Goal: Task Accomplishment & Management: Complete application form

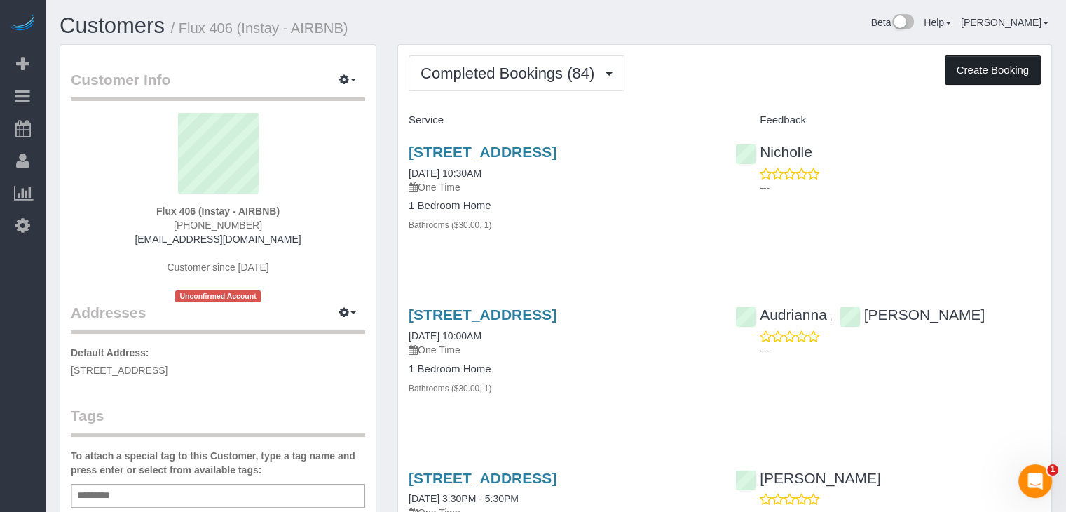
click at [978, 76] on button "Create Booking" at bounding box center [993, 69] width 96 height 29
select select "IA"
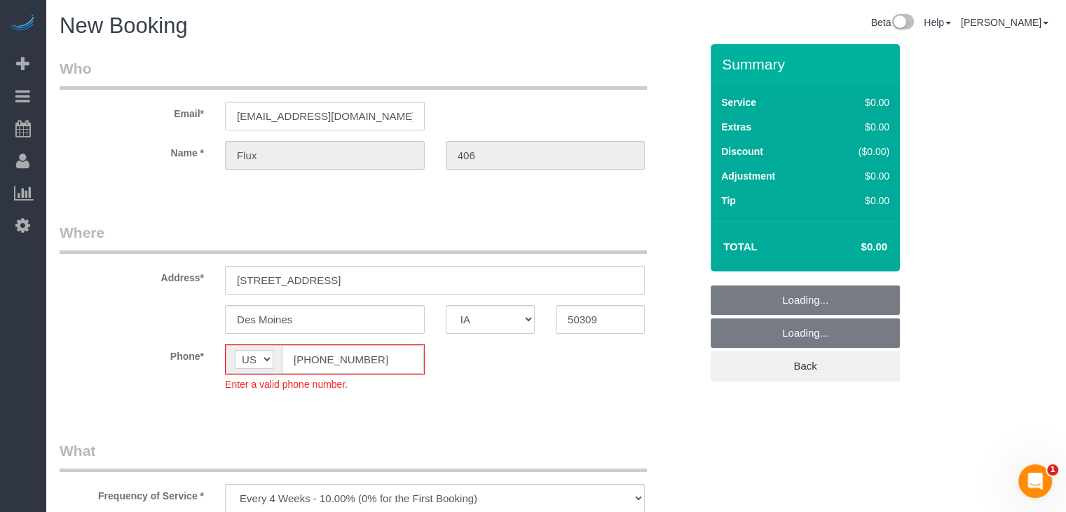
select select "object:1746"
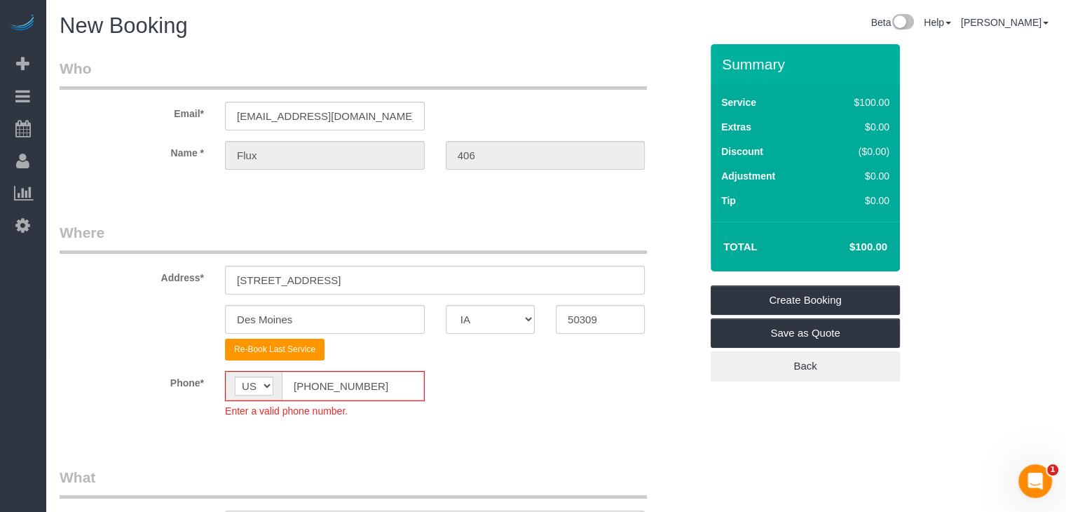
click at [308, 386] on input "[PHONE_NUMBER]" at bounding box center [353, 386] width 142 height 29
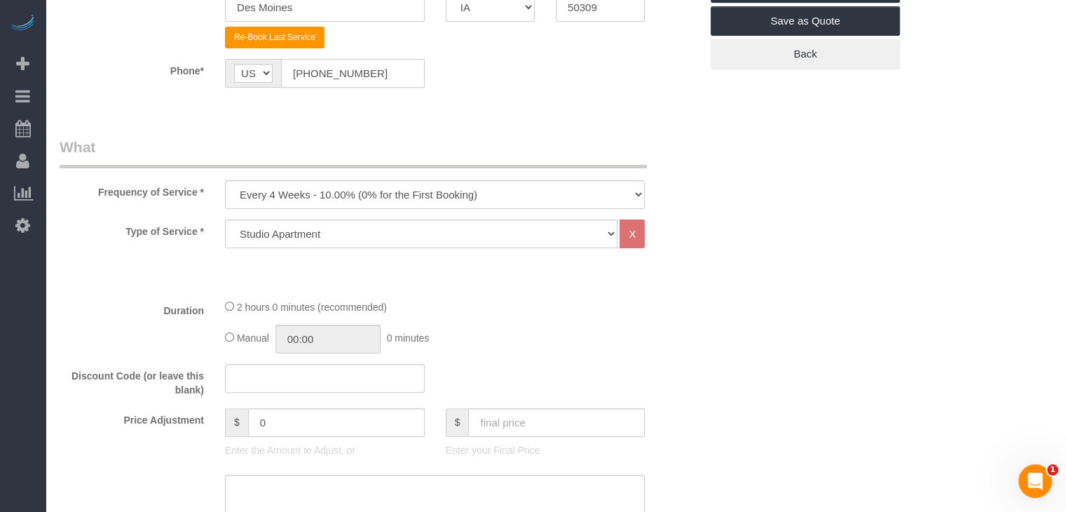
scroll to position [362, 0]
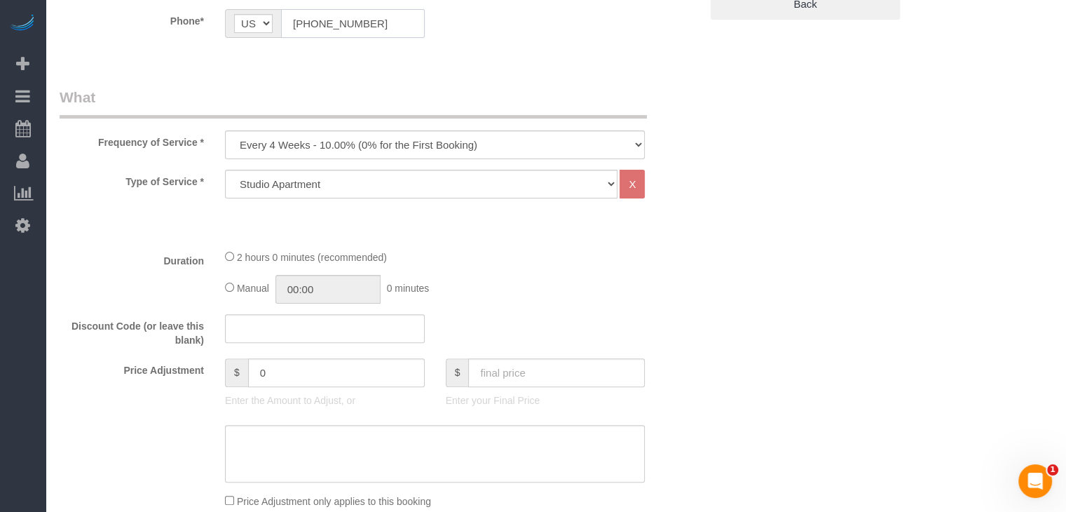
type input "[PHONE_NUMBER]"
click at [417, 147] on select "Every 6 Weeks (0% for the First Booking) One Time Every 8 Weeks (0% for the Fir…" at bounding box center [435, 144] width 420 height 29
select select "object:1748"
click at [225, 130] on select "Every 6 Weeks (0% for the First Booking) One Time Every 8 Weeks (0% for the Fir…" at bounding box center [435, 144] width 420 height 29
click at [381, 182] on select "Studio Apartment 1 Bedroom Home 2 Bedroom Home 3 Bedroom Home 4 Bedroom Home 5 …" at bounding box center [421, 184] width 393 height 29
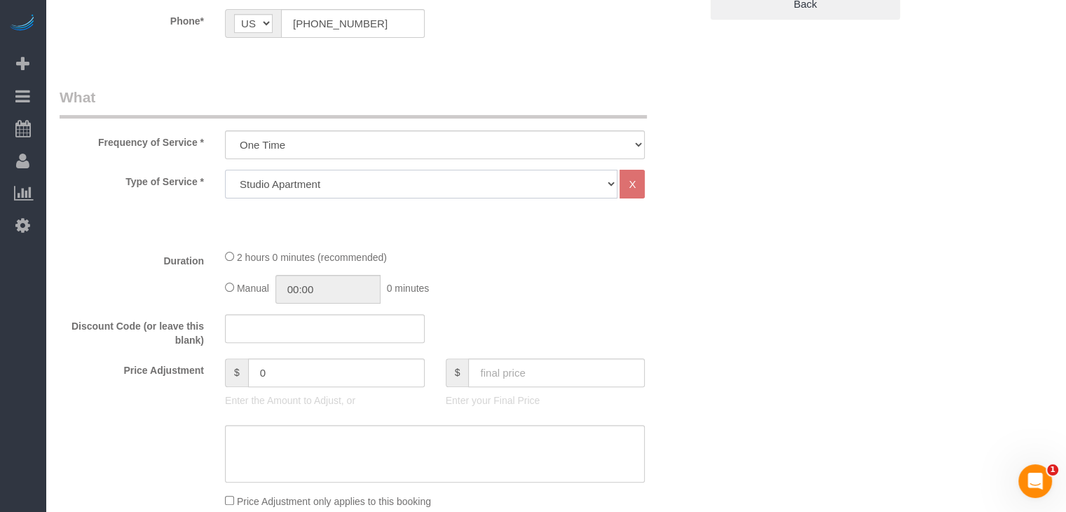
select select "25"
click at [225, 170] on select "Studio Apartment 1 Bedroom Home 2 Bedroom Home 3 Bedroom Home 4 Bedroom Home 5 …" at bounding box center [421, 184] width 393 height 29
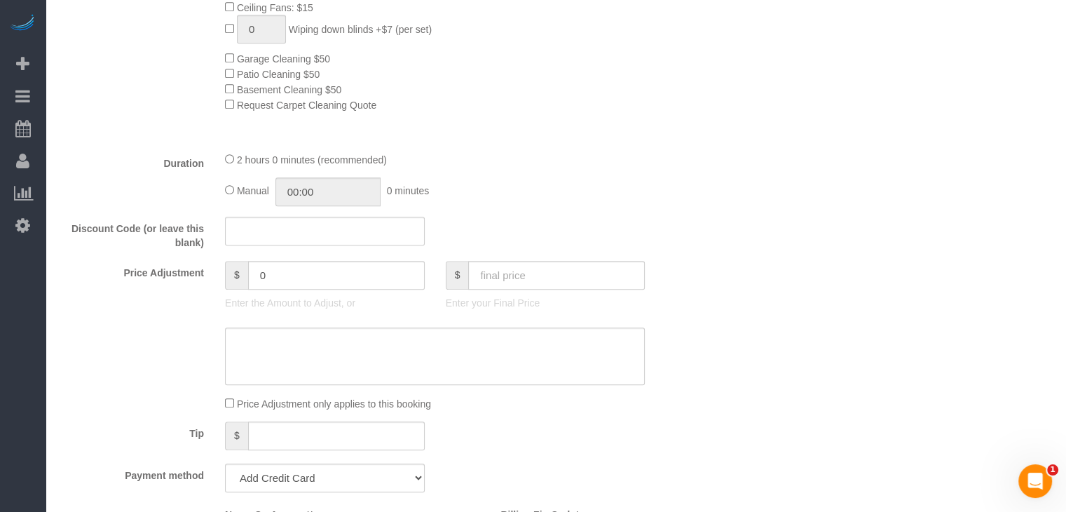
scroll to position [918, 0]
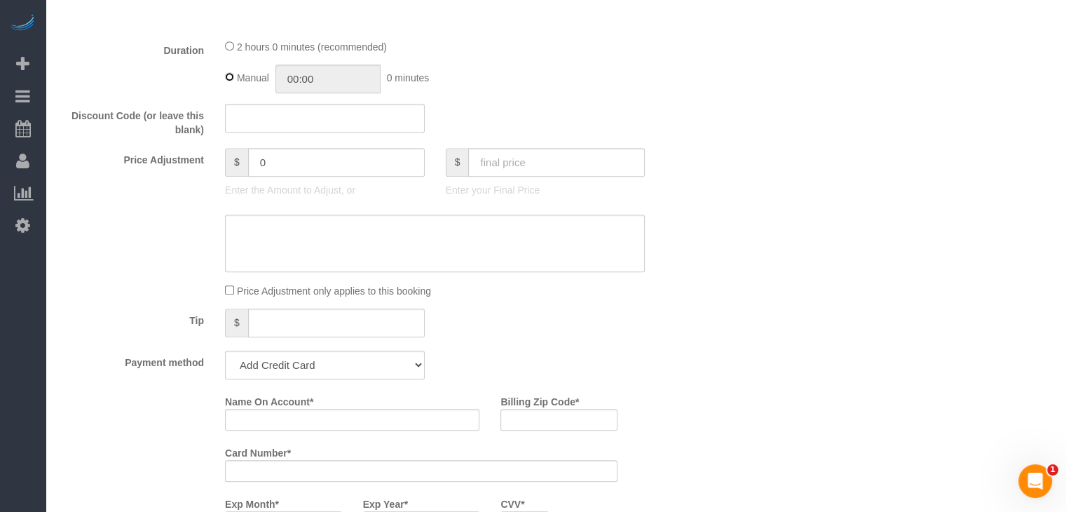
type input "02:00"
click at [510, 168] on input "text" at bounding box center [556, 162] width 177 height 29
type input "75"
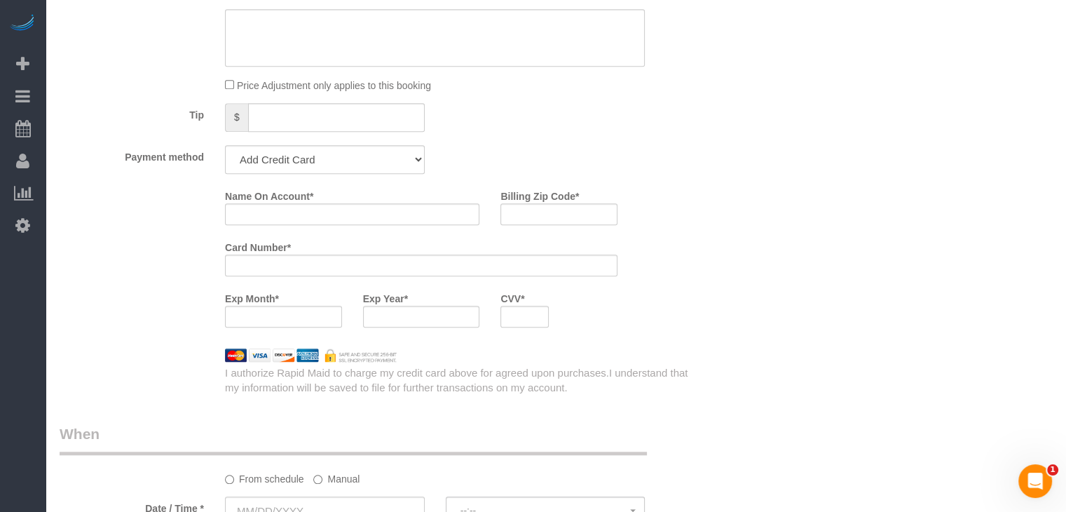
scroll to position [1164, 0]
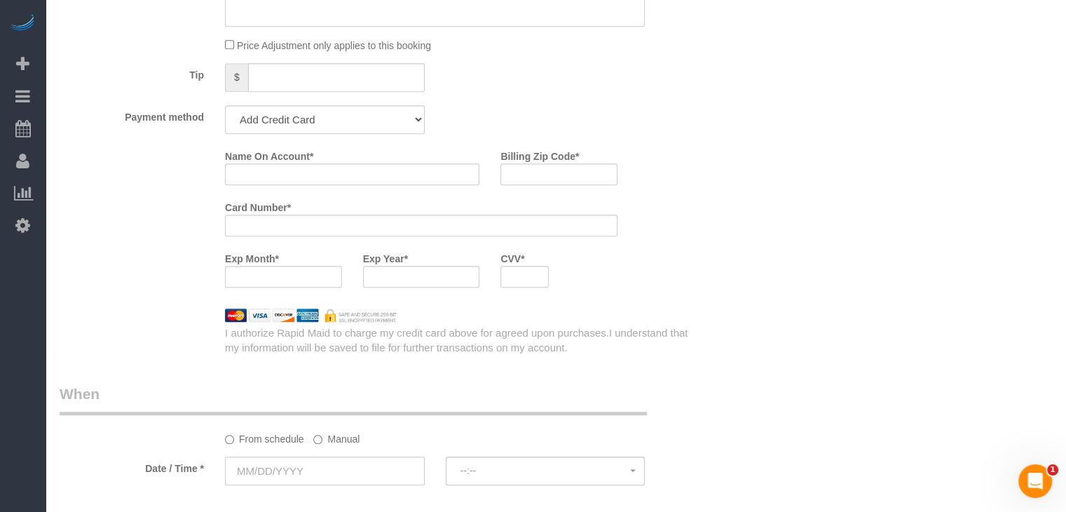
type input "-64"
click at [386, 130] on select "Add Credit Card Cash Check Paypal" at bounding box center [325, 119] width 200 height 29
select select "string:check"
click at [225, 109] on select "Add Credit Card Cash Check Paypal" at bounding box center [325, 119] width 200 height 29
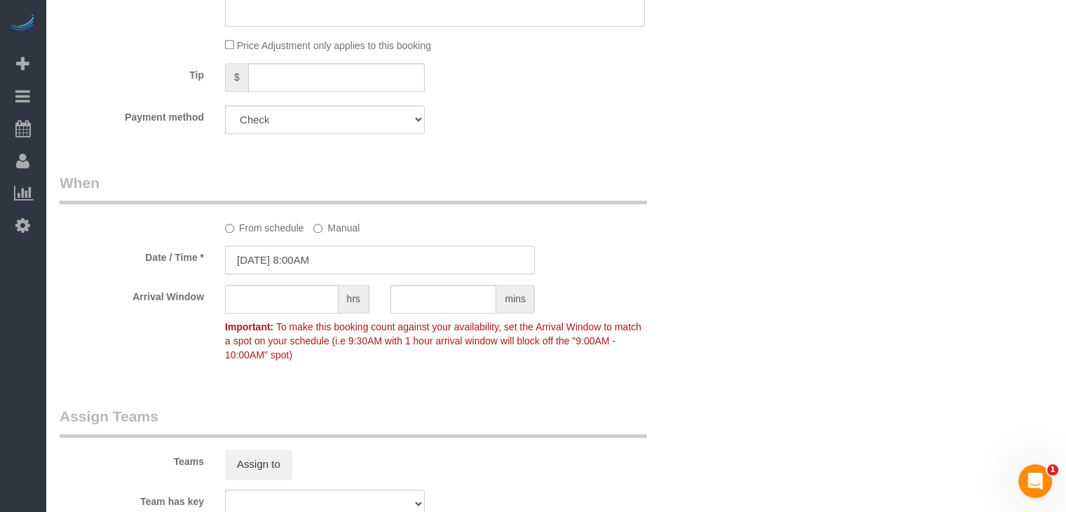
click at [272, 267] on input "[DATE] 8:00AM" at bounding box center [380, 259] width 310 height 29
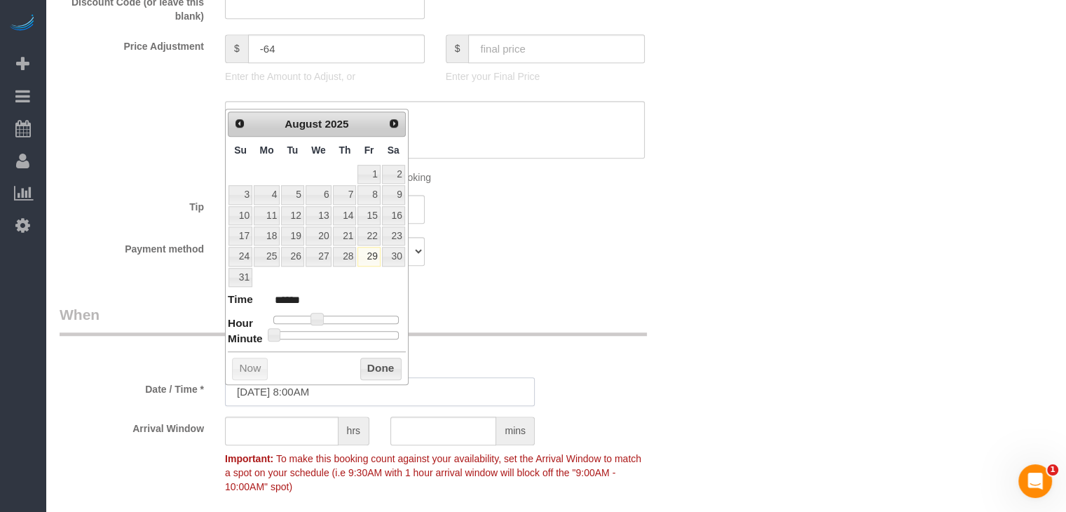
scroll to position [1024, 0]
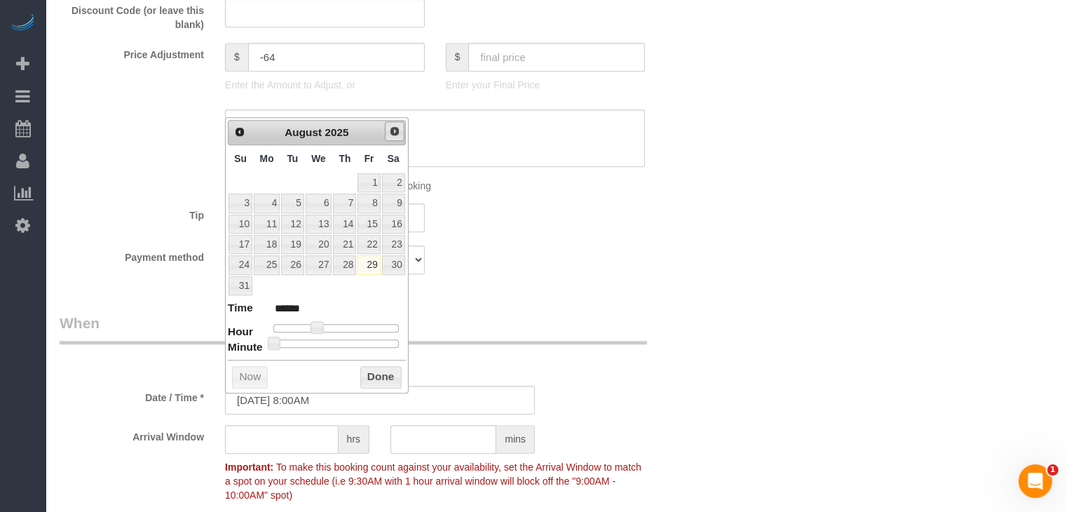
click at [392, 130] on span "Next" at bounding box center [394, 130] width 11 height 11
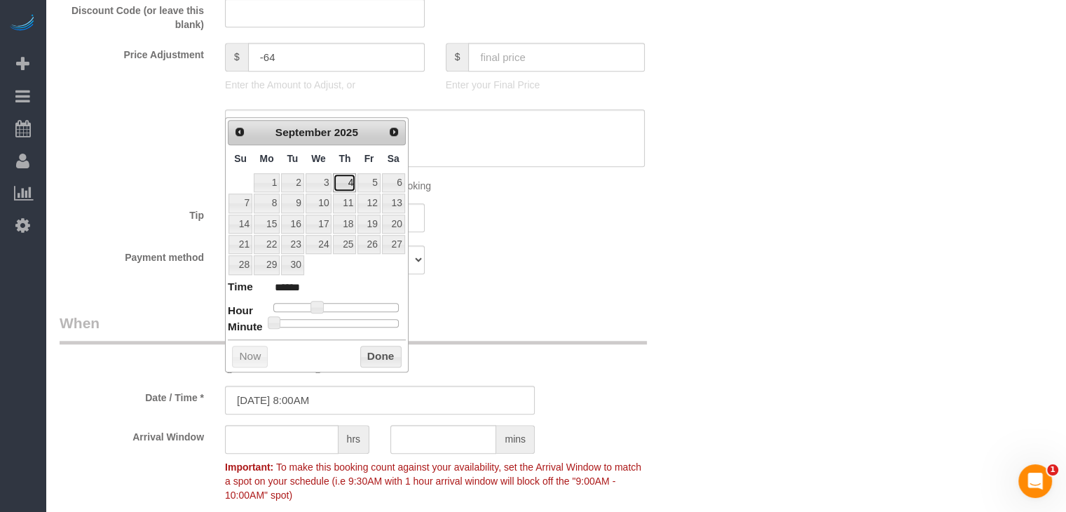
click at [352, 180] on link "4" at bounding box center [344, 182] width 23 height 19
type input "09/04/2025 9:00AM"
type input "******"
type input "09/04/2025 10:00AM"
type input "*******"
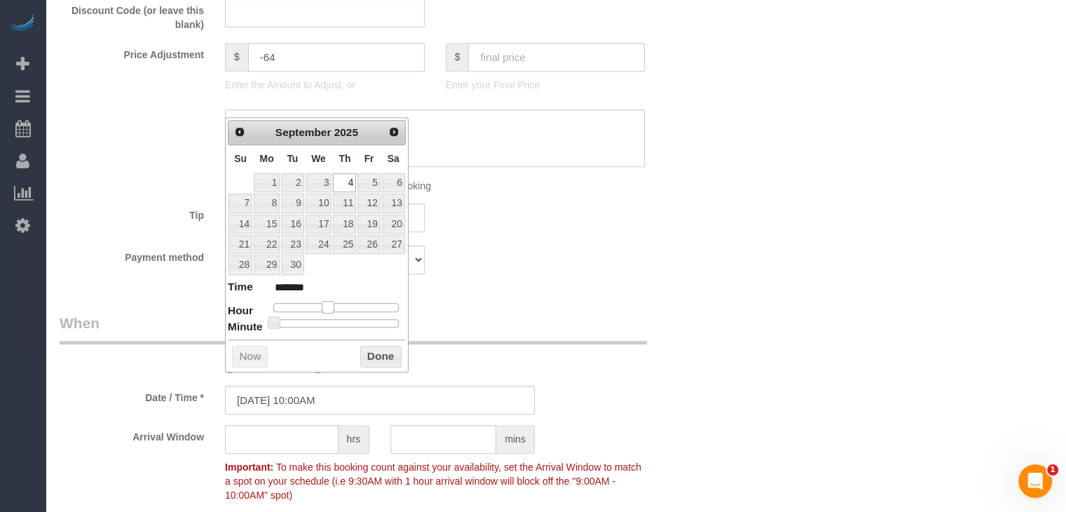
drag, startPoint x: 313, startPoint y: 301, endPoint x: 322, endPoint y: 304, distance: 10.2
click at [322, 304] on span at bounding box center [328, 307] width 13 height 13
click at [367, 357] on button "Done" at bounding box center [380, 357] width 41 height 22
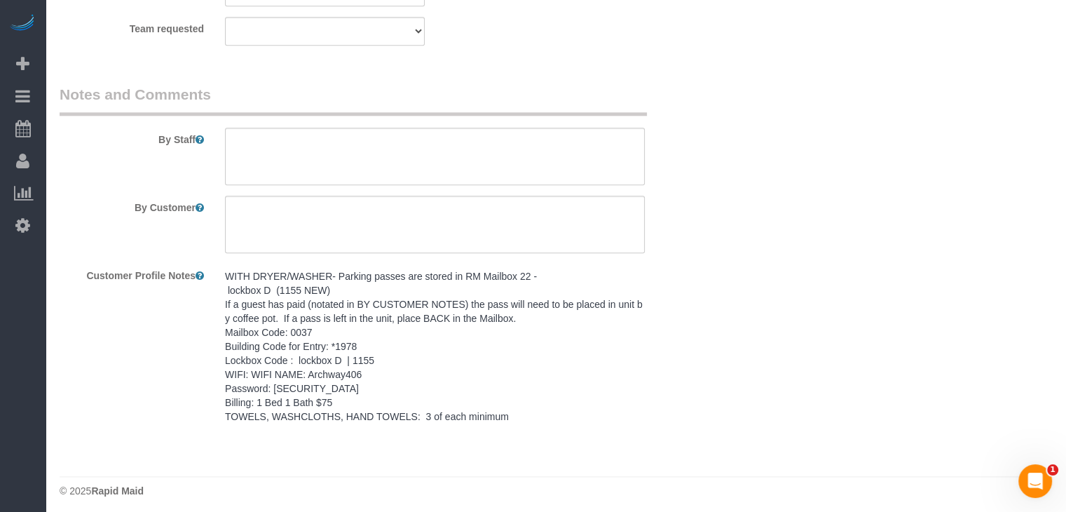
click at [427, 322] on pre "WITH DRYER/WASHER- Parking passes are stored in RM Mailbox 22 - lockbox D (1155…" at bounding box center [435, 346] width 420 height 154
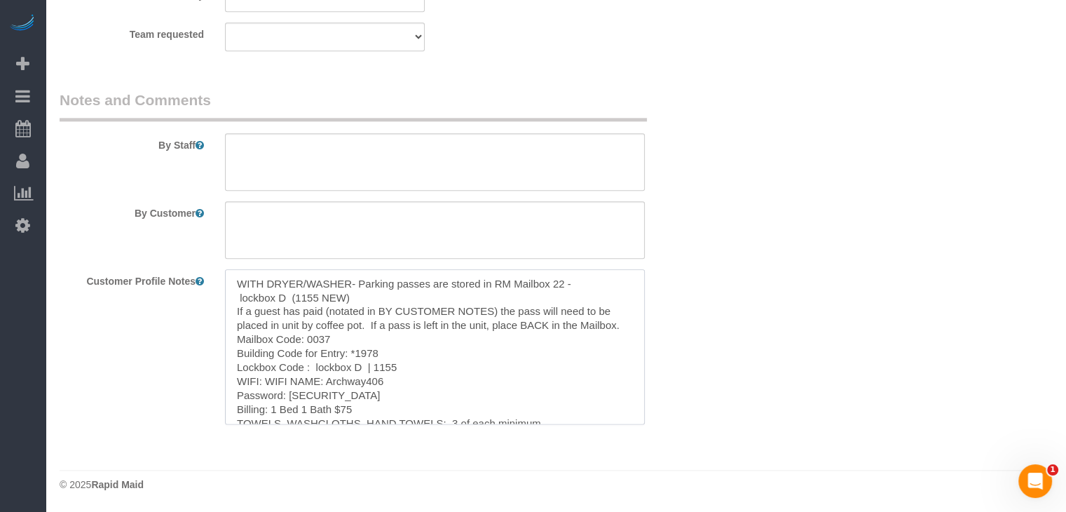
click at [404, 360] on textarea "WITH DRYER/WASHER- Parking passes are stored in RM Mailbox 22 - lockbox D (1155…" at bounding box center [435, 346] width 420 height 155
click at [440, 162] on textarea at bounding box center [435, 161] width 420 height 57
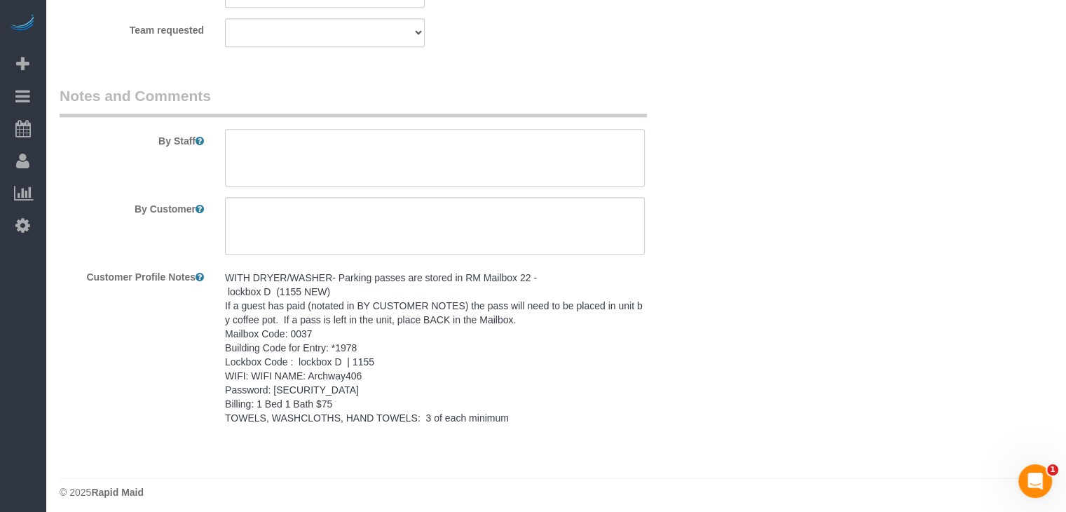
paste textarea "WITH DRYER/WASHER- Parking passes are stored in RM Mailbox 22 - lockbox D (1155…"
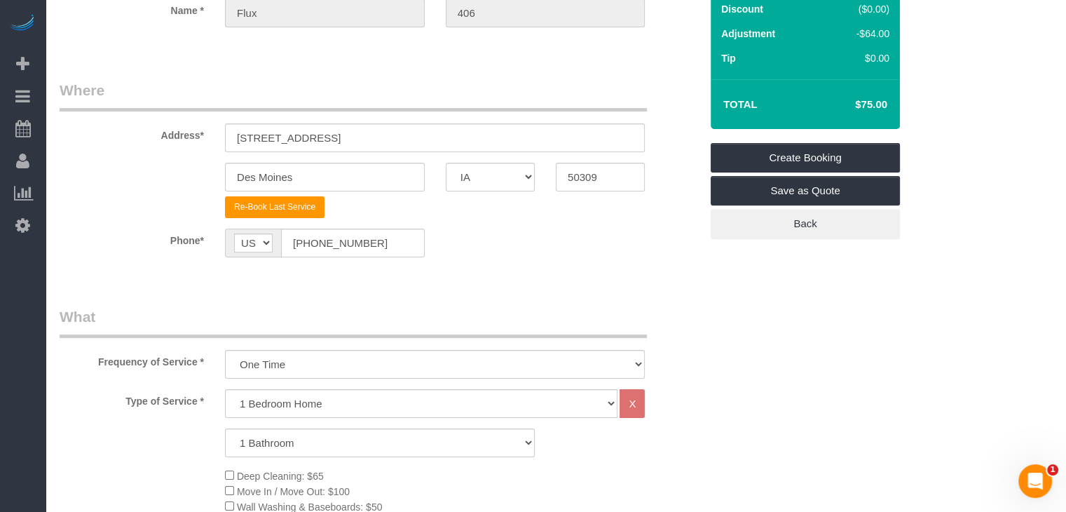
scroll to position [124, 0]
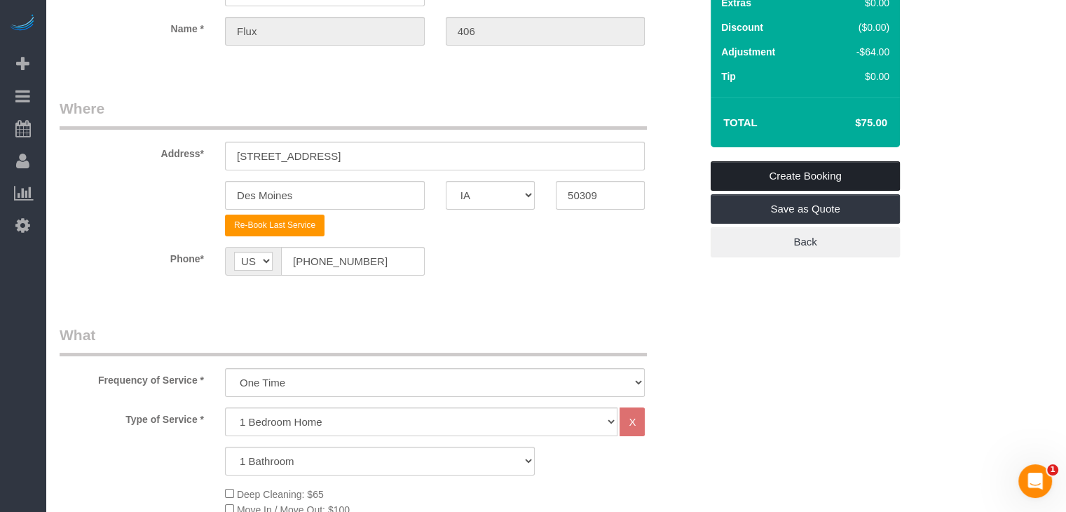
type textarea "WITH DRYER/WASHER- Parking passes are stored in RM Mailbox 22 - lockbox D (1155…"
click at [861, 173] on link "Create Booking" at bounding box center [805, 175] width 189 height 29
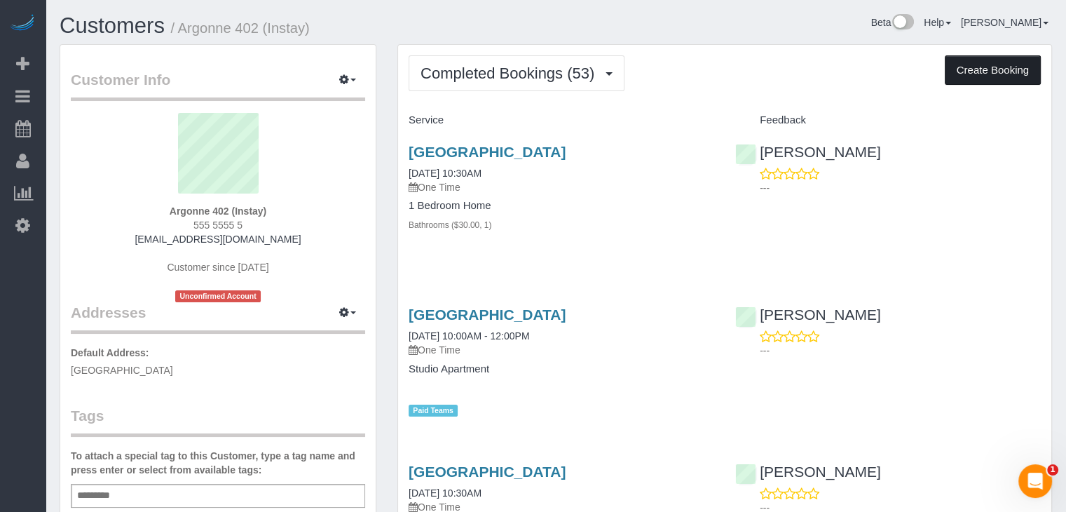
click at [1009, 71] on button "Create Booking" at bounding box center [993, 69] width 96 height 29
select select "IA"
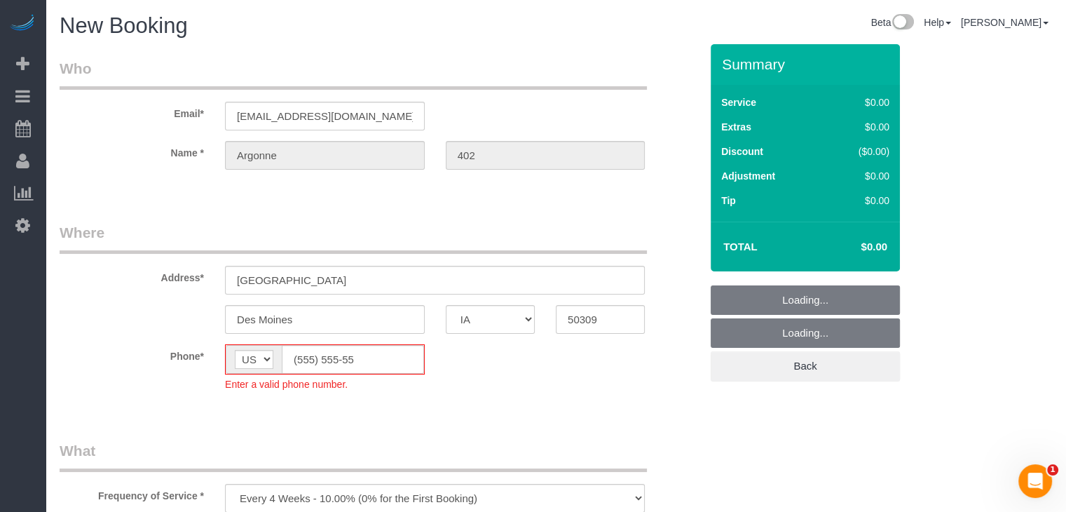
select select "object:1709"
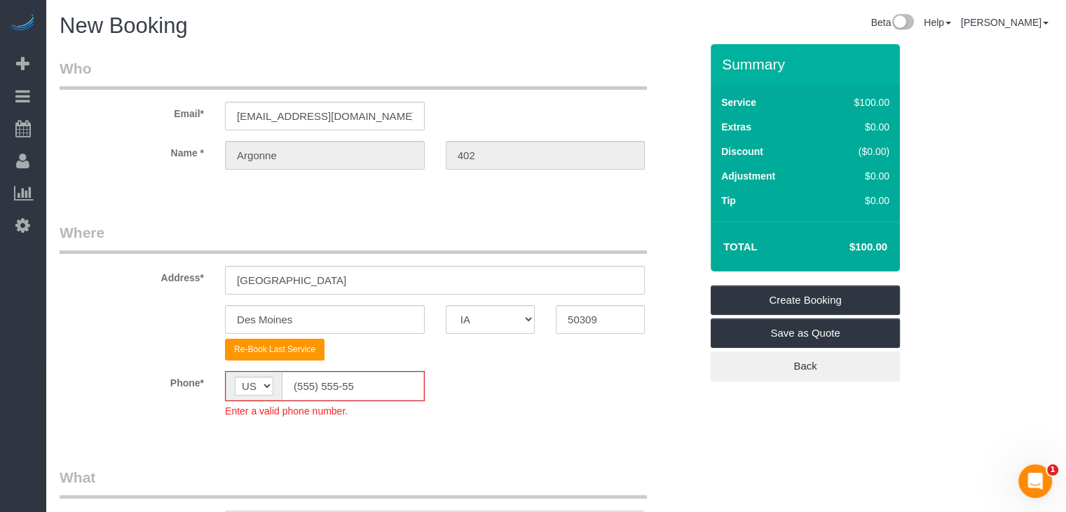
click at [304, 386] on input "(555) 555-55" at bounding box center [353, 386] width 142 height 29
click at [306, 385] on input "(555) 555-55" at bounding box center [353, 386] width 142 height 29
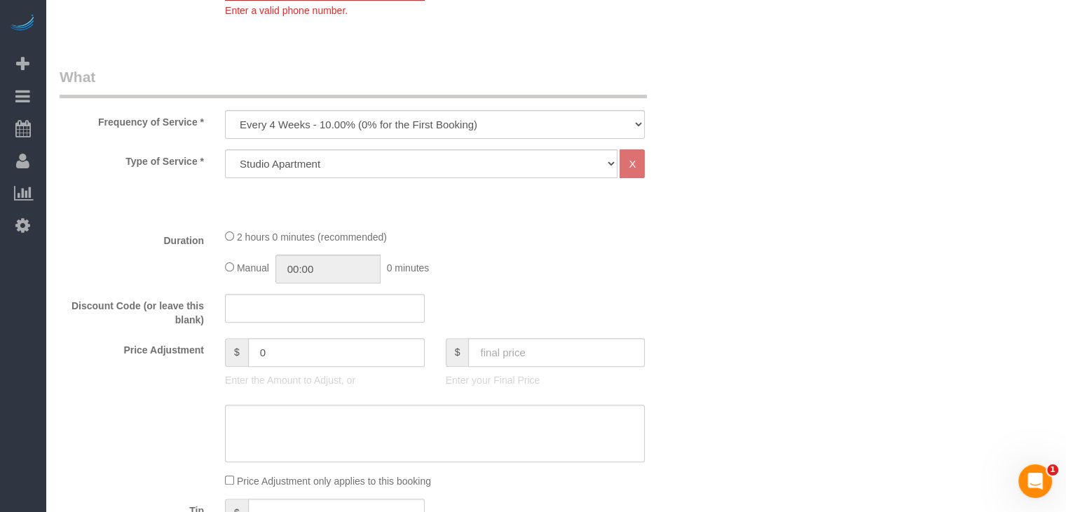
scroll to position [336, 0]
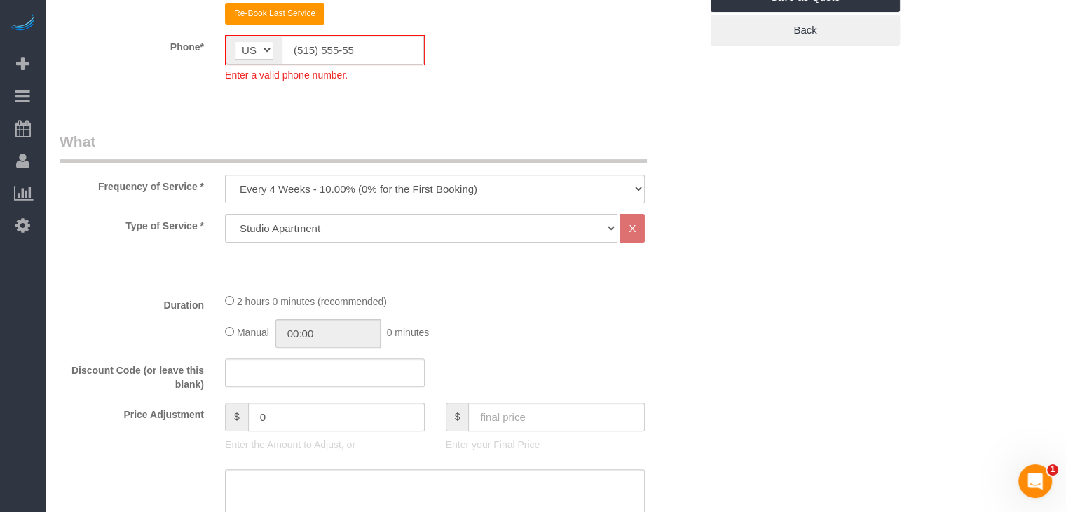
click at [676, 214] on div "Type of Service * Studio Apartment 1 Bedroom Home 2 Bedroom Home 3 Bedroom Home…" at bounding box center [380, 228] width 662 height 29
click at [369, 42] on input "(515) 555-55" at bounding box center [353, 50] width 142 height 29
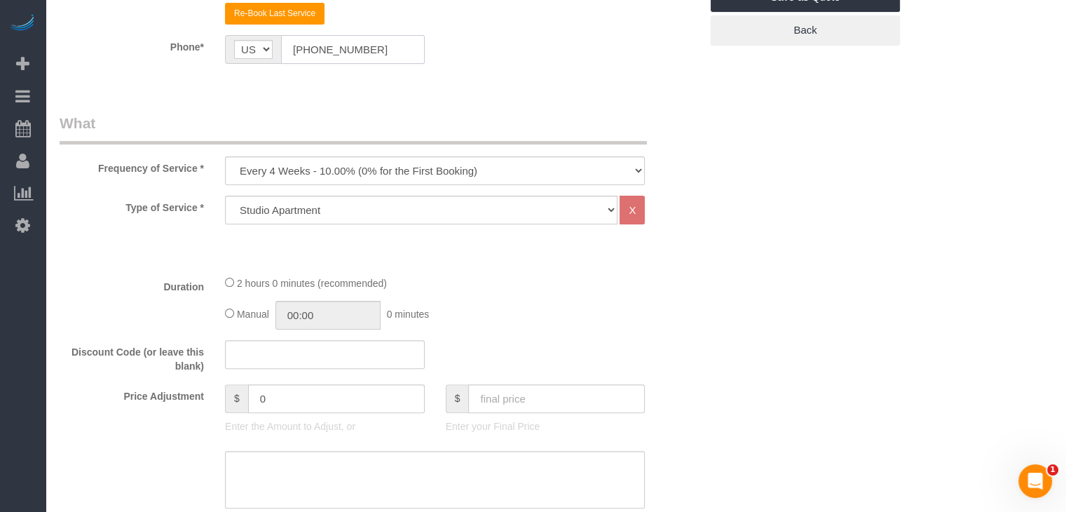
type input "[PHONE_NUMBER]"
click at [432, 168] on select "Every 6 Weeks (0% for the First Booking) One Time Every 8 Weeks (0% for the Fir…" at bounding box center [435, 170] width 420 height 29
select select "object:1711"
click at [225, 156] on select "Every 6 Weeks (0% for the First Booking) One Time Every 8 Weeks (0% for the Fir…" at bounding box center [435, 170] width 420 height 29
click at [387, 210] on select "Studio Apartment 1 Bedroom Home 2 Bedroom Home 3 Bedroom Home 4 Bedroom Home 5 …" at bounding box center [421, 210] width 393 height 29
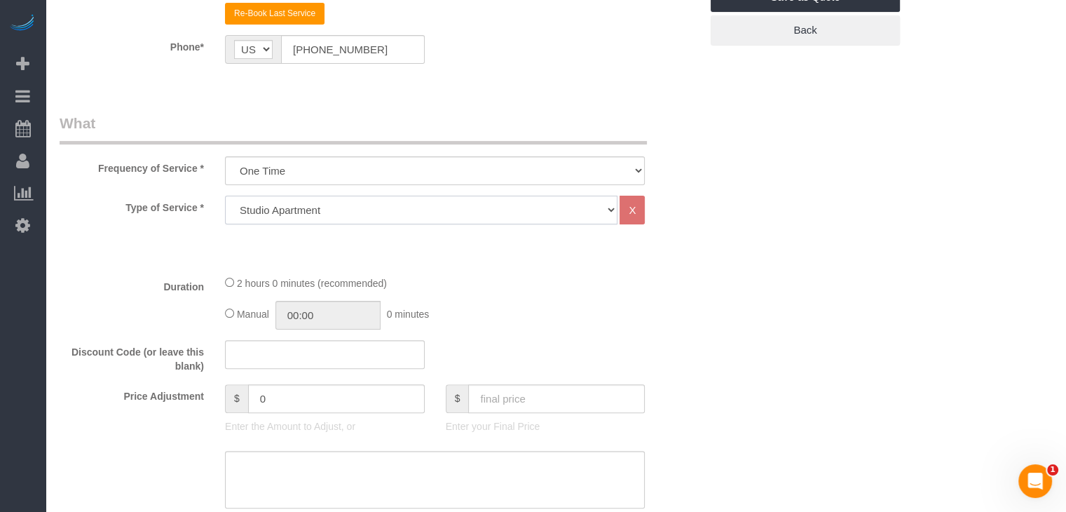
select select "25"
click at [225, 196] on select "Studio Apartment 1 Bedroom Home 2 Bedroom Home 3 Bedroom Home 4 Bedroom Home 5 …" at bounding box center [421, 210] width 393 height 29
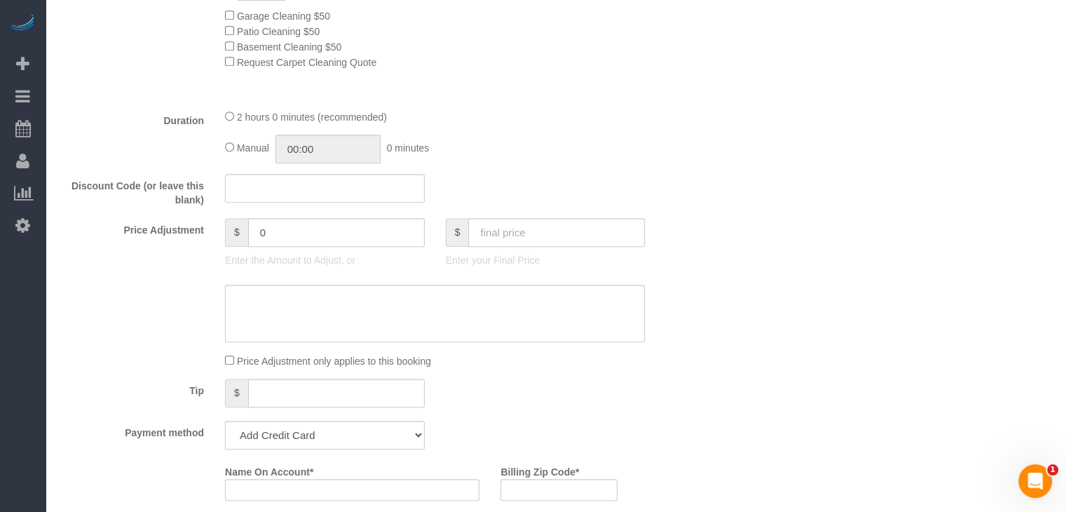
scroll to position [864, 0]
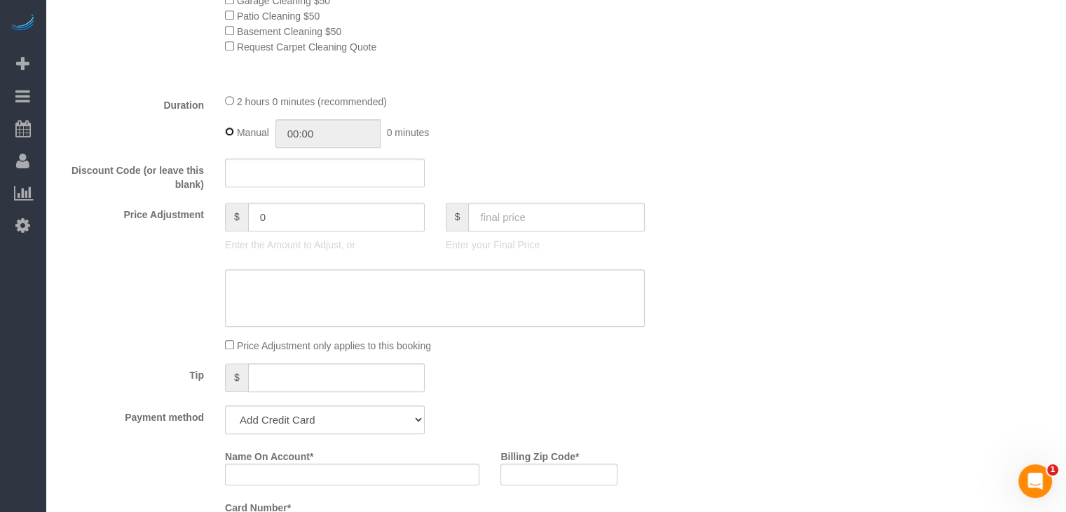
type input "02:00"
click at [522, 217] on input "text" at bounding box center [556, 217] width 177 height 29
type input "70"
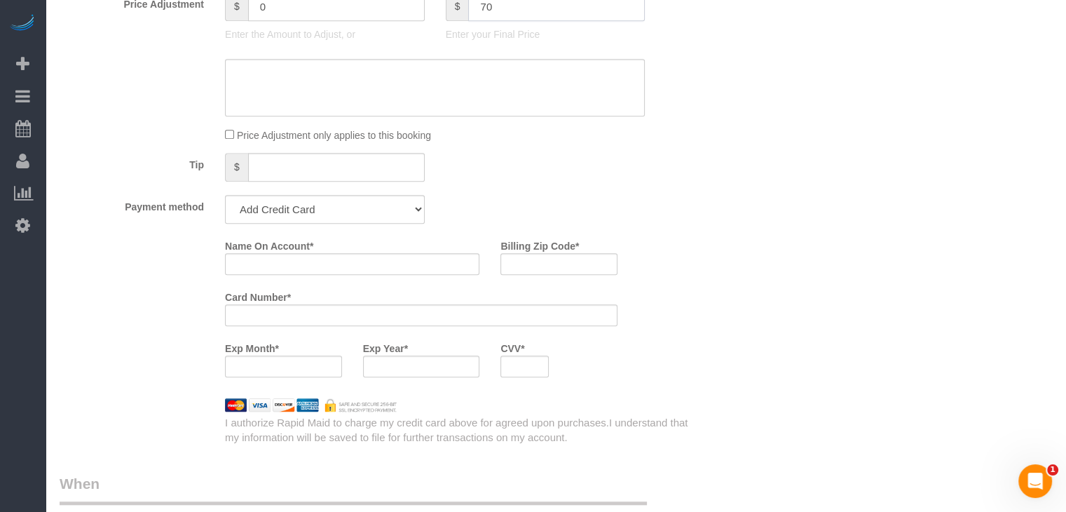
type input "-69"
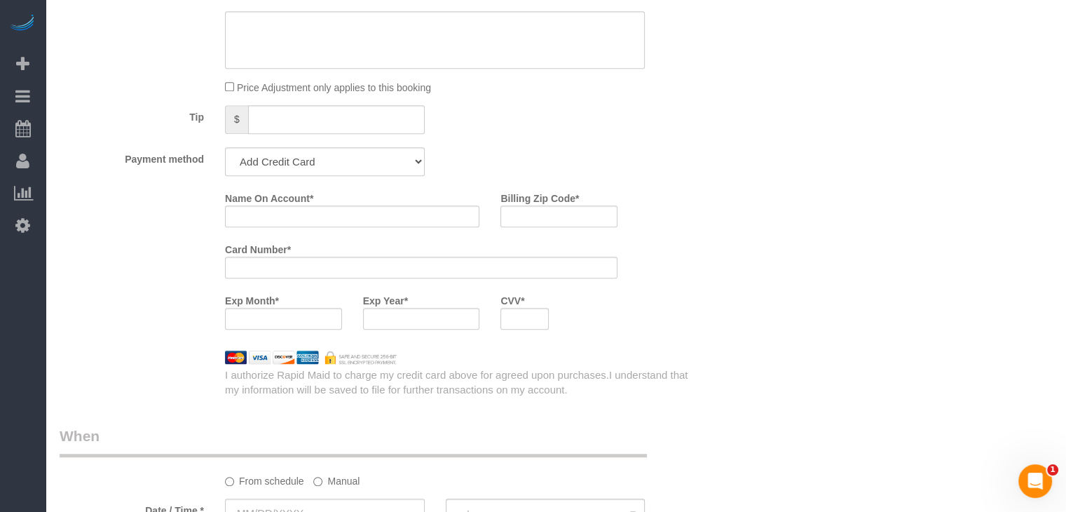
scroll to position [1144, 0]
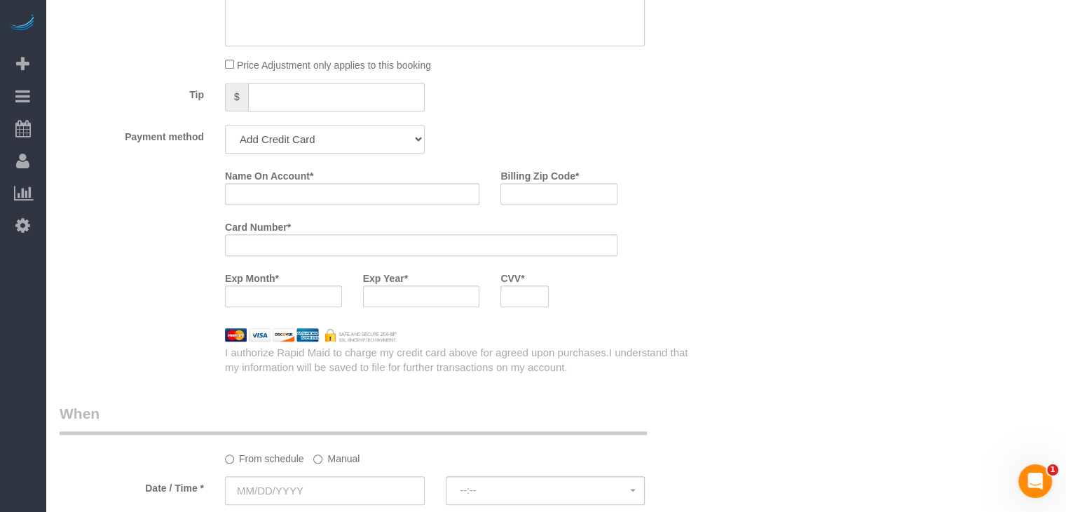
click at [369, 151] on select "Add Credit Card Cash Check Paypal" at bounding box center [325, 139] width 200 height 29
select select "string:check"
click at [225, 129] on select "Add Credit Card Cash Check Paypal" at bounding box center [325, 139] width 200 height 29
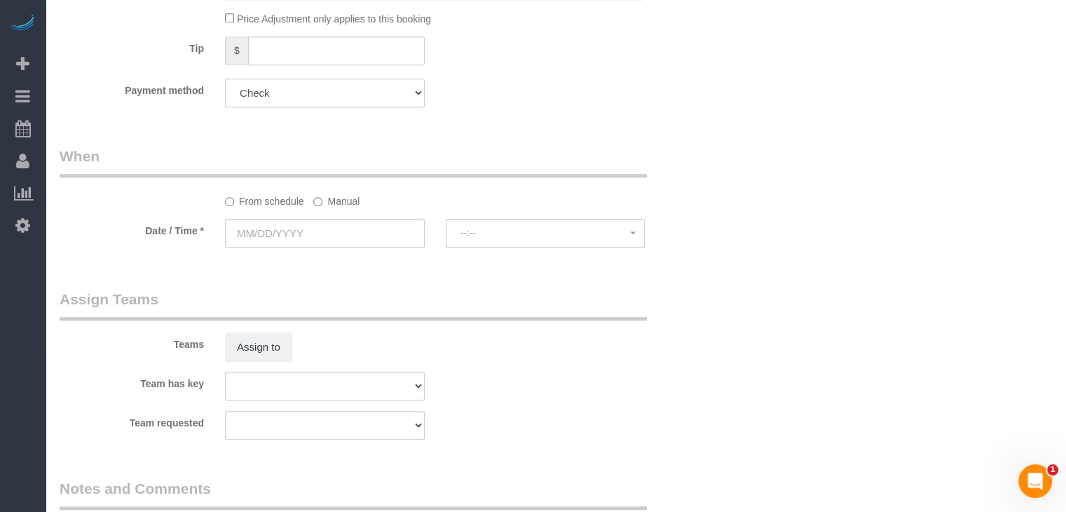
scroll to position [1214, 0]
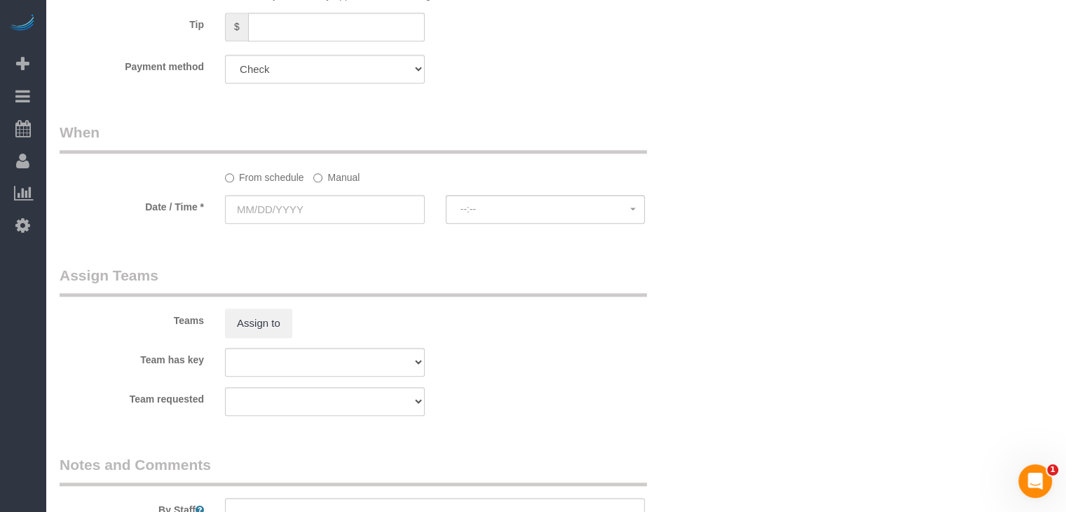
click at [317, 184] on label "Manual" at bounding box center [336, 174] width 46 height 19
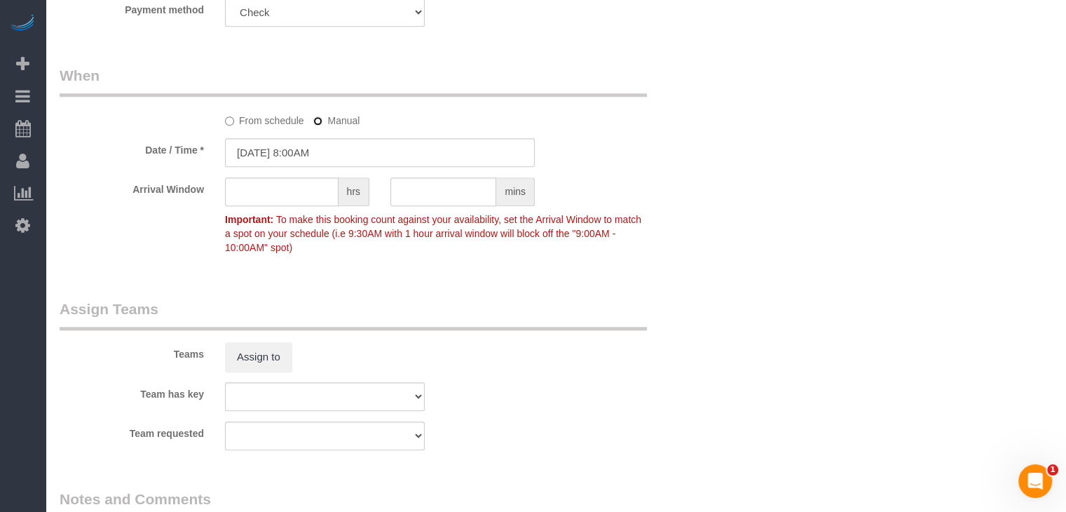
scroll to position [1312, 0]
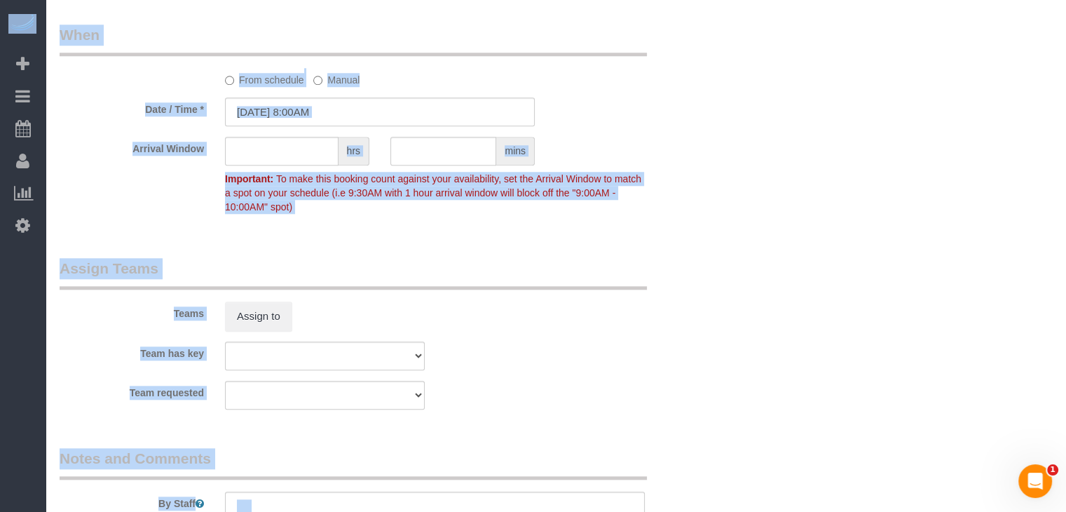
drag, startPoint x: 1065, startPoint y: 362, endPoint x: 1076, endPoint y: 318, distance: 45.6
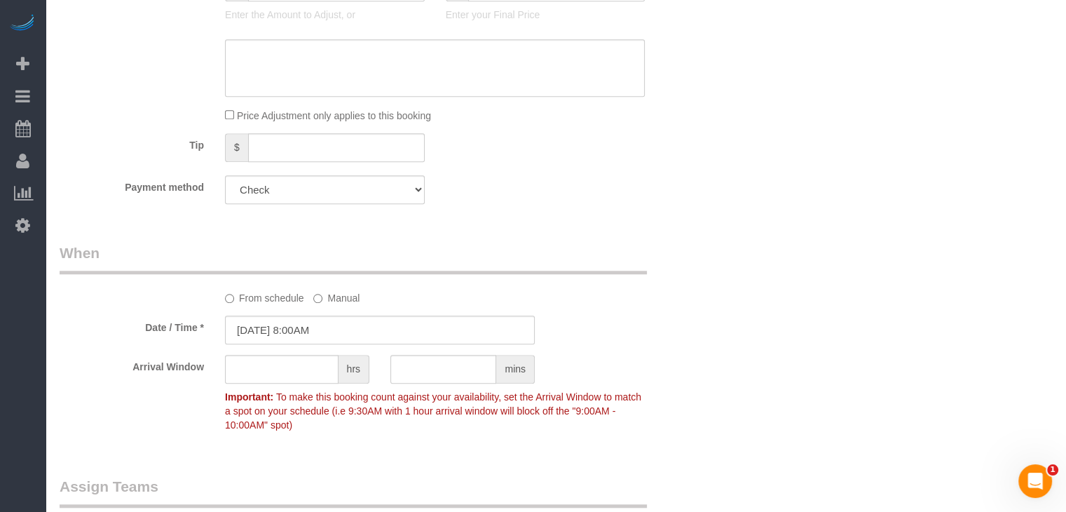
scroll to position [1077, 0]
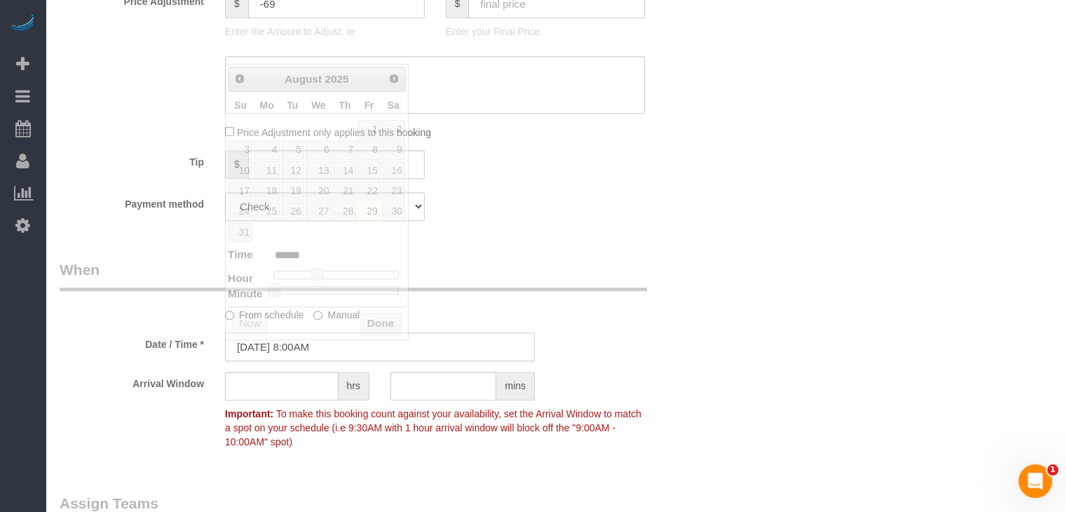
click at [311, 348] on input "[DATE] 8:00AM" at bounding box center [380, 346] width 310 height 29
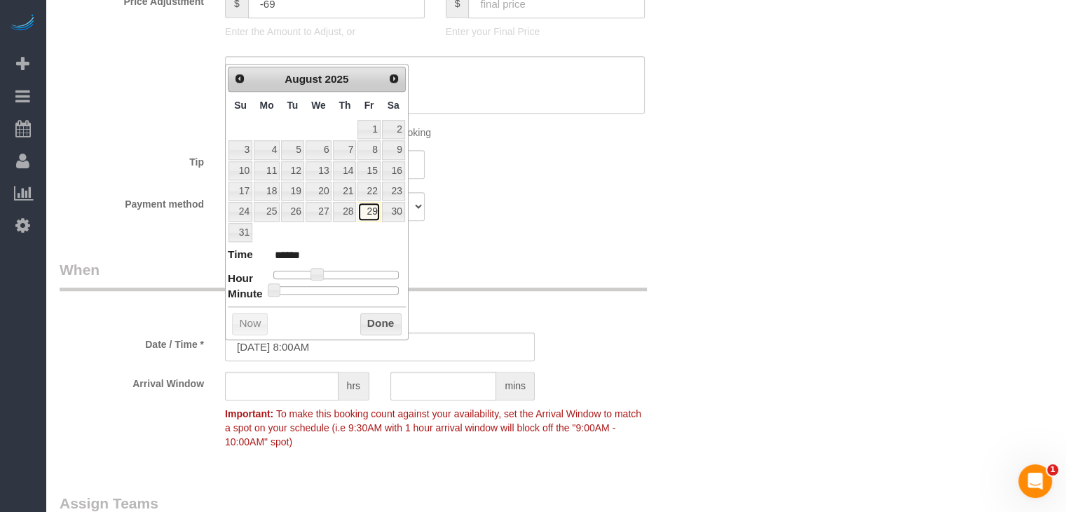
click at [373, 205] on link "29" at bounding box center [369, 211] width 22 height 19
click at [365, 322] on button "Done" at bounding box center [380, 324] width 41 height 22
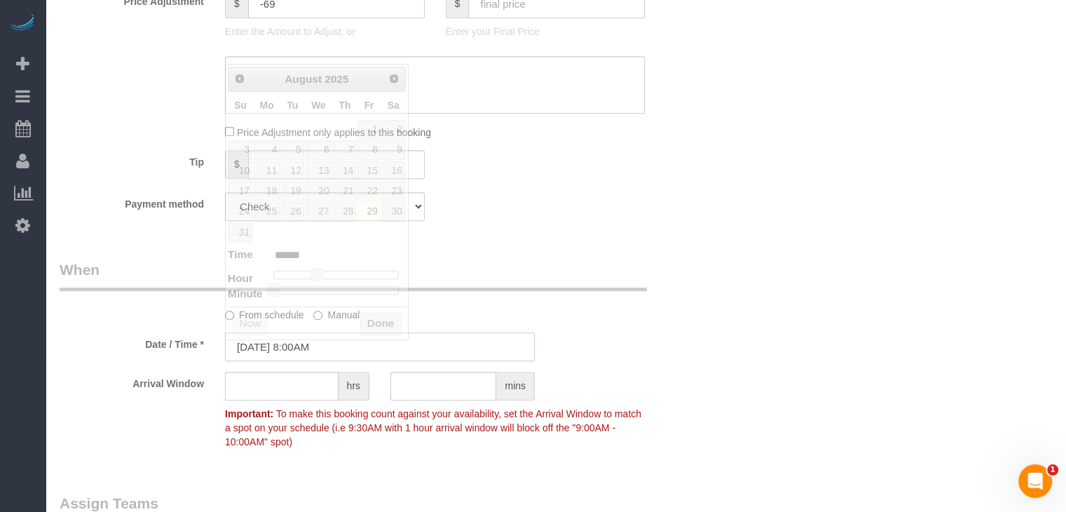
click at [268, 355] on input "[DATE] 8:00AM" at bounding box center [380, 346] width 310 height 29
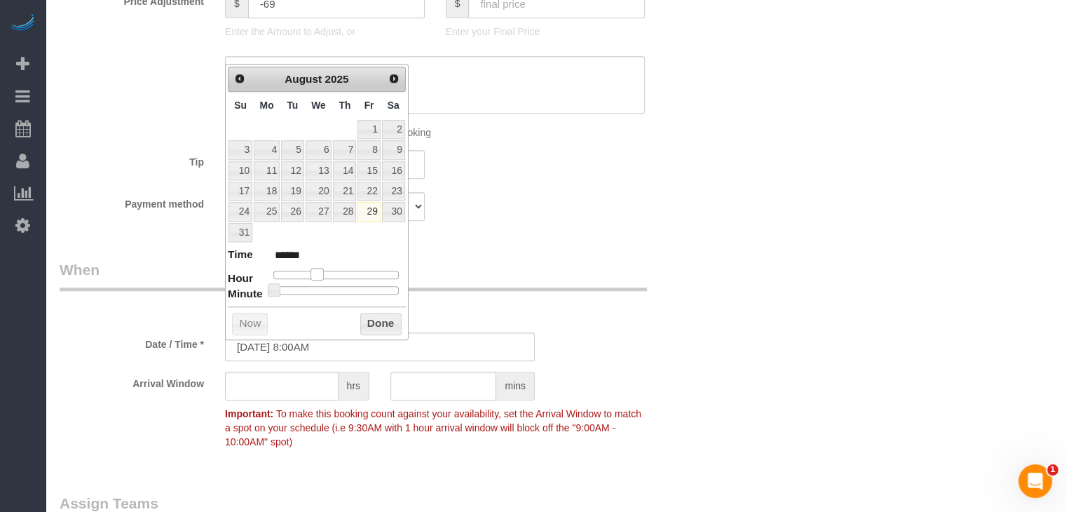
type input "08/29/2025 9:00AM"
type input "******"
type input "08/29/2025 10:00AM"
type input "*******"
drag, startPoint x: 320, startPoint y: 270, endPoint x: 331, endPoint y: 273, distance: 11.6
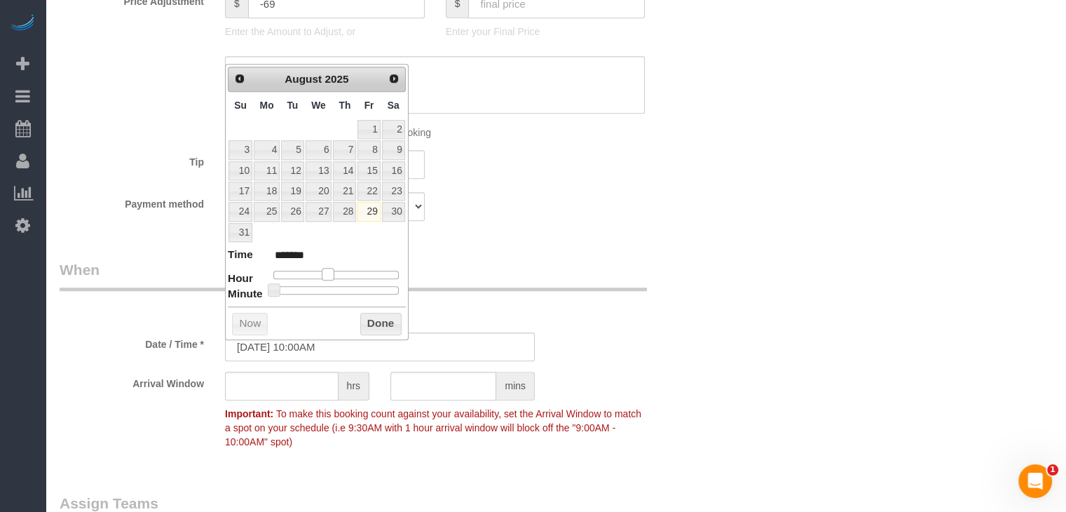
click at [331, 273] on span at bounding box center [328, 274] width 13 height 13
click at [393, 325] on button "Done" at bounding box center [380, 324] width 41 height 22
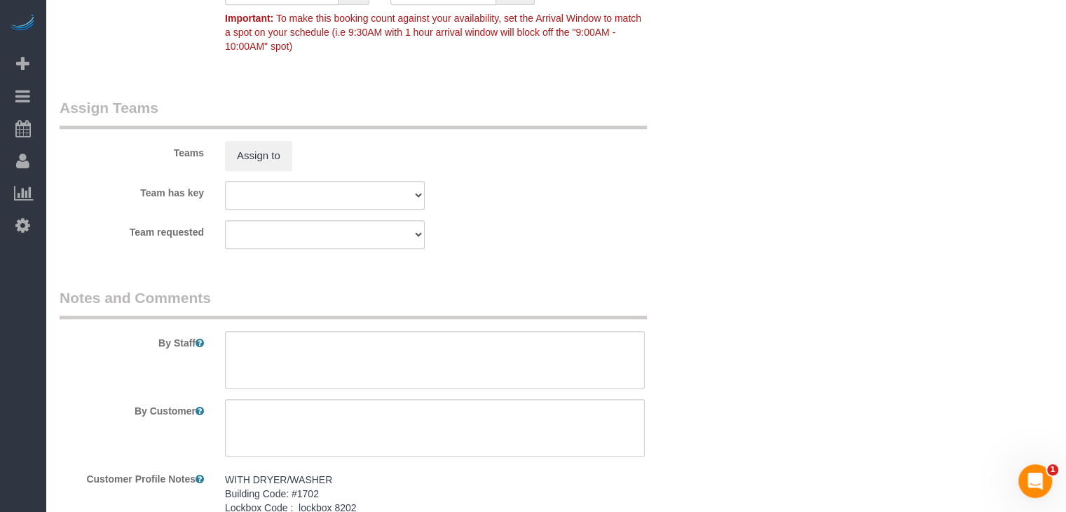
scroll to position [1618, 0]
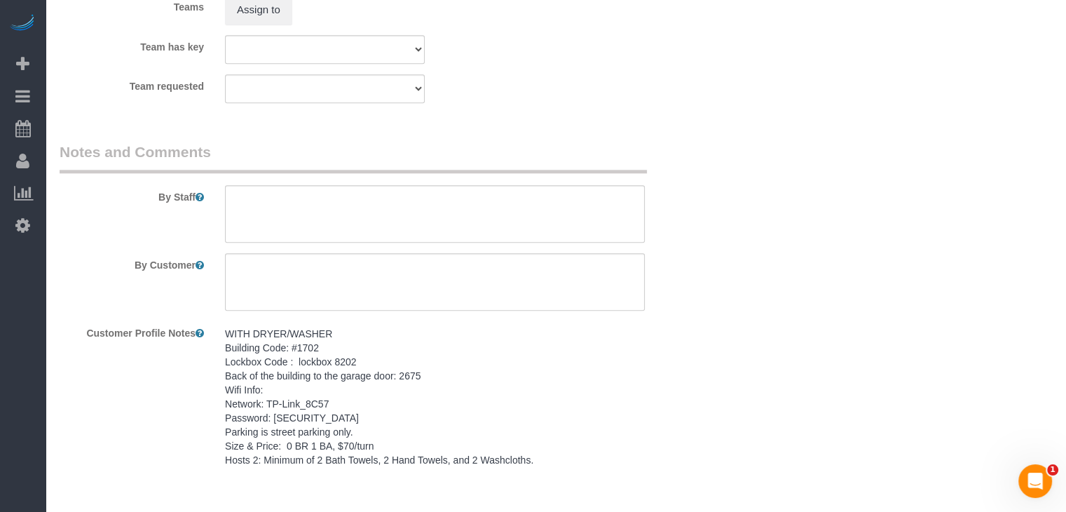
click at [370, 397] on pre "WITH DRYER/WASHER Building Code: #1702 Lockbox Code : lockbox 8202 Back of the …" at bounding box center [435, 397] width 420 height 140
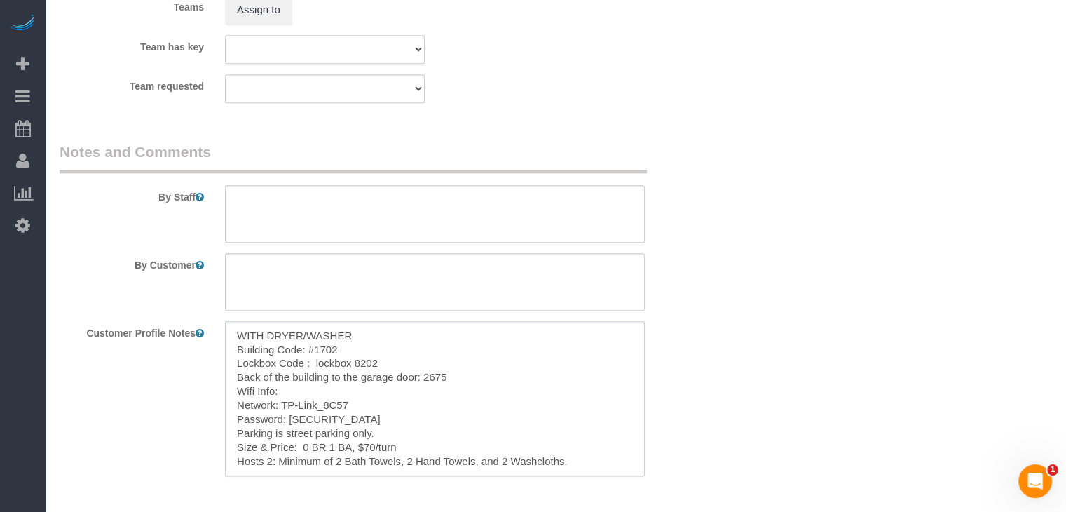
click at [370, 424] on textarea "WITH DRYER/WASHER Building Code: #1702 Lockbox Code : lockbox 8202 Back of the …" at bounding box center [435, 398] width 420 height 155
click at [351, 221] on textarea at bounding box center [435, 213] width 420 height 57
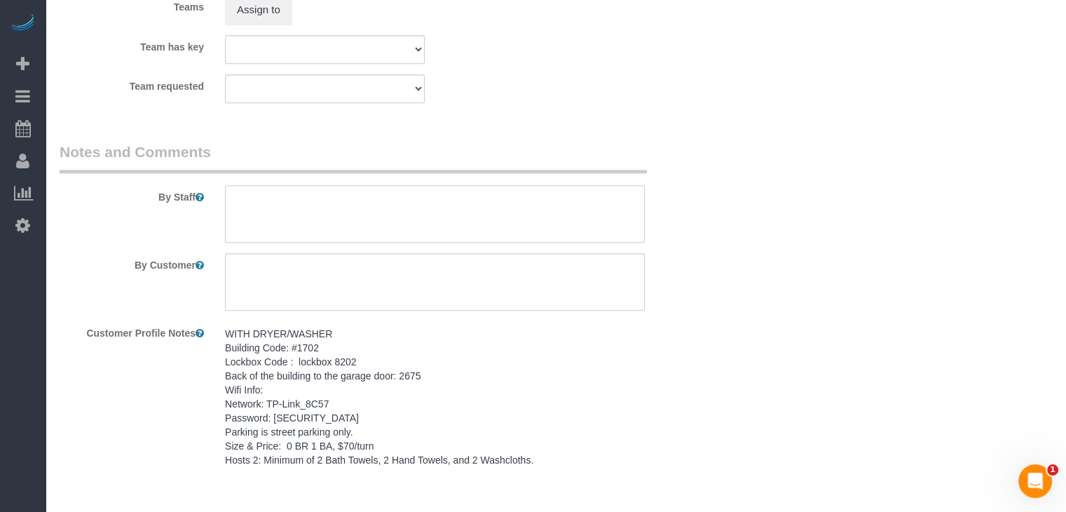
paste textarea "WITH DRYER/WASHER Building Code: #1702 Lockbox Code : lockbox 8202 Back of the …"
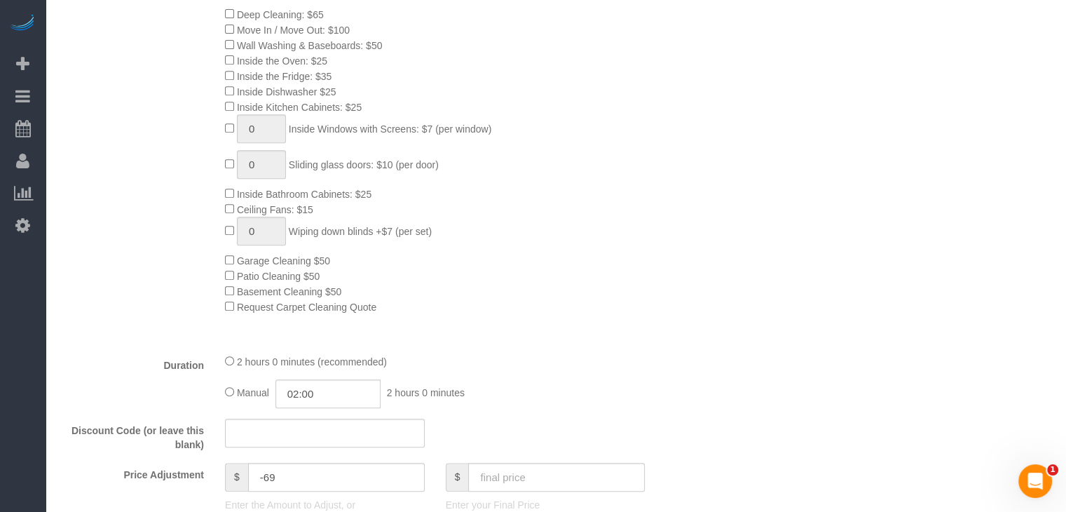
scroll to position [0, 0]
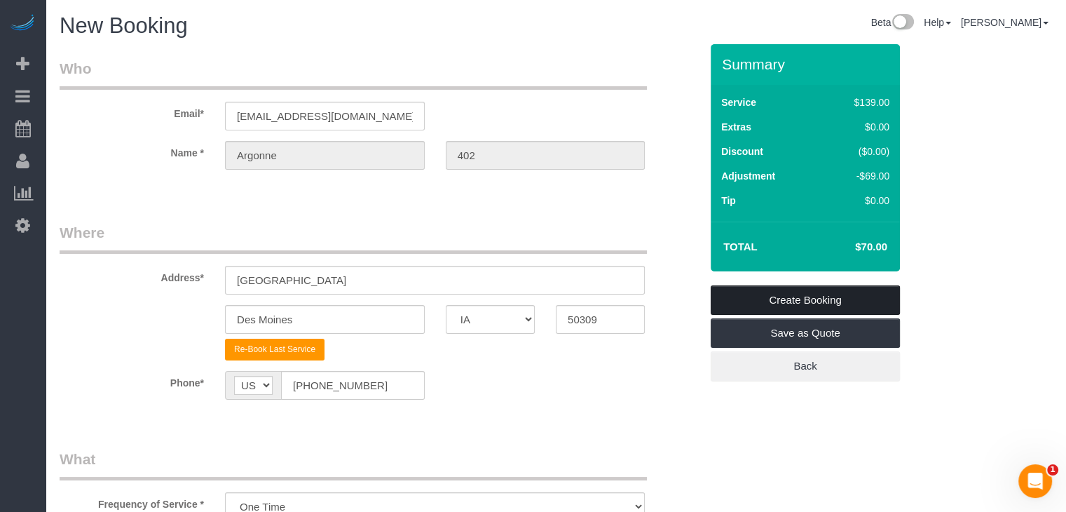
type textarea "WITH DRYER/WASHER Building Code: #1702 Lockbox Code : lockbox 8202 Back of the …"
click at [825, 306] on link "Create Booking" at bounding box center [805, 299] width 189 height 29
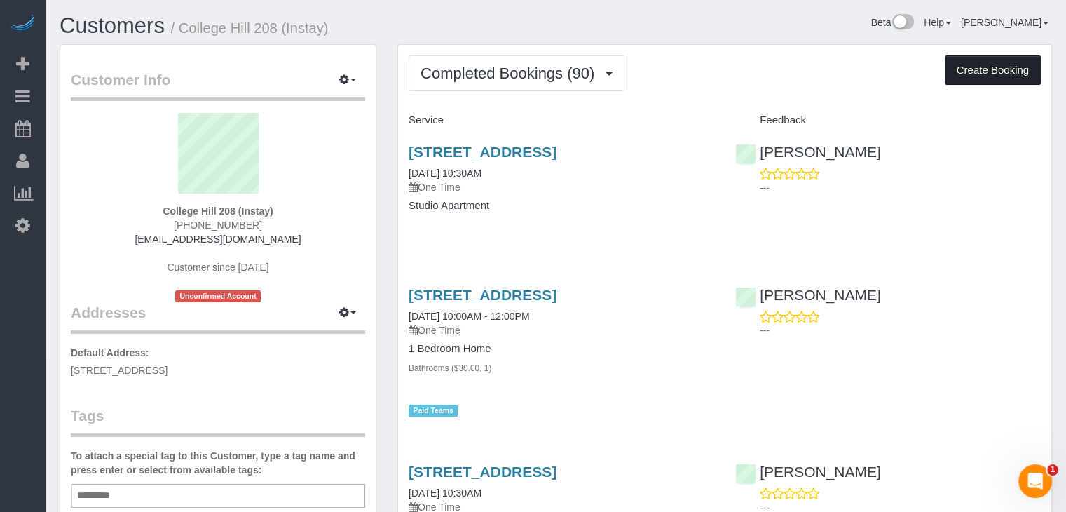
click at [988, 82] on button "Create Booking" at bounding box center [993, 69] width 96 height 29
select select "IA"
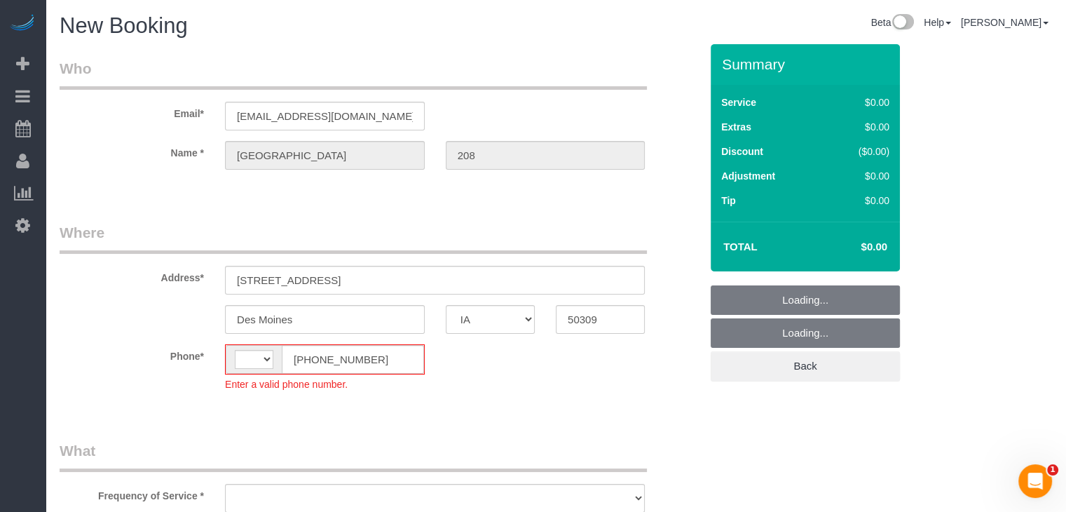
select select "string:[GEOGRAPHIC_DATA]"
select select "object:1768"
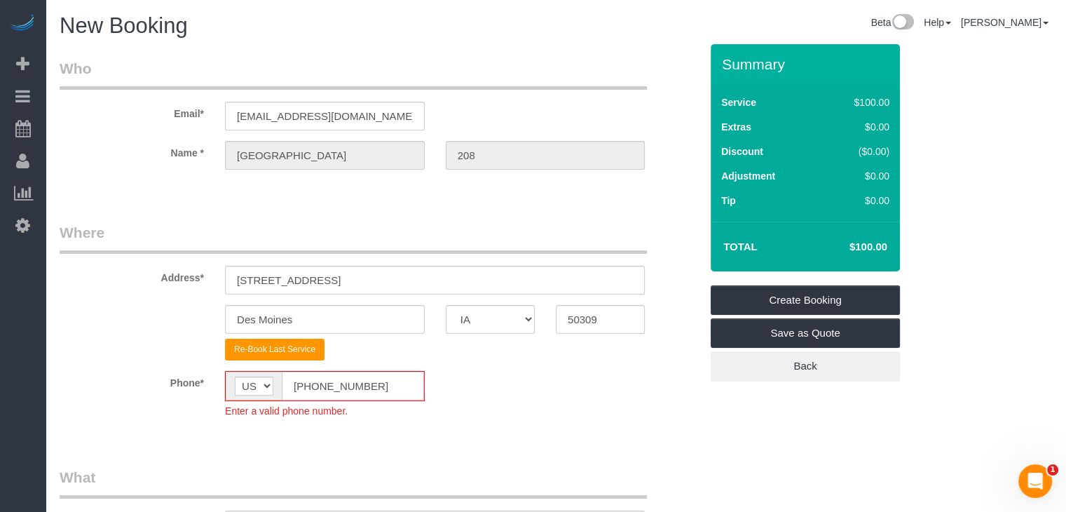
click at [308, 387] on input "[PHONE_NUMBER]" at bounding box center [353, 386] width 142 height 29
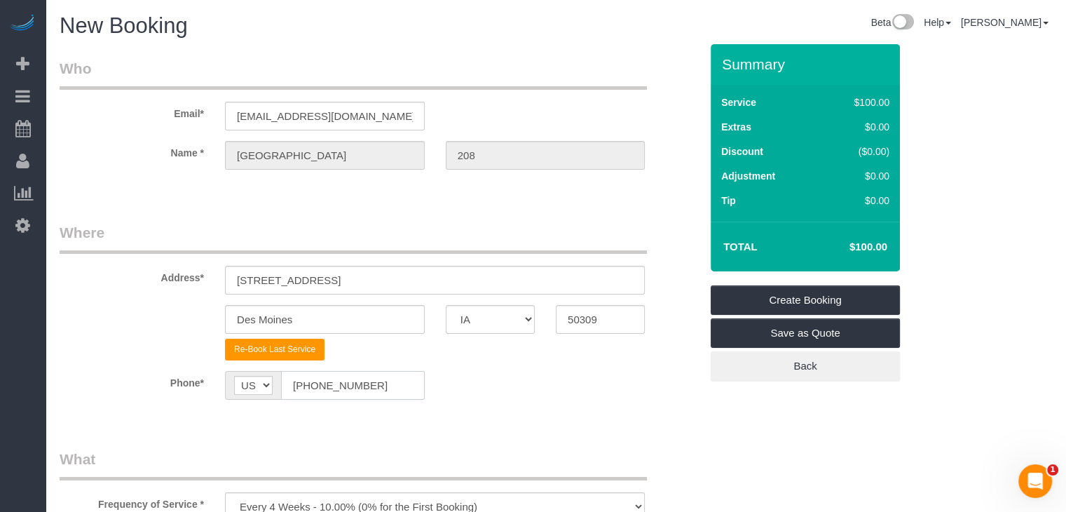
type input "[PHONE_NUMBER]"
click at [543, 384] on div "Phone* AF AL DZ AD AO AI AQ AG AR AM AW AU AT AZ BS BH BD BB BY BE BZ BJ BM BT …" at bounding box center [380, 385] width 662 height 29
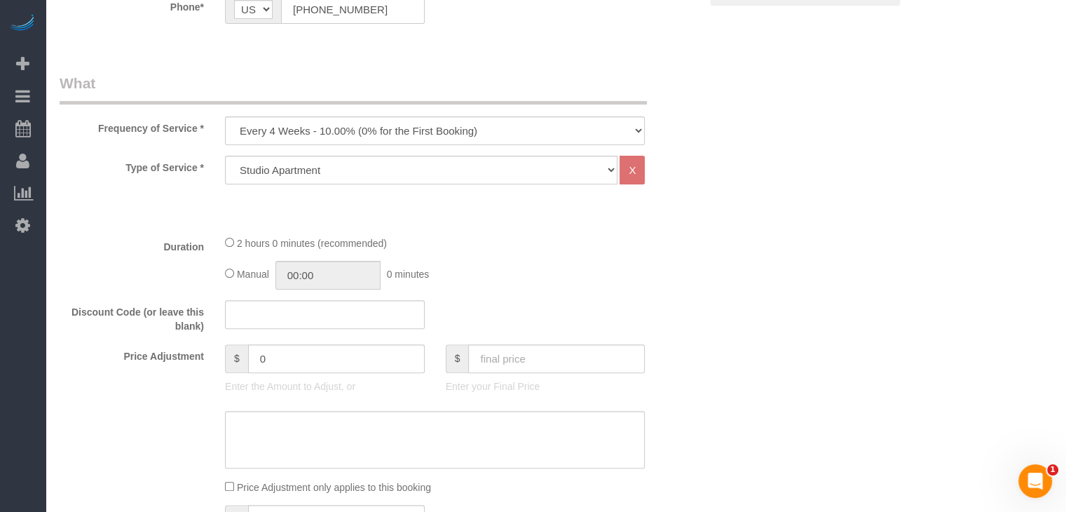
scroll to position [384, 0]
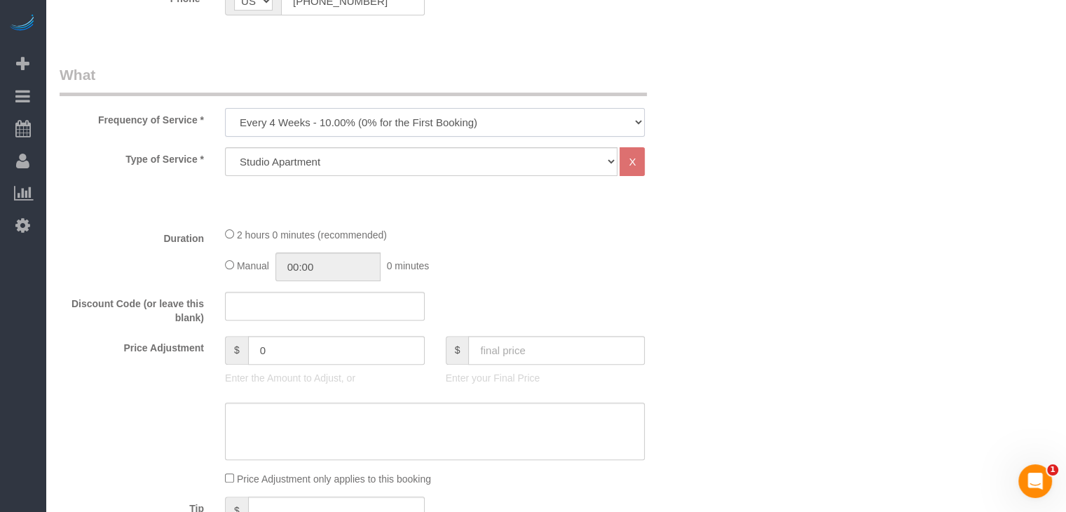
click at [324, 128] on select "Every 6 Weeks (0% for the First Booking) One Time Every 8 Weeks (0% for the Fir…" at bounding box center [435, 122] width 420 height 29
select select "object:1770"
click at [225, 108] on select "Every 6 Weeks (0% for the First Booking) One Time Every 8 Weeks (0% for the Fir…" at bounding box center [435, 122] width 420 height 29
type input "02:00"
click at [523, 339] on input "text" at bounding box center [556, 350] width 177 height 29
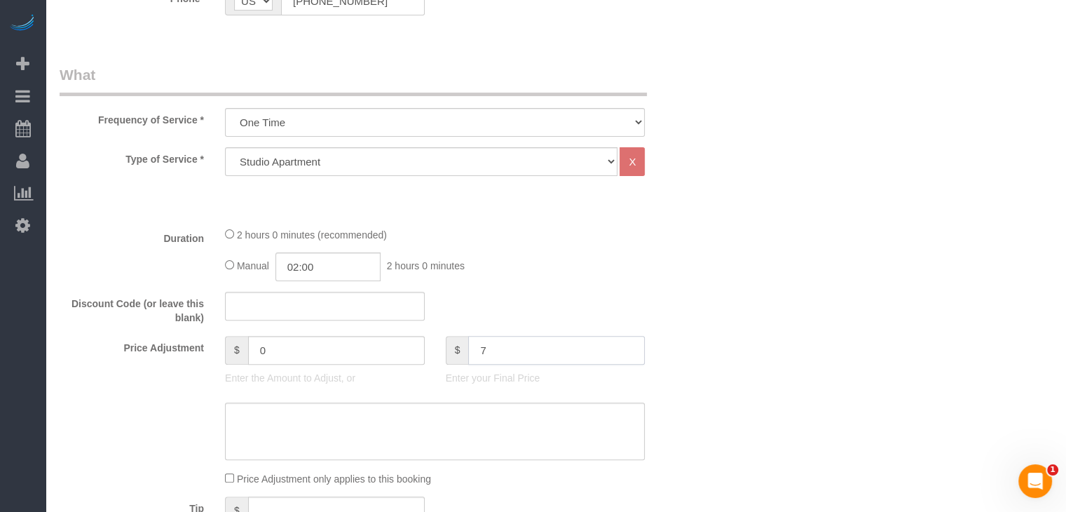
type input "75"
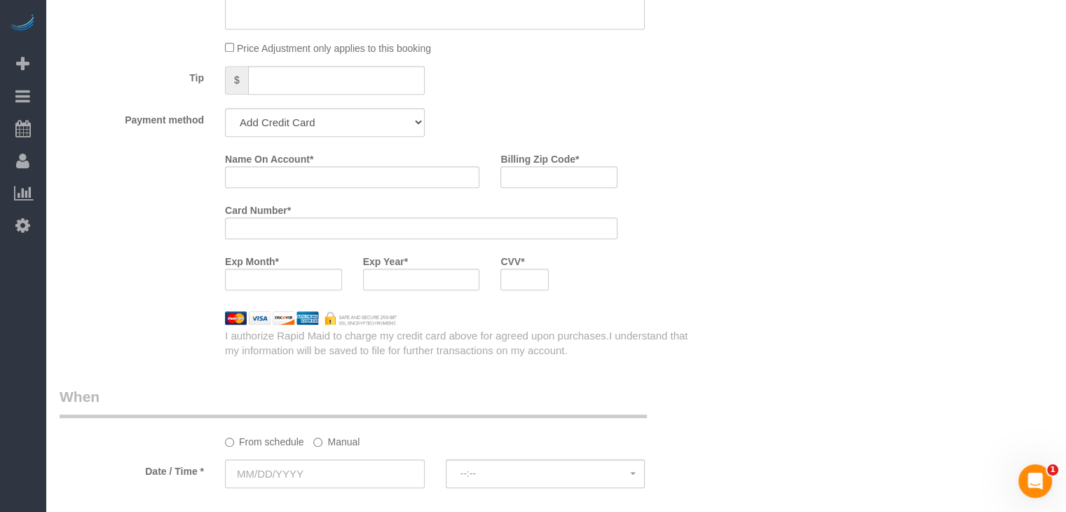
type input "-25"
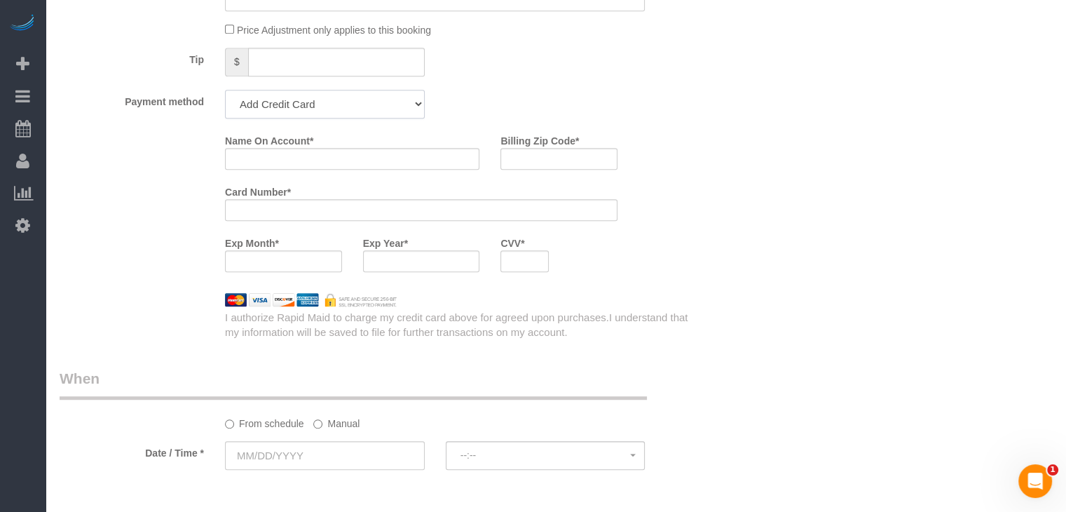
click at [329, 104] on select "Add Credit Card Cash Check Paypal" at bounding box center [325, 104] width 200 height 29
select select "string:check"
click at [225, 90] on select "Add Credit Card Cash Check Paypal" at bounding box center [325, 104] width 200 height 29
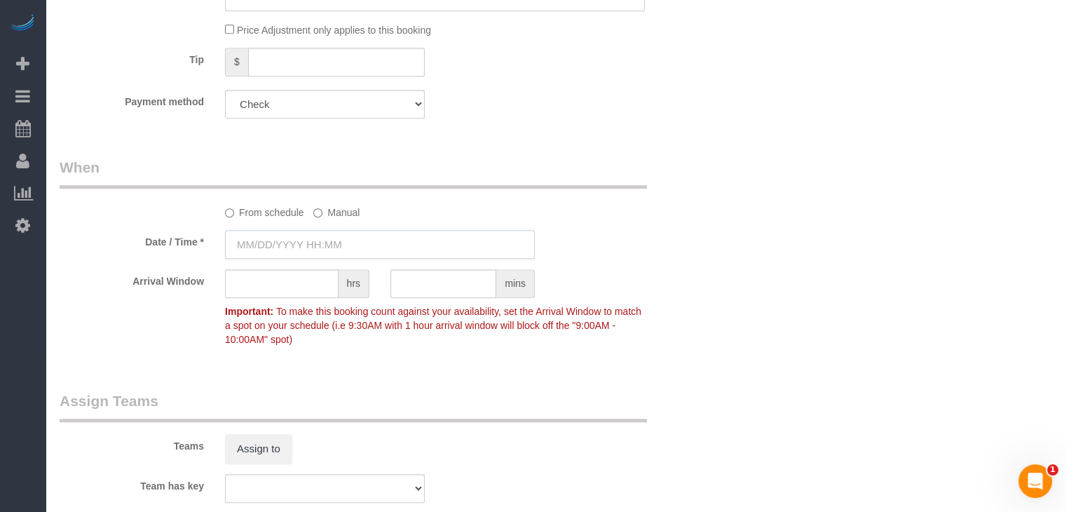
click at [303, 248] on input "text" at bounding box center [380, 244] width 310 height 29
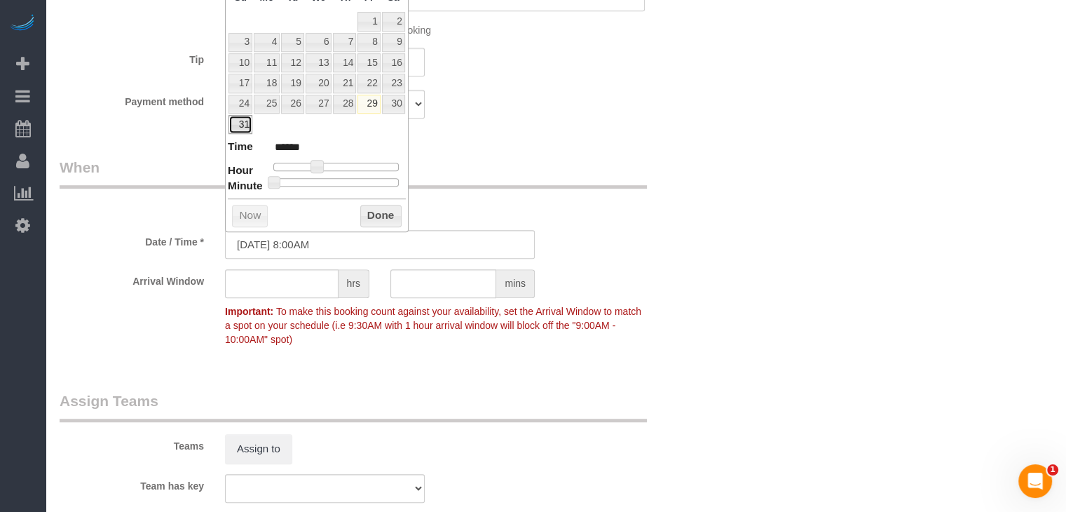
click at [250, 115] on link "31" at bounding box center [241, 124] width 24 height 19
type input "[DATE] 9:00AM"
type input "******"
type input "[DATE] 10:00AM"
type input "*******"
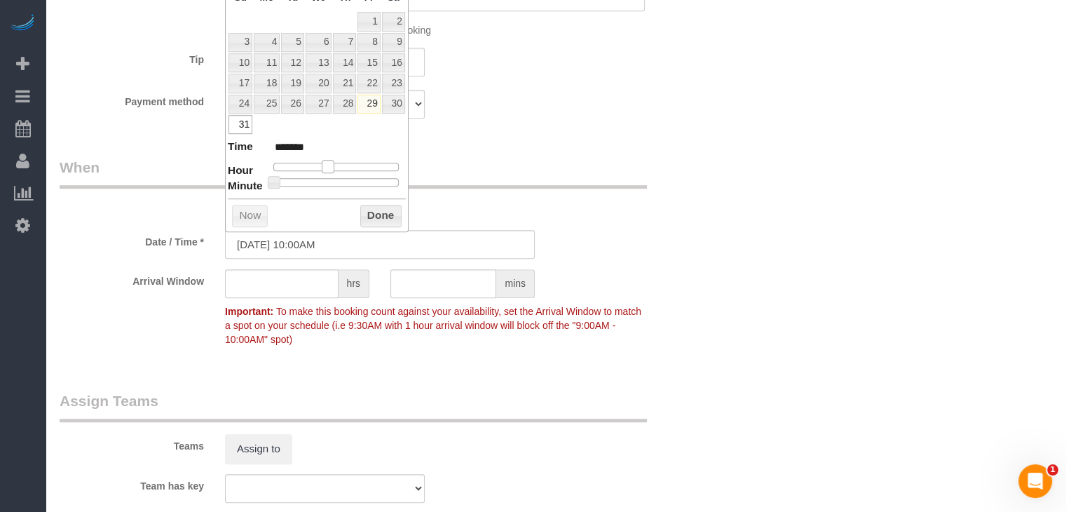
drag, startPoint x: 319, startPoint y: 161, endPoint x: 332, endPoint y: 159, distance: 12.7
click at [332, 160] on span at bounding box center [328, 166] width 13 height 13
click at [365, 209] on button "Done" at bounding box center [380, 216] width 41 height 22
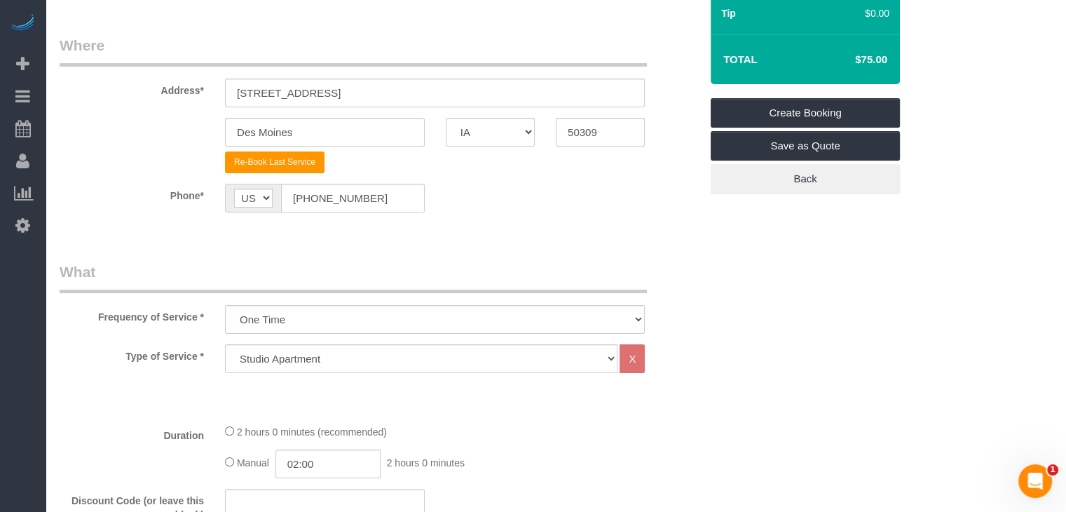
scroll to position [181, 0]
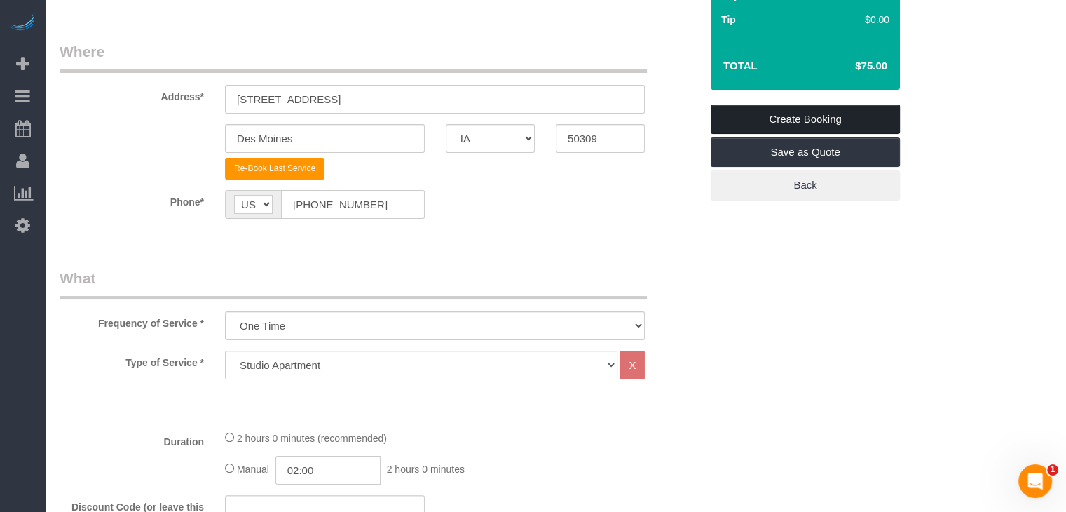
click at [822, 127] on link "Create Booking" at bounding box center [805, 118] width 189 height 29
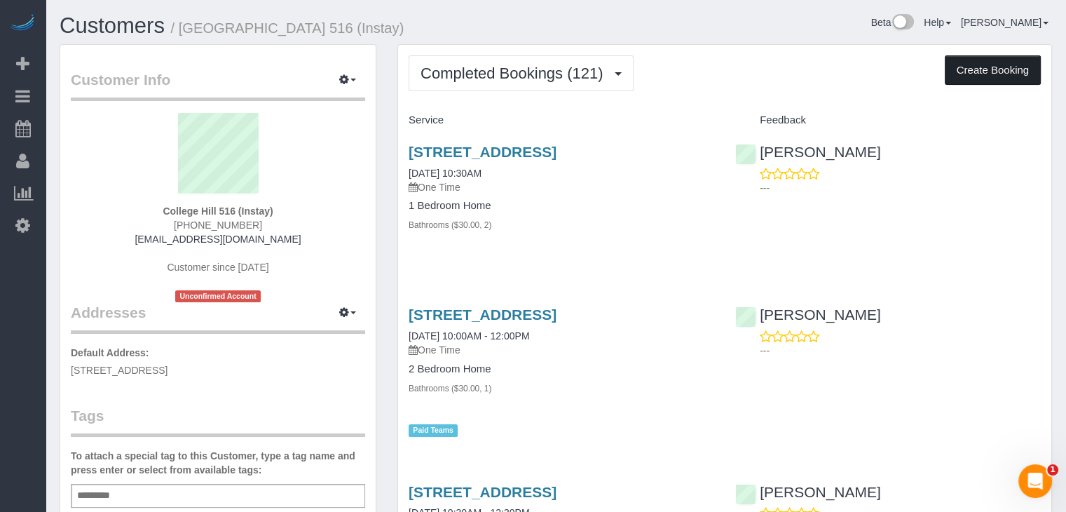
click at [983, 62] on button "Create Booking" at bounding box center [993, 69] width 96 height 29
select select "IA"
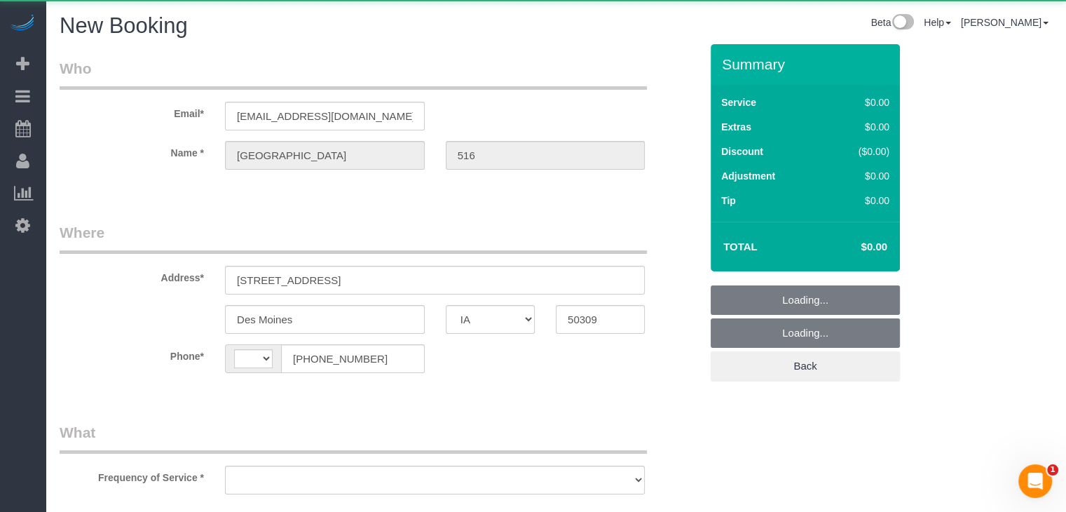
select select "string:[GEOGRAPHIC_DATA]"
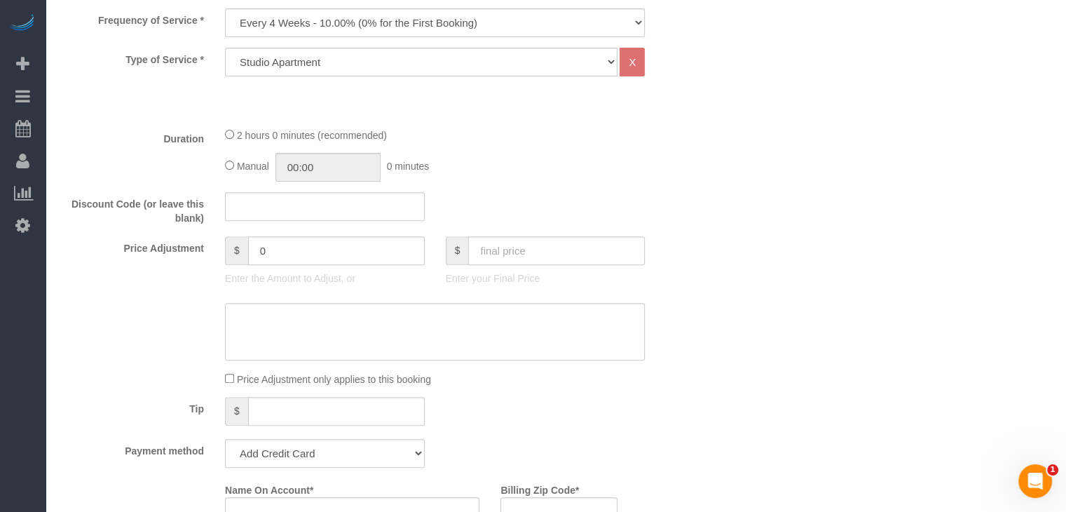
scroll to position [398, 0]
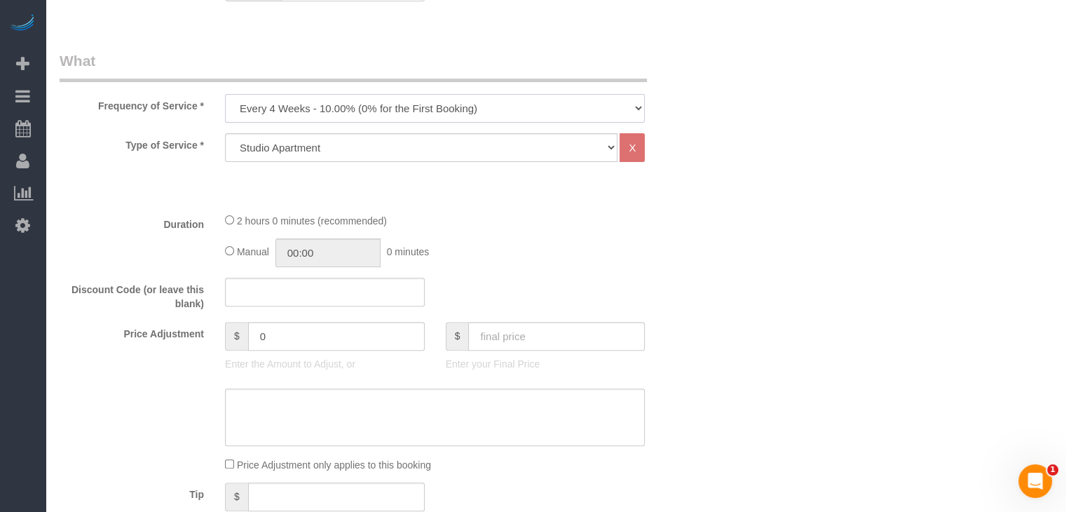
click at [446, 109] on select "Every 6 Weeks (0% for the First Booking) One Time Every 8 Weeks (0% for the Fir…" at bounding box center [435, 108] width 420 height 29
select select "object:1777"
click at [225, 94] on select "Every 6 Weeks (0% for the First Booking) One Time Every 8 Weeks (0% for the Fir…" at bounding box center [435, 108] width 420 height 29
click at [442, 161] on div "Type of Service * Studio Apartment 1 Bedroom Home 2 Bedroom Home 3 Bedroom Home…" at bounding box center [380, 167] width 641 height 68
click at [445, 152] on select "Studio Apartment 1 Bedroom Home 2 Bedroom Home 3 Bedroom Home 4 Bedroom Home 5 …" at bounding box center [421, 147] width 393 height 29
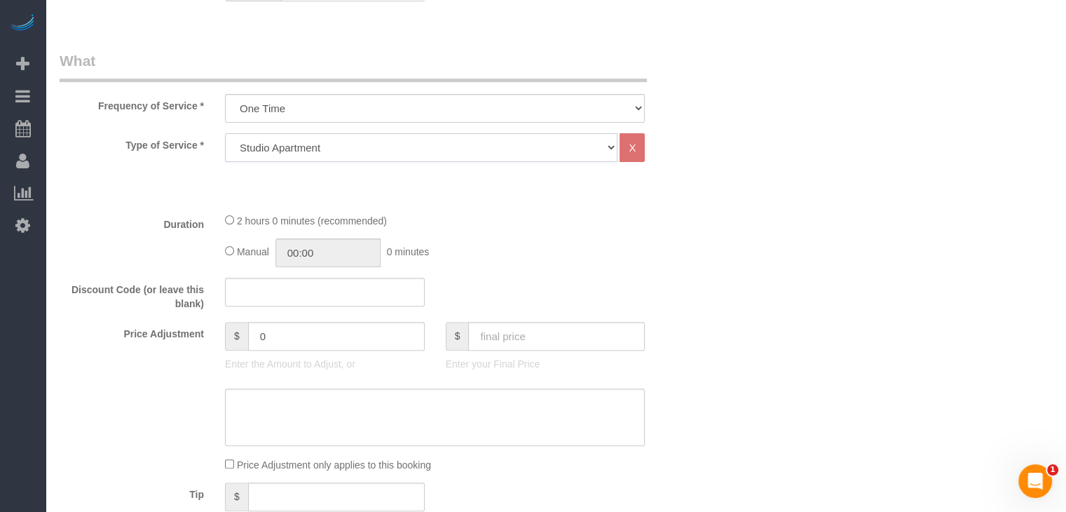
select select "25"
click at [225, 133] on select "Studio Apartment 1 Bedroom Home 2 Bedroom Home 3 Bedroom Home 4 Bedroom Home 5 …" at bounding box center [421, 147] width 393 height 29
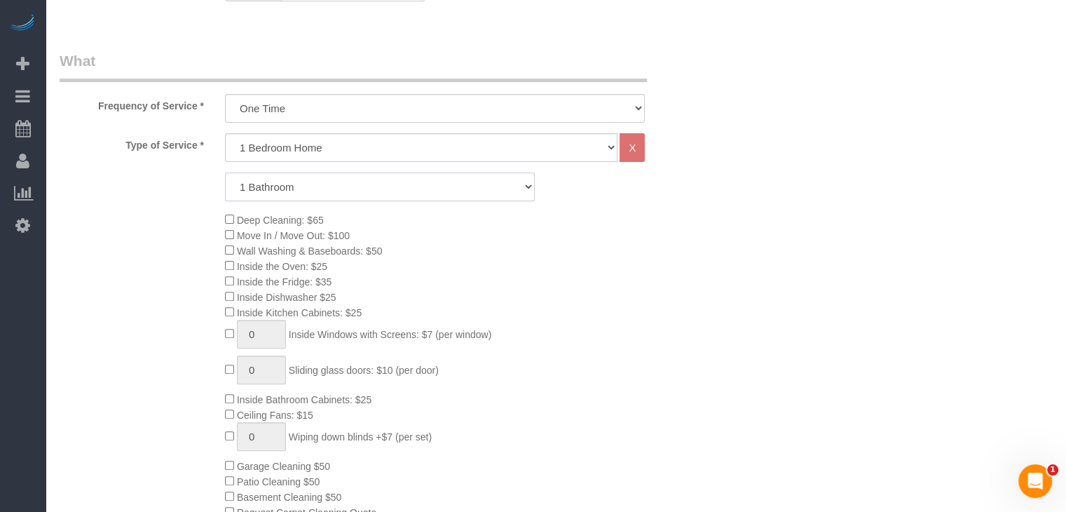
click at [438, 181] on select "1 Bathroom 2 Bathrooms 3 Bathrooms 4 Bathrooms 5 Bathrooms 6 Bathrooms" at bounding box center [380, 186] width 310 height 29
select select "2"
click at [225, 172] on select "1 Bathroom 2 Bathrooms 3 Bathrooms 4 Bathrooms 5 Bathrooms 6 Bathrooms" at bounding box center [380, 186] width 310 height 29
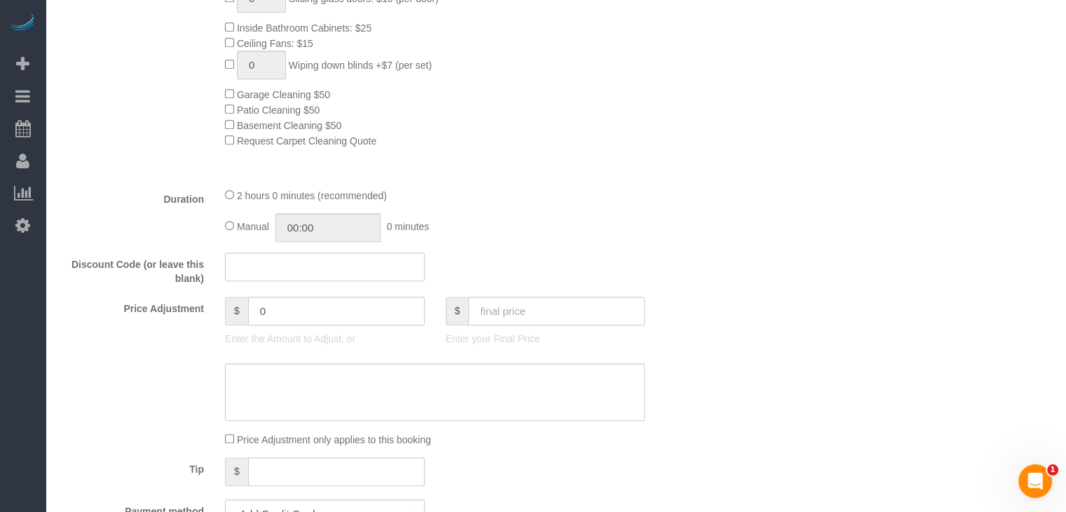
scroll to position [786, 0]
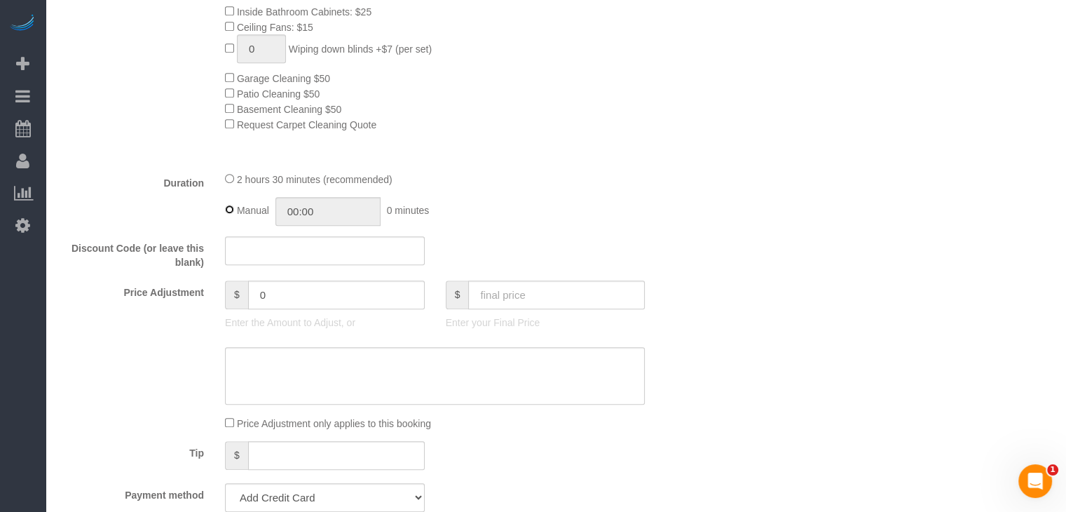
type input "02:30"
click at [536, 283] on fieldset "What Frequency of Service * Every 6 Weeks (0% for the First Booking) One Time E…" at bounding box center [380, 198] width 641 height 1070
click at [536, 294] on input "text" at bounding box center [556, 294] width 177 height 29
type input "95"
click at [734, 293] on div "Who Email* archway32@fake.com Name * College Hill 516 Where Address* 921 6th Av…" at bounding box center [556, 361] width 993 height 2207
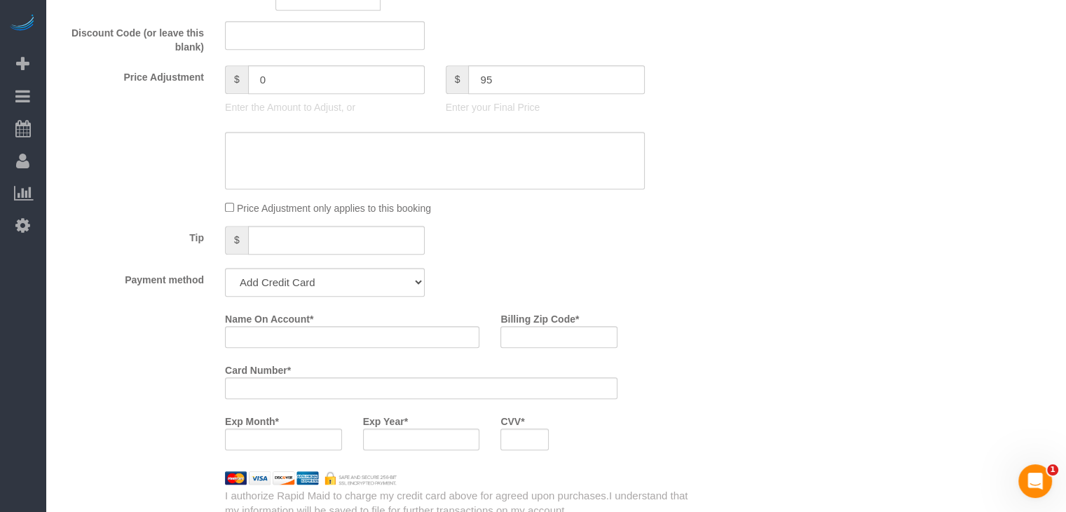
type input "-74"
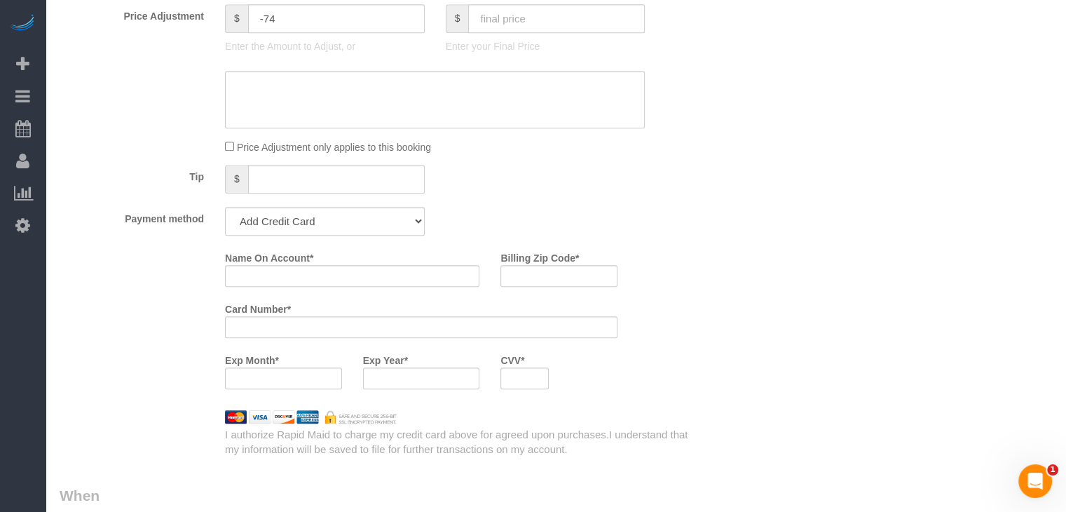
scroll to position [1107, 0]
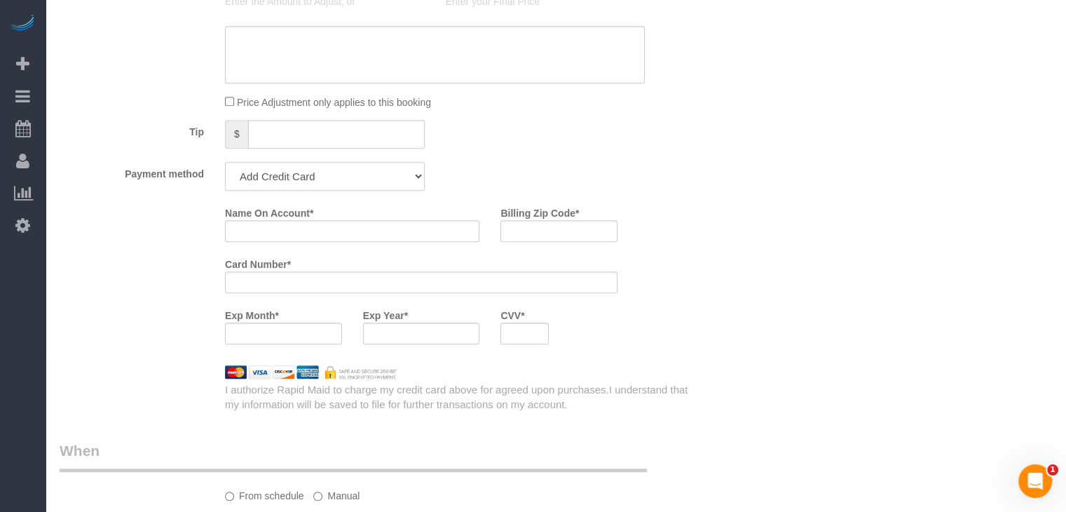
click at [367, 175] on select "Add Credit Card Cash Check Paypal" at bounding box center [325, 176] width 200 height 29
select select "string:check"
click at [225, 166] on select "Add Credit Card Cash Check Paypal" at bounding box center [325, 176] width 200 height 29
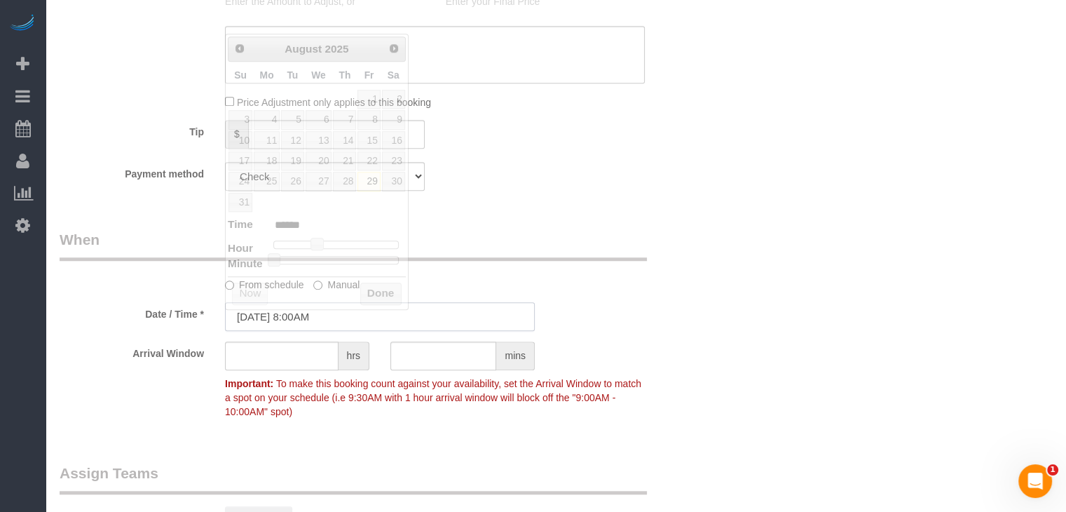
click at [290, 320] on input "[DATE] 8:00AM" at bounding box center [380, 316] width 310 height 29
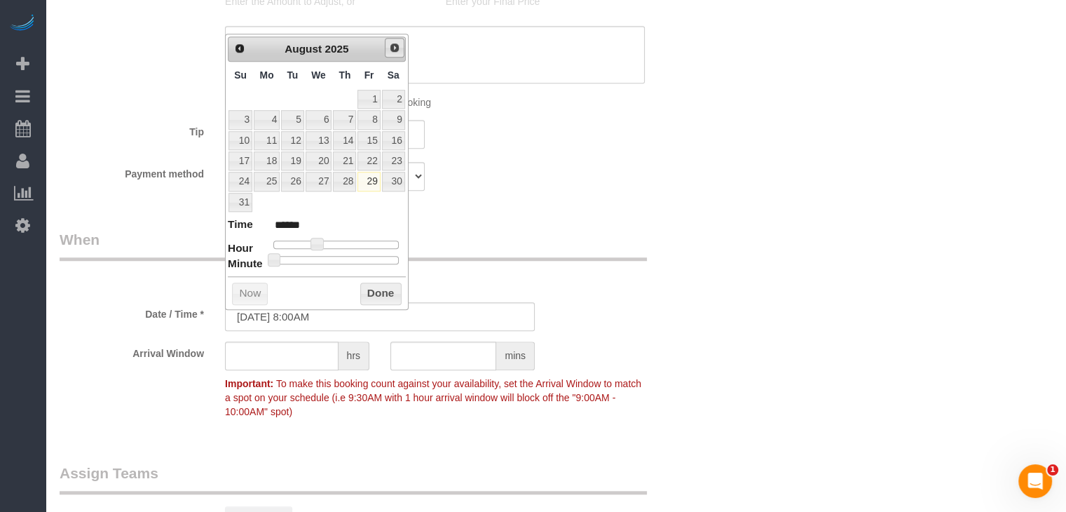
click at [399, 48] on span "Next" at bounding box center [394, 47] width 11 height 11
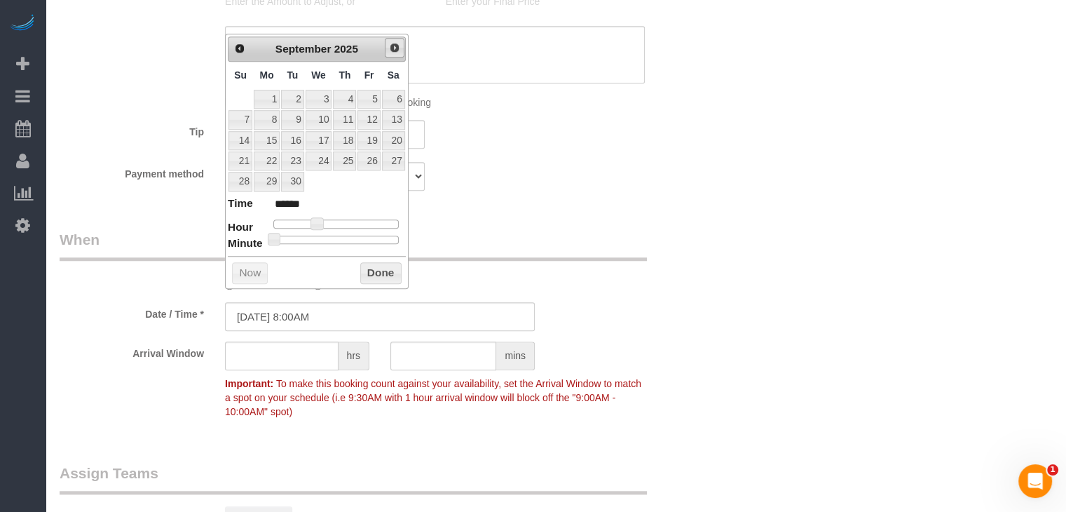
click at [399, 48] on span "Next" at bounding box center [394, 47] width 11 height 11
click at [341, 98] on link "2" at bounding box center [344, 99] width 23 height 19
type input "10/02/2025 9:00AM"
type input "******"
type input "10/02/2025 10:00AM"
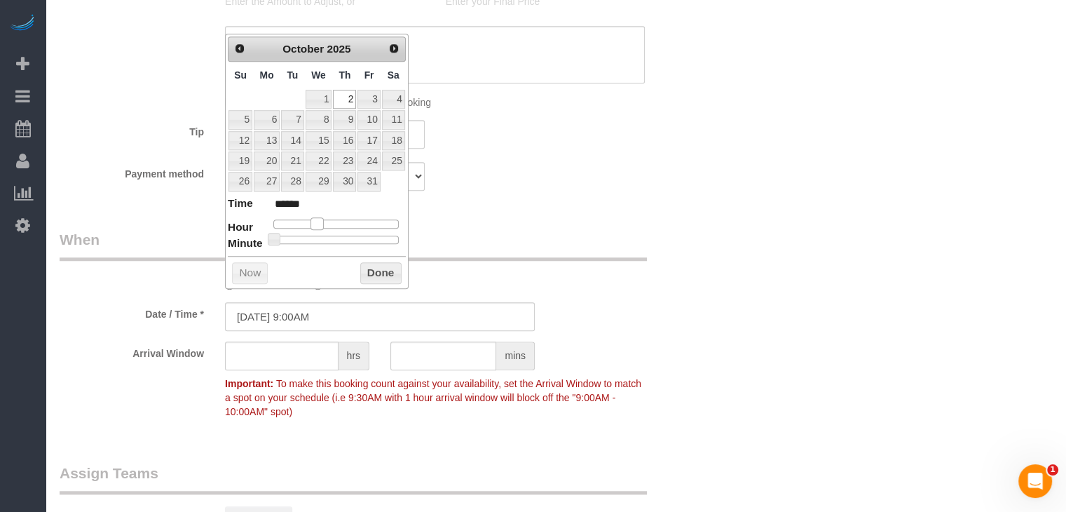
type input "*******"
drag, startPoint x: 317, startPoint y: 221, endPoint x: 326, endPoint y: 222, distance: 9.2
click at [326, 222] on span at bounding box center [328, 223] width 13 height 13
click at [362, 267] on button "Done" at bounding box center [380, 273] width 41 height 22
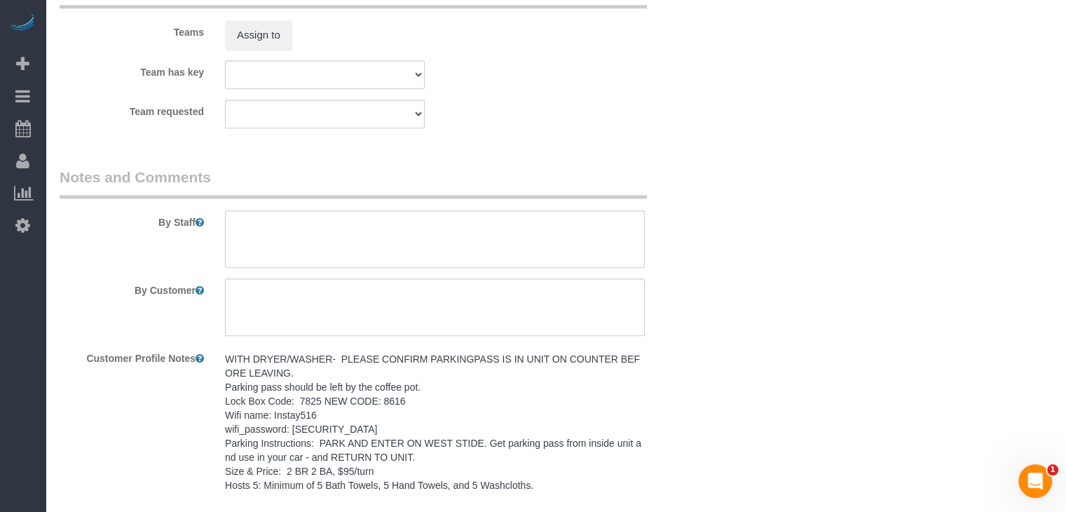
scroll to position [1654, 0]
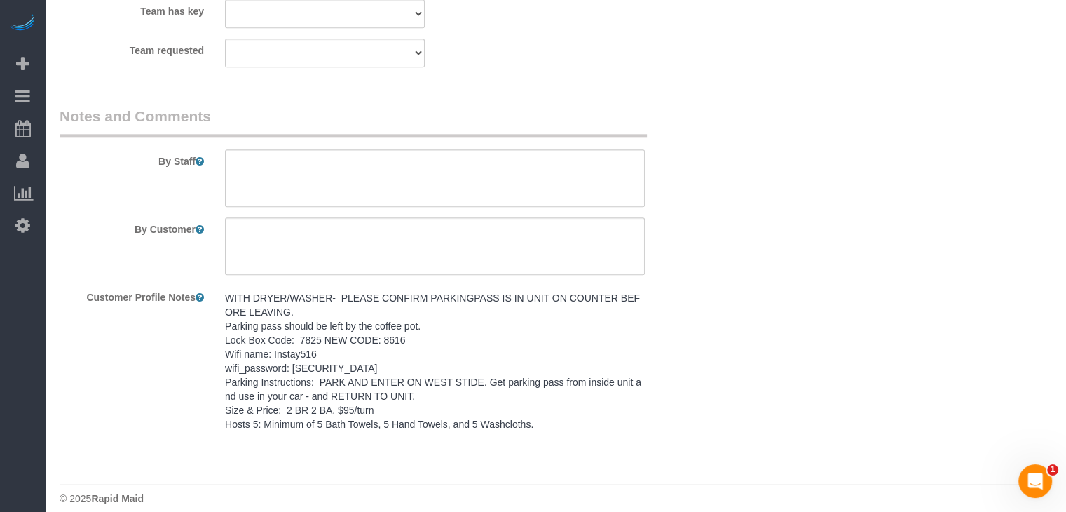
click at [547, 386] on pre "WITH DRYER/WASHER- PLEASE CONFIRM PARKINGPASS IS IN UNIT ON COUNTER BEFORE LEAV…" at bounding box center [435, 361] width 420 height 140
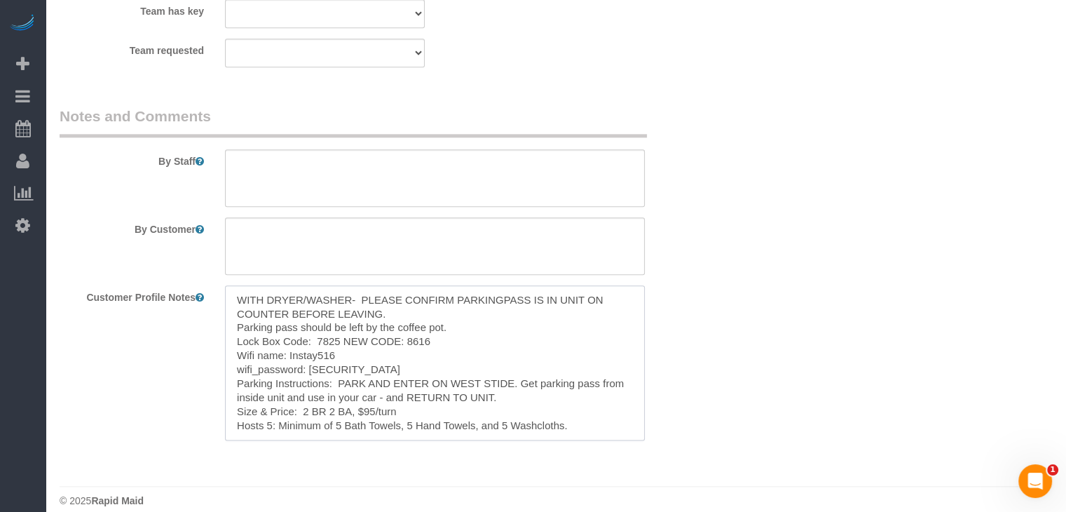
click at [434, 347] on textarea "WITH DRYER/WASHER- PLEASE CONFIRM PARKINGPASS IS IN UNIT ON COUNTER BEFORE LEAV…" at bounding box center [435, 362] width 420 height 155
click at [484, 198] on textarea at bounding box center [435, 177] width 420 height 57
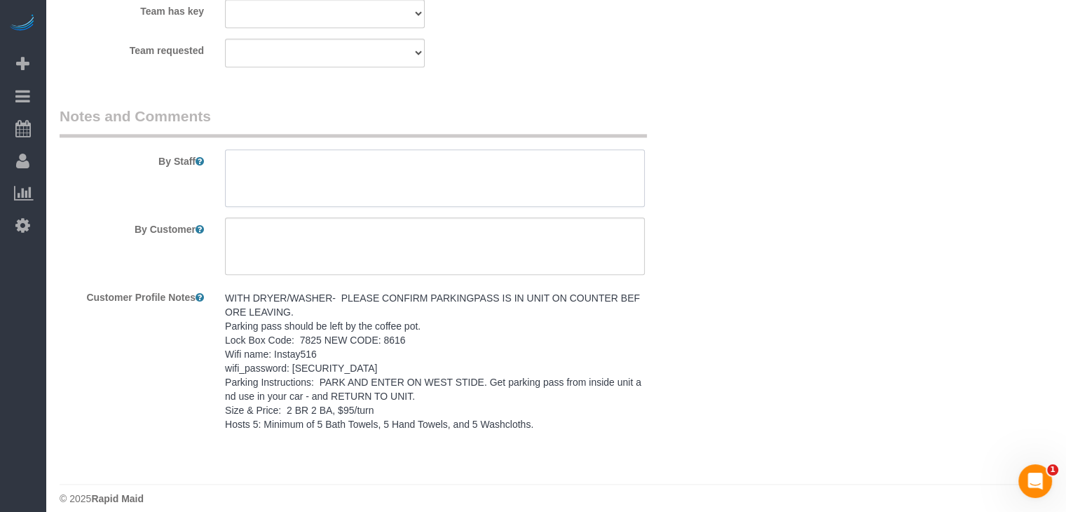
paste textarea "WITH DRYER/WASHER- PLEASE CONFIRM PARKINGPASS IS IN UNIT ON COUNTER BEFORE LEAV…"
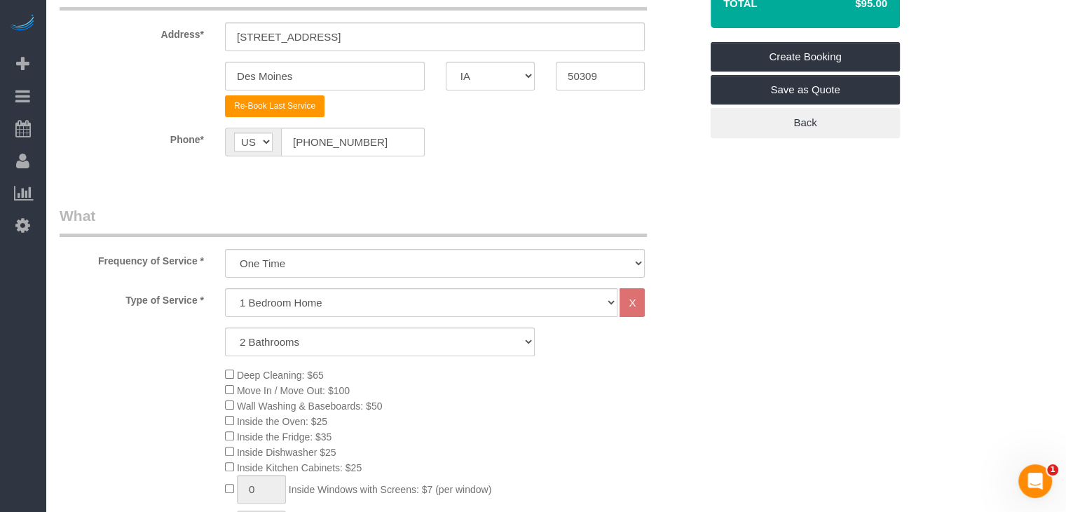
scroll to position [147, 0]
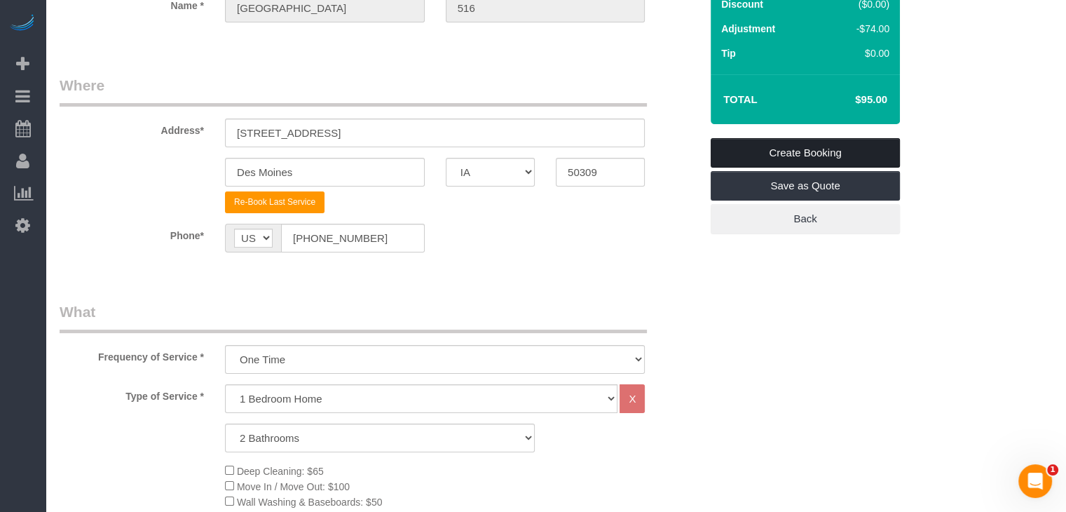
type textarea "WITH DRYER/WASHER- PLEASE CONFIRM PARKINGPASS IS IN UNIT ON COUNTER BEFORE LEAV…"
click at [872, 148] on link "Create Booking" at bounding box center [805, 152] width 189 height 29
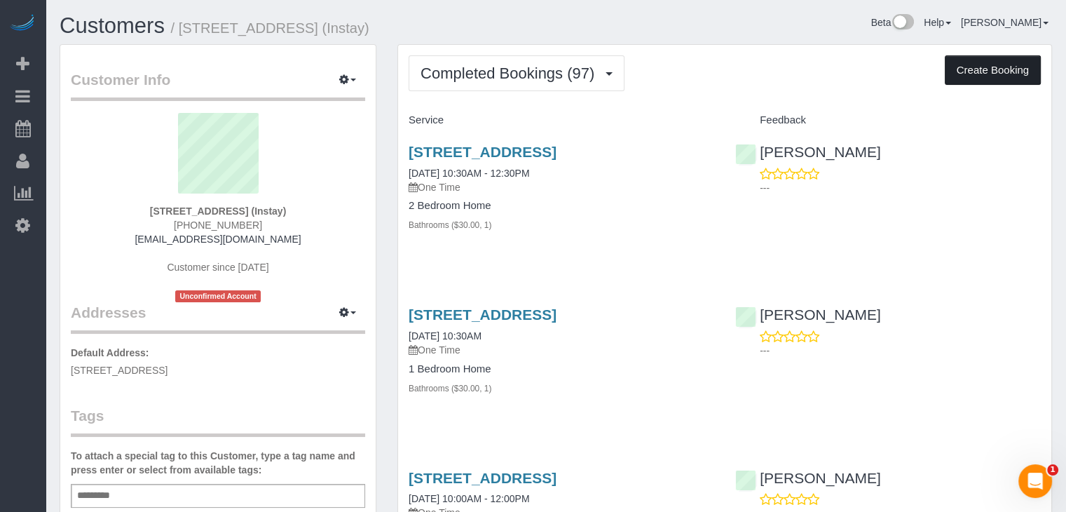
click at [1001, 74] on button "Create Booking" at bounding box center [993, 69] width 96 height 29
select select "IA"
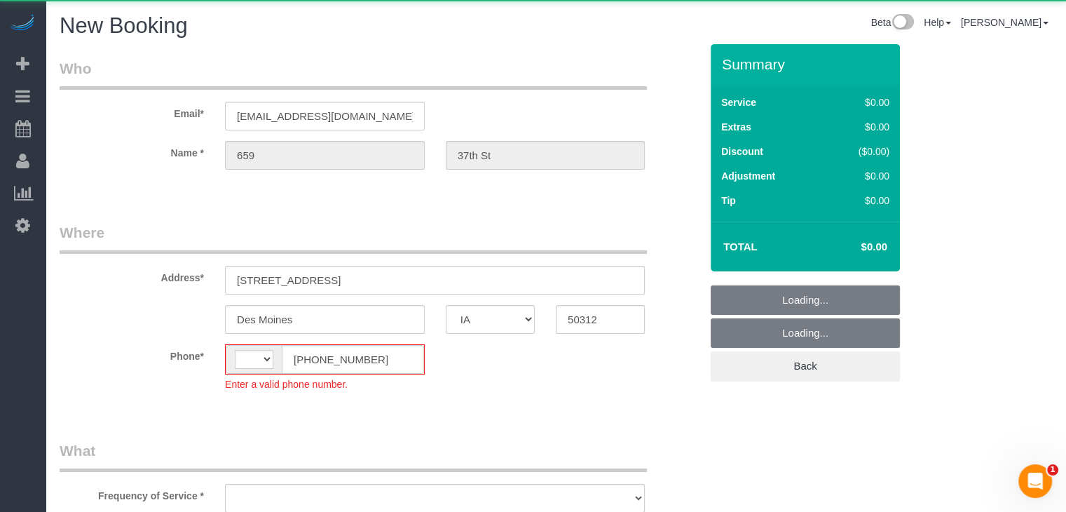
select select "string:US"
select select "object:1750"
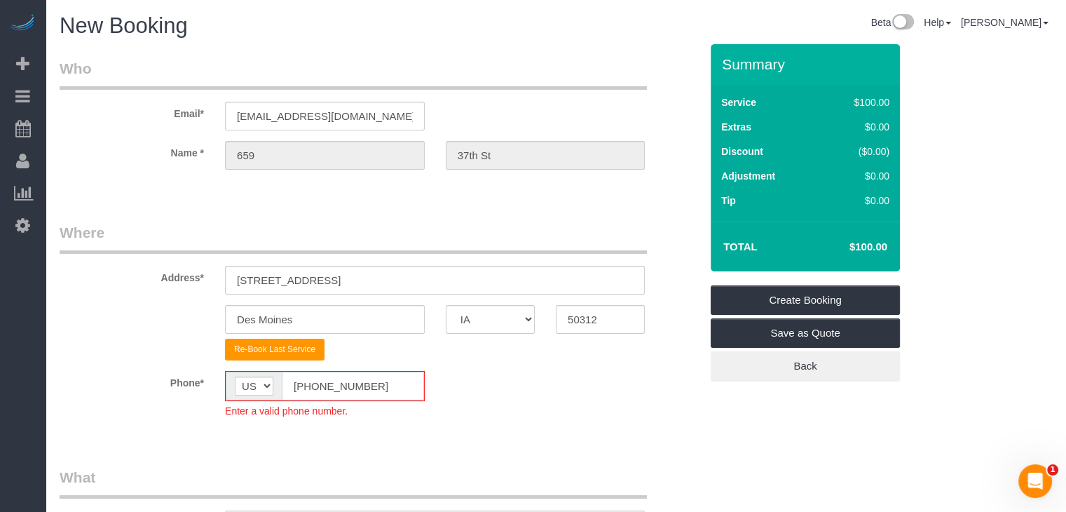
click at [308, 378] on input "[PHONE_NUMBER]" at bounding box center [353, 386] width 142 height 29
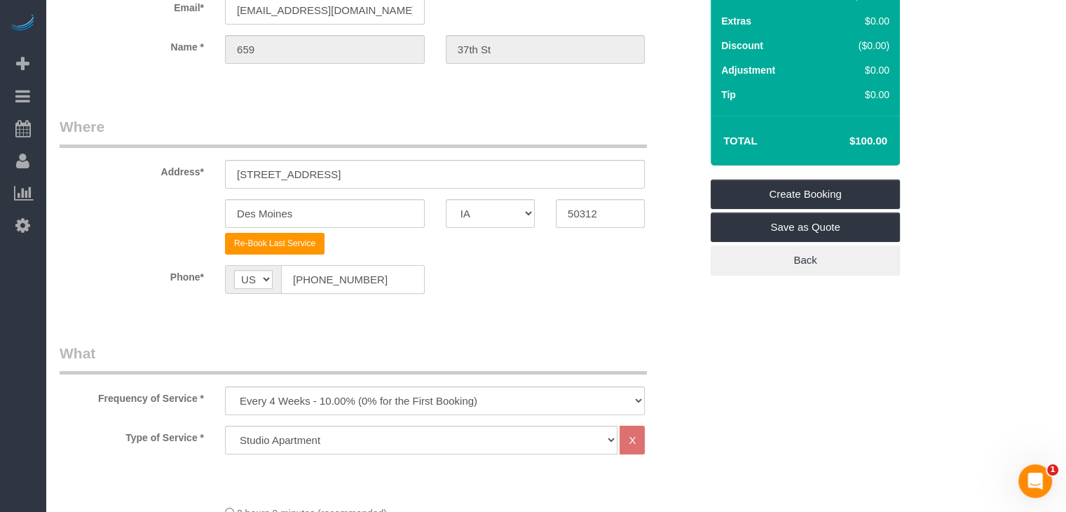
scroll to position [421, 0]
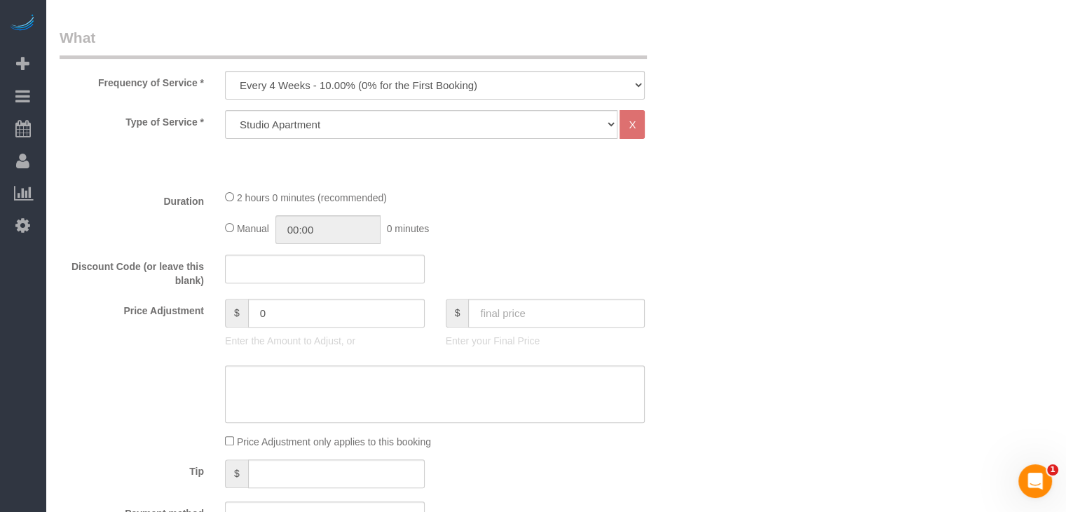
type input "[PHONE_NUMBER]"
click at [365, 83] on select "Every 6 Weeks (0% for the First Booking) One Time Every 8 Weeks (0% for the Fir…" at bounding box center [435, 85] width 420 height 29
select select "object:1752"
click at [225, 71] on select "Every 6 Weeks (0% for the First Booking) One Time Every 8 Weeks (0% for the Fir…" at bounding box center [435, 85] width 420 height 29
click at [390, 121] on select "Studio Apartment 1 Bedroom Home 2 Bedroom Home 3 Bedroom Home 4 Bedroom Home 5 …" at bounding box center [421, 124] width 393 height 29
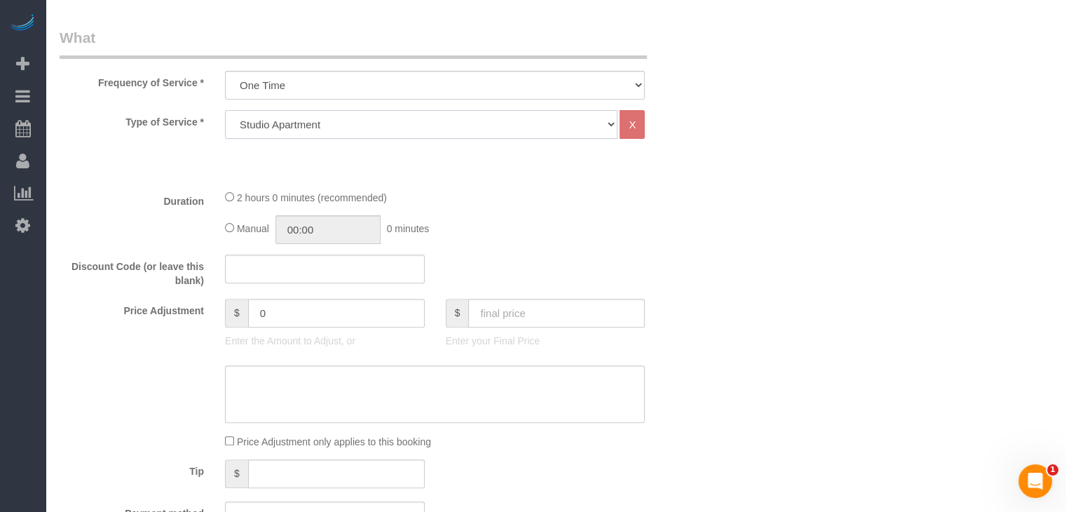
select select "25"
click at [225, 110] on select "Studio Apartment 1 Bedroom Home 2 Bedroom Home 3 Bedroom Home 4 Bedroom Home 5 …" at bounding box center [421, 124] width 393 height 29
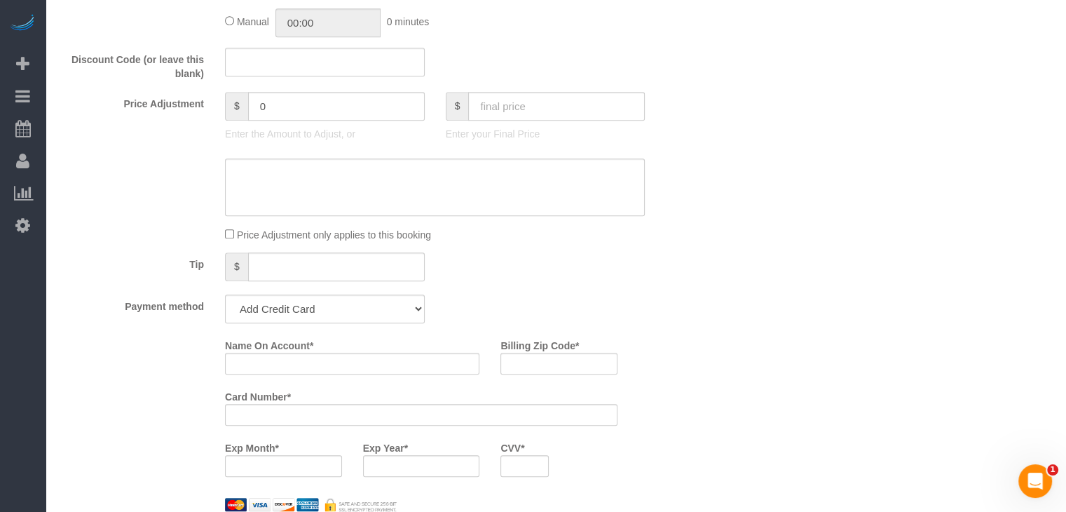
scroll to position [980, 0]
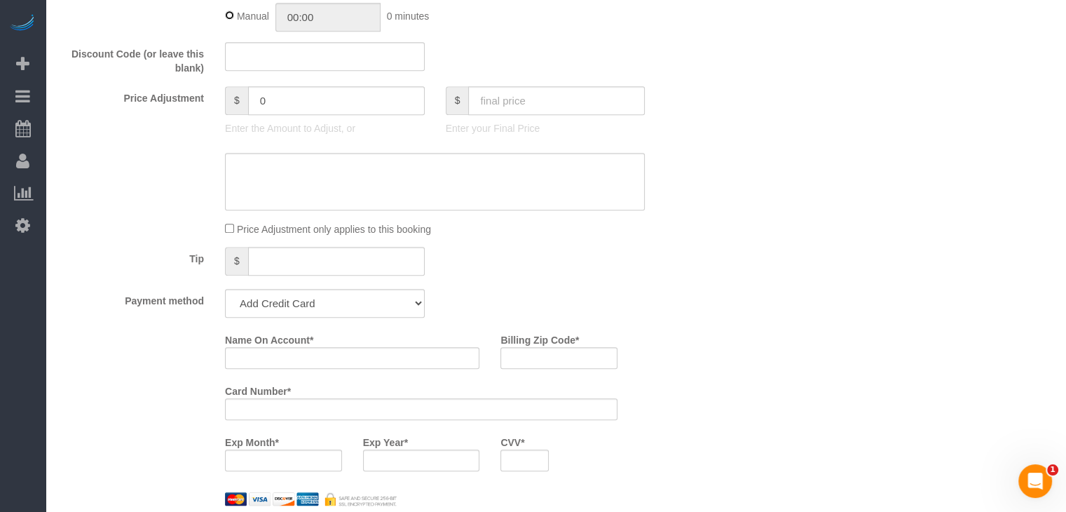
type input "02:00"
click at [530, 115] on input "text" at bounding box center [556, 100] width 177 height 29
type input "80"
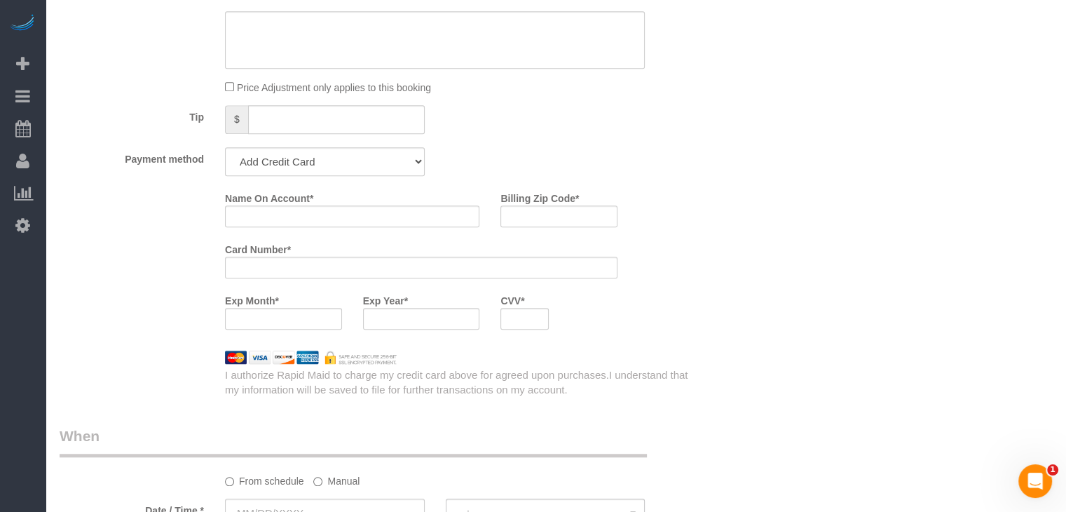
scroll to position [1255, 0]
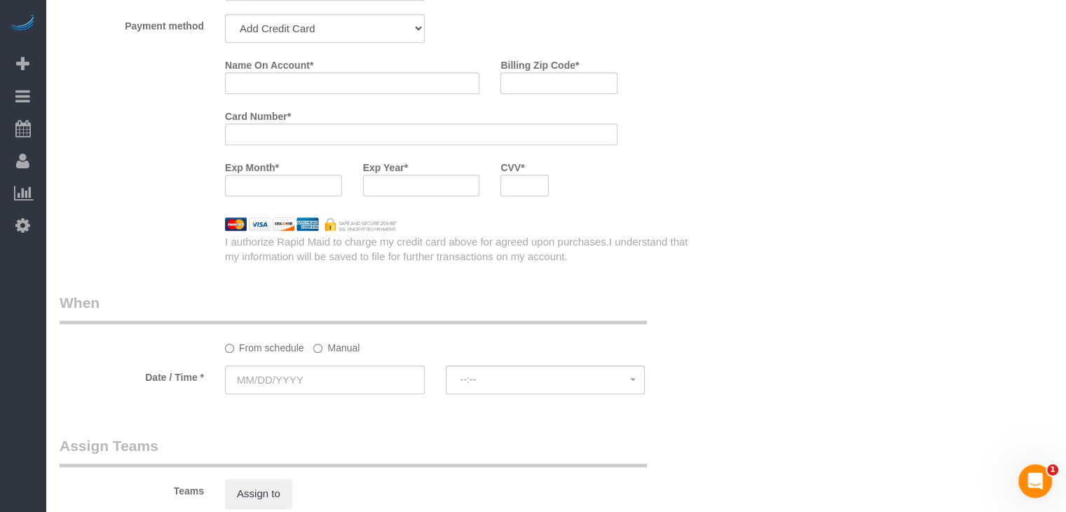
type input "-59"
click at [332, 32] on select "Add Credit Card Cash Check Paypal" at bounding box center [325, 28] width 200 height 29
select select "string:check"
click at [225, 18] on select "Add Credit Card Cash Check Paypal" at bounding box center [325, 28] width 200 height 29
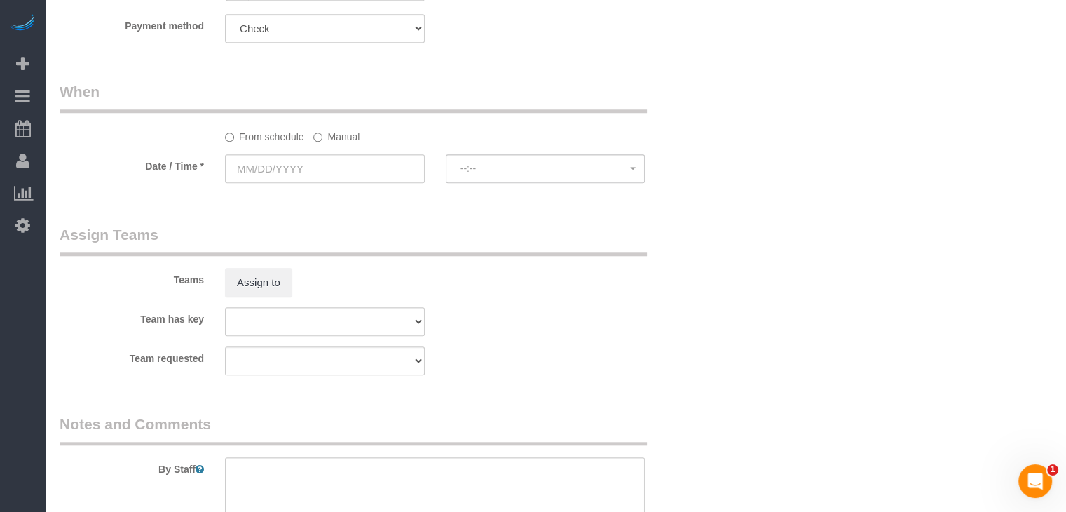
click at [314, 135] on label "Manual" at bounding box center [336, 134] width 46 height 19
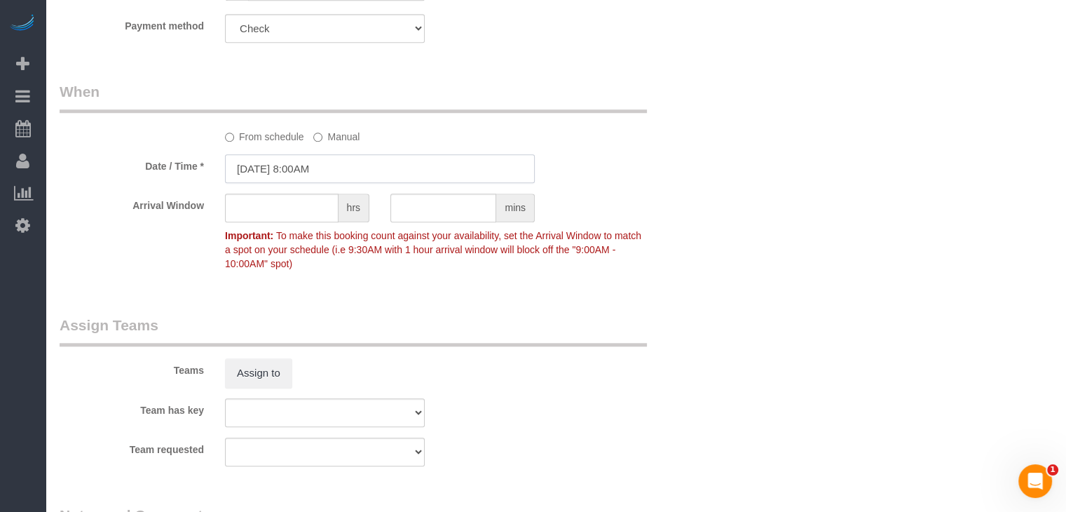
click at [297, 170] on input "[DATE] 8:00AM" at bounding box center [380, 168] width 310 height 29
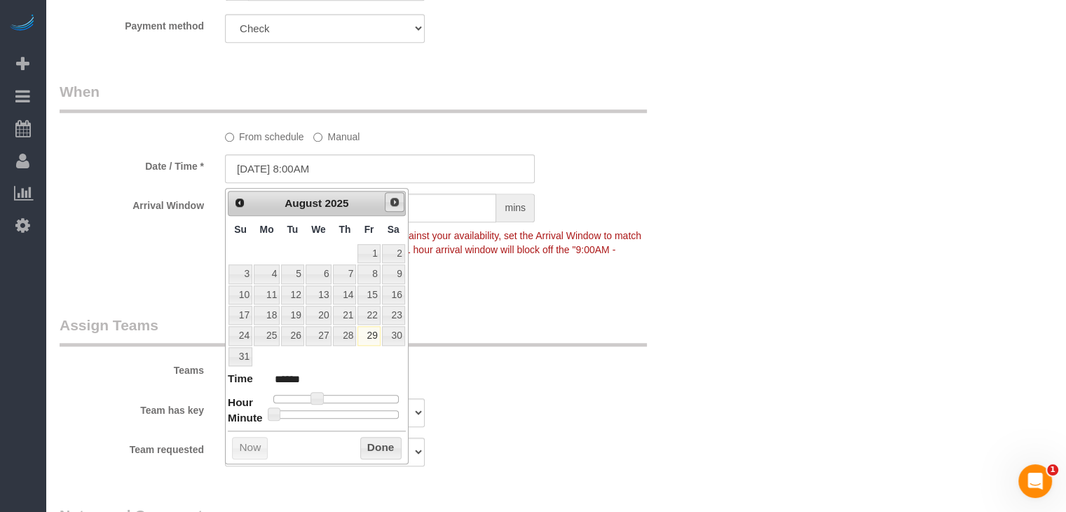
click at [391, 205] on span "Next" at bounding box center [394, 201] width 11 height 11
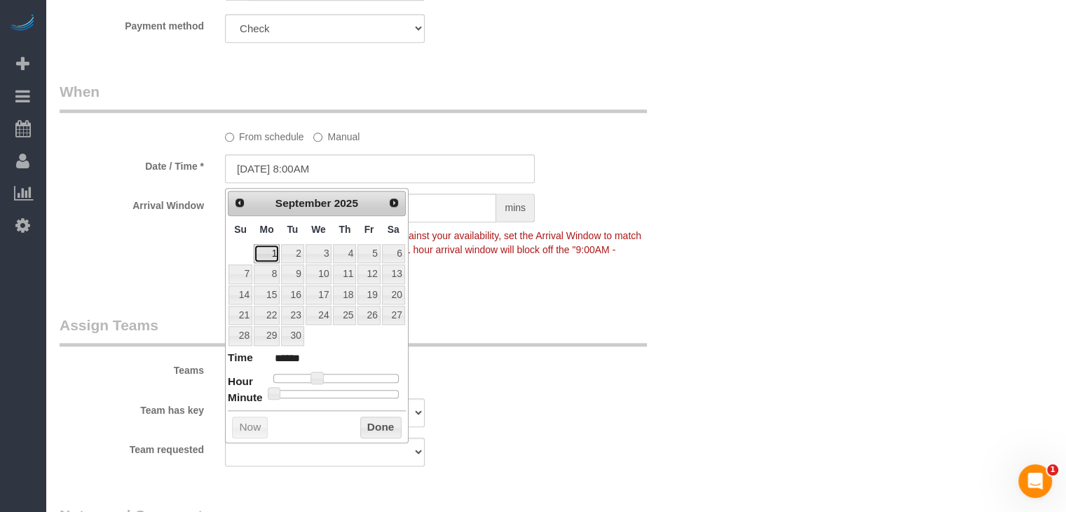
click at [266, 252] on link "1" at bounding box center [267, 253] width 26 height 19
type input "09/01/2025 9:00AM"
type input "******"
type input "09/01/2025 10:00AM"
type input "*******"
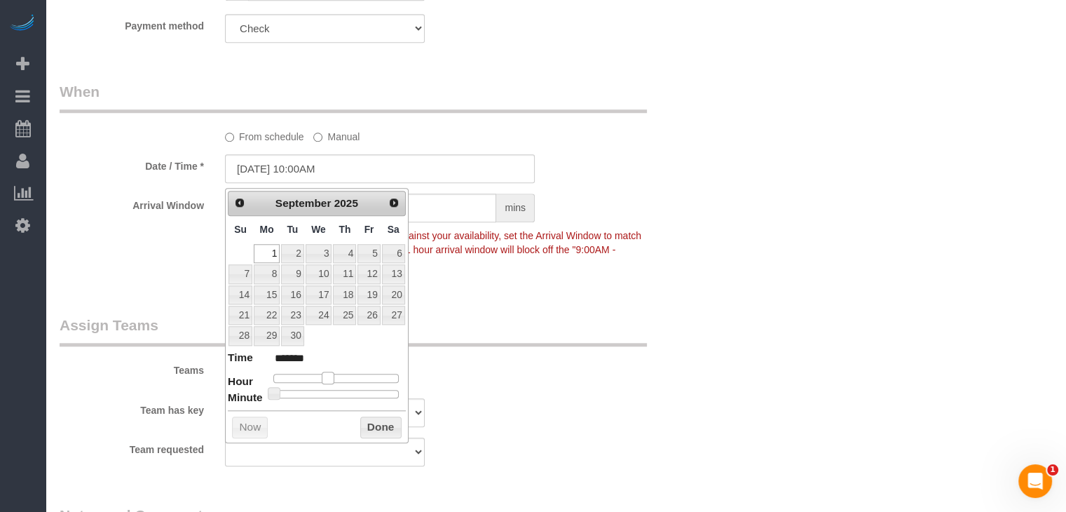
type input "09/01/2025 11:00AM"
type input "*******"
type input "09/01/2025 10:00AM"
type input "*******"
drag, startPoint x: 314, startPoint y: 374, endPoint x: 324, endPoint y: 376, distance: 10.2
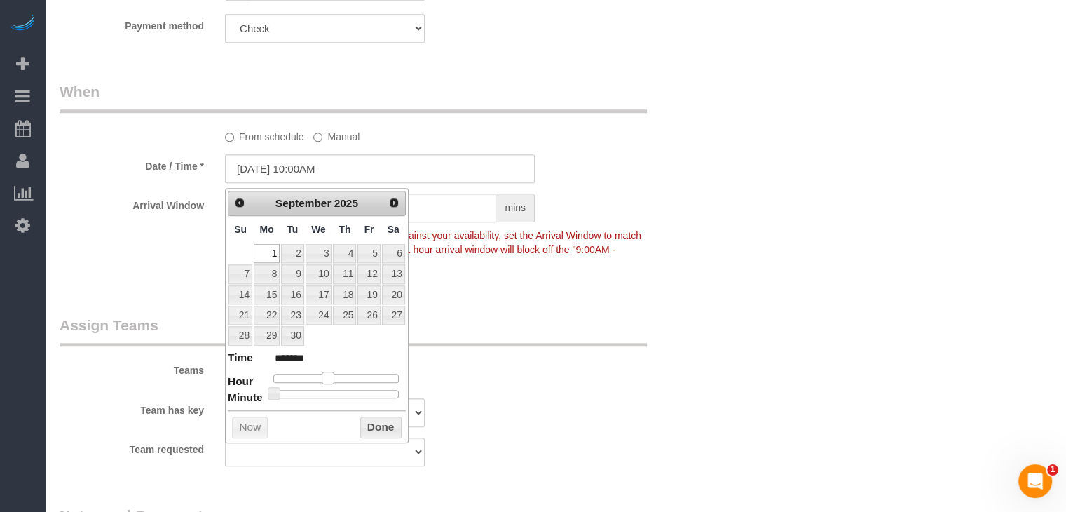
click at [324, 376] on span at bounding box center [328, 378] width 13 height 13
click at [372, 424] on button "Done" at bounding box center [380, 427] width 41 height 22
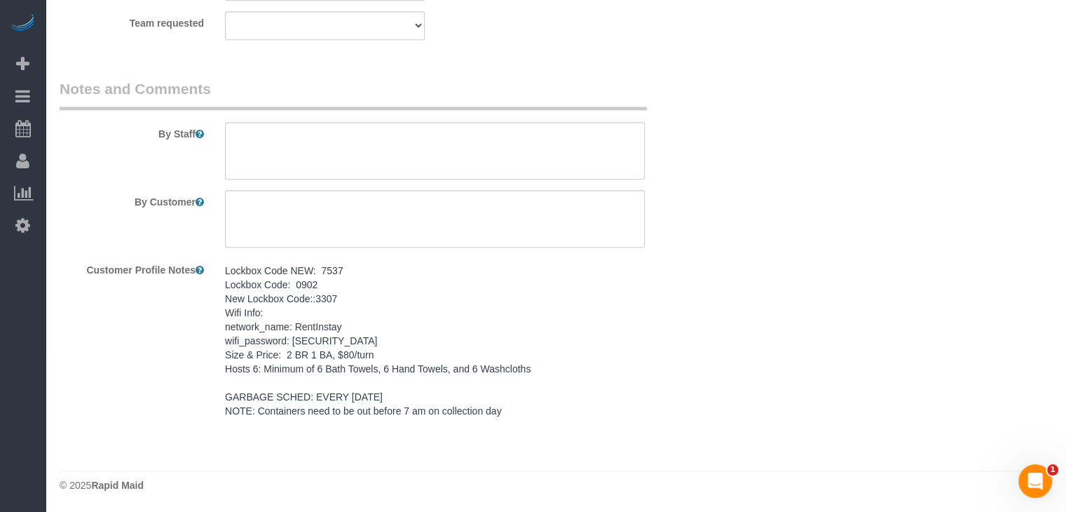
click at [387, 393] on pre "Lockbox Code NEW: 7537 Lockbox Code: 0902 New Lockbox Code::3307 Wifi Info: net…" at bounding box center [435, 341] width 420 height 154
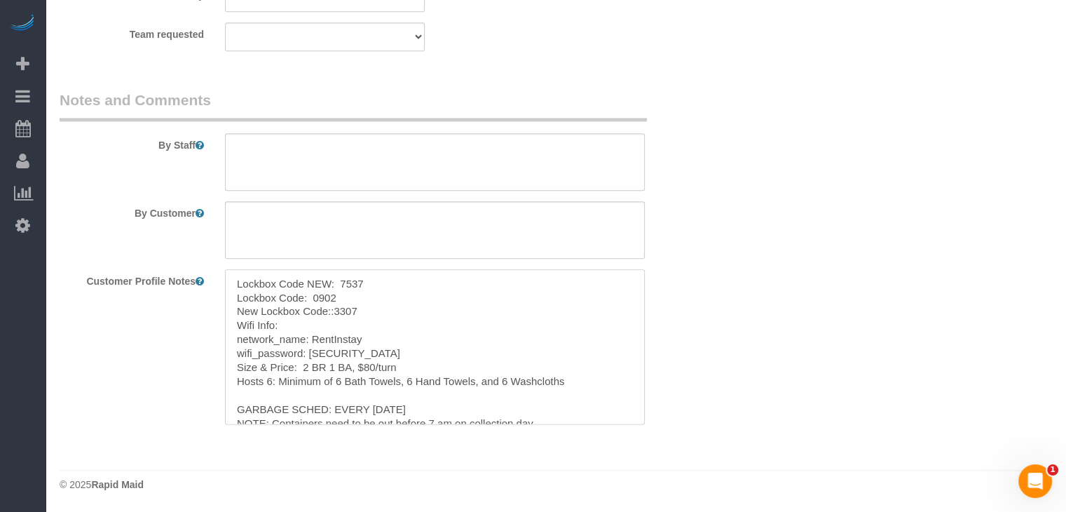
click at [385, 343] on textarea "Lockbox Code NEW: 7537 Lockbox Code: 0902 New Lockbox Code::3307 Wifi Info: net…" at bounding box center [435, 346] width 420 height 155
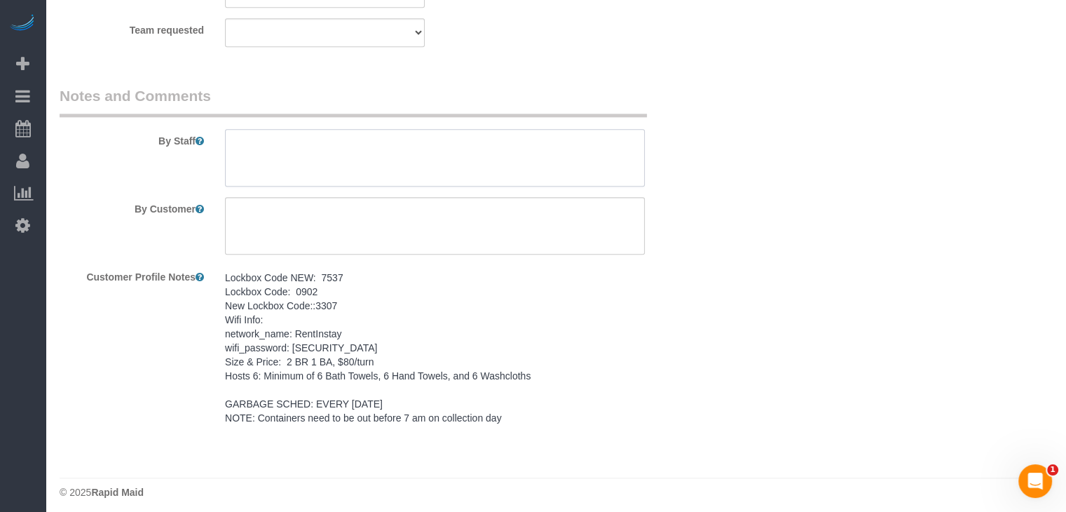
click at [424, 179] on textarea at bounding box center [435, 157] width 420 height 57
paste textarea "Lockbox Code NEW: 7537 Lockbox Code: 0902 New Lockbox Code::3307 Wifi Info: net…"
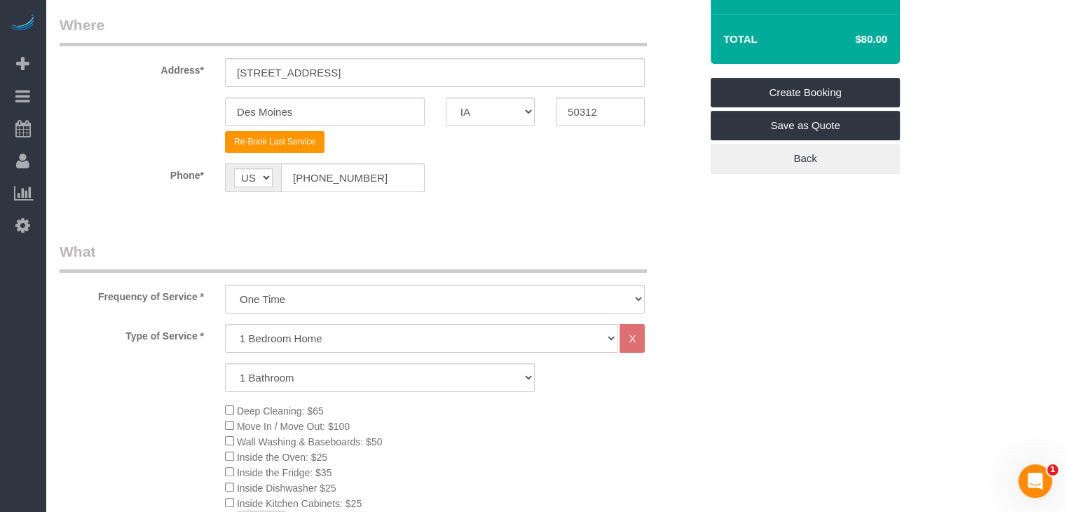
scroll to position [126, 0]
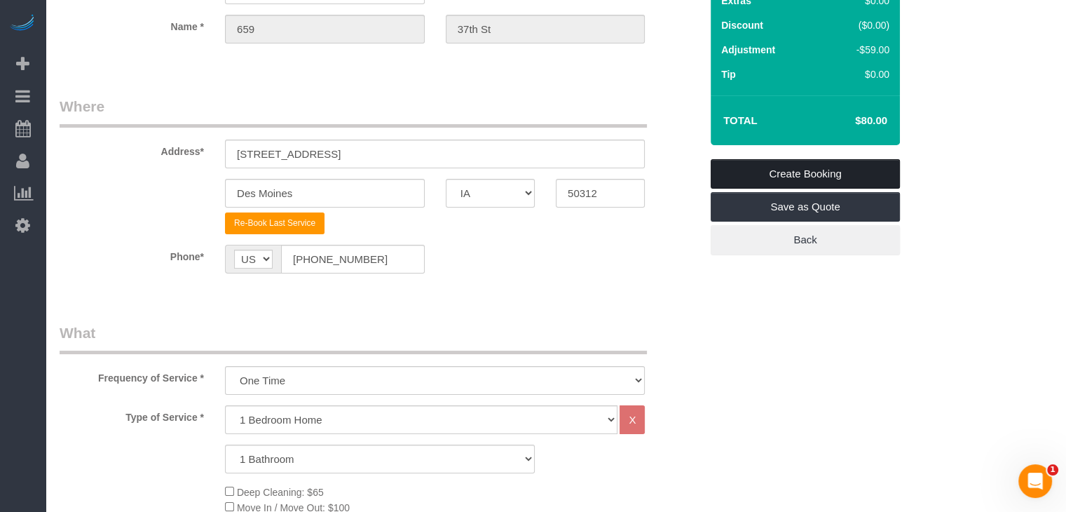
type textarea "Lockbox Code NEW: 7537 Lockbox Code: 0902 New Lockbox Code::3307 Wifi Info: net…"
click at [855, 163] on link "Create Booking" at bounding box center [805, 173] width 189 height 29
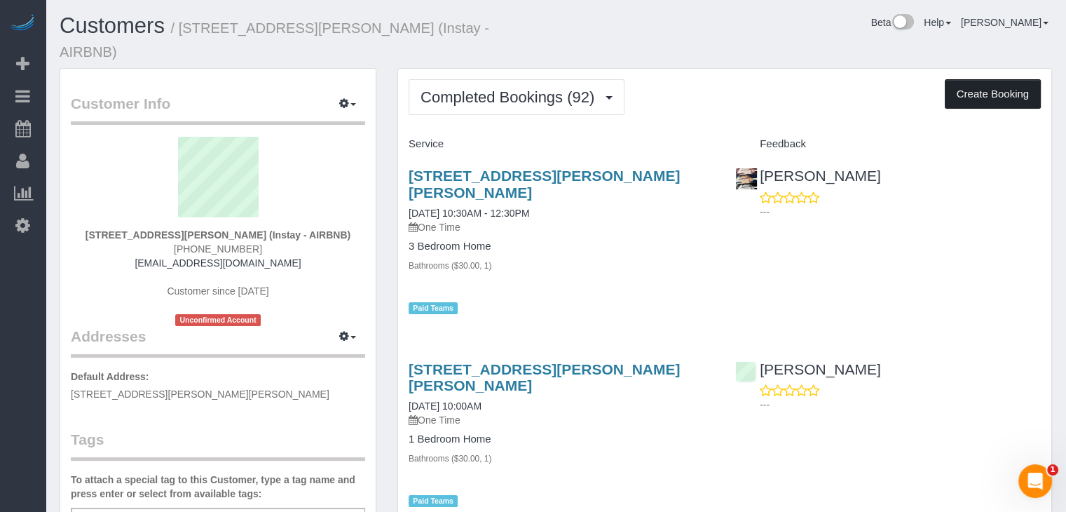
click at [993, 79] on button "Create Booking" at bounding box center [993, 93] width 96 height 29
select select "IA"
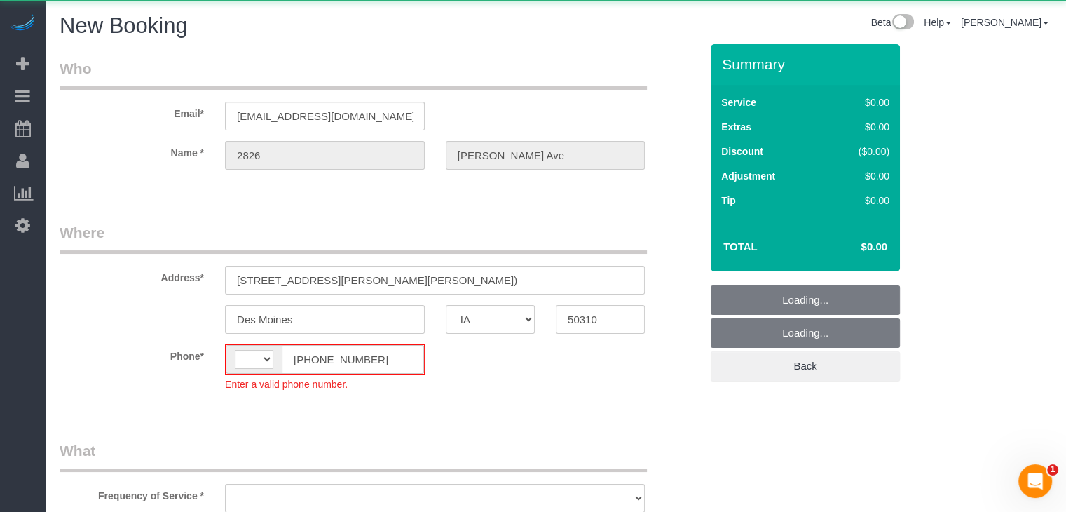
select select "string:US"
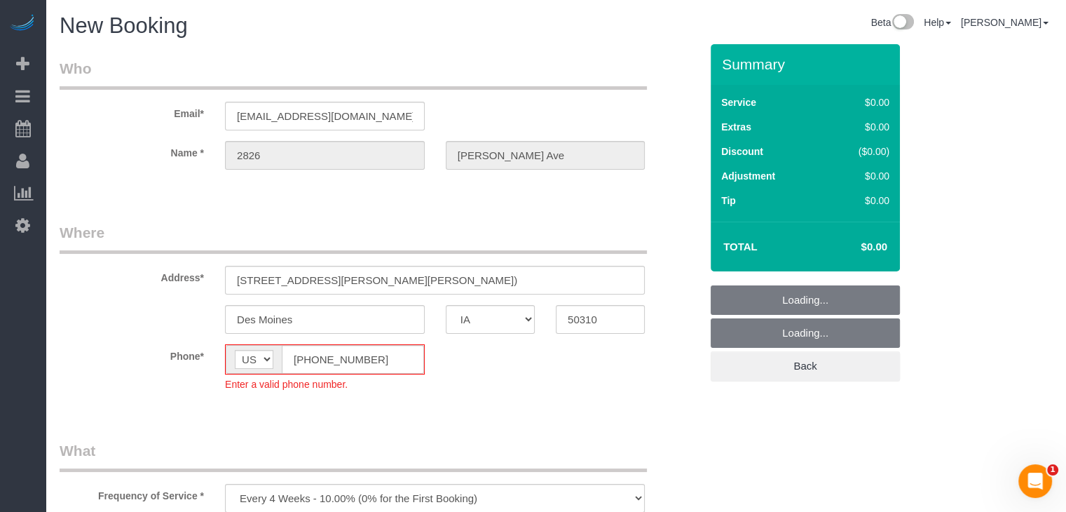
select select "object:1752"
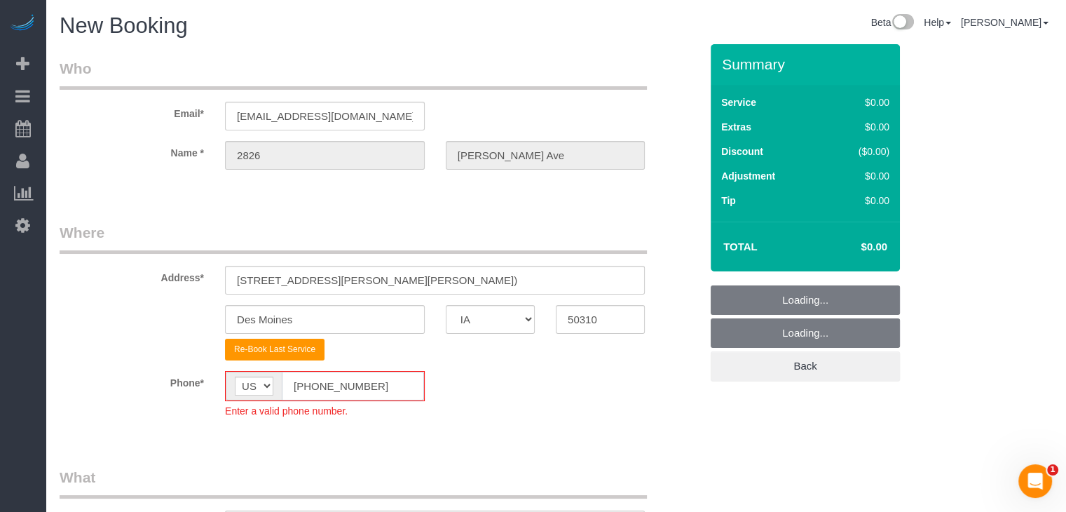
click at [306, 385] on input "[PHONE_NUMBER]" at bounding box center [353, 386] width 142 height 29
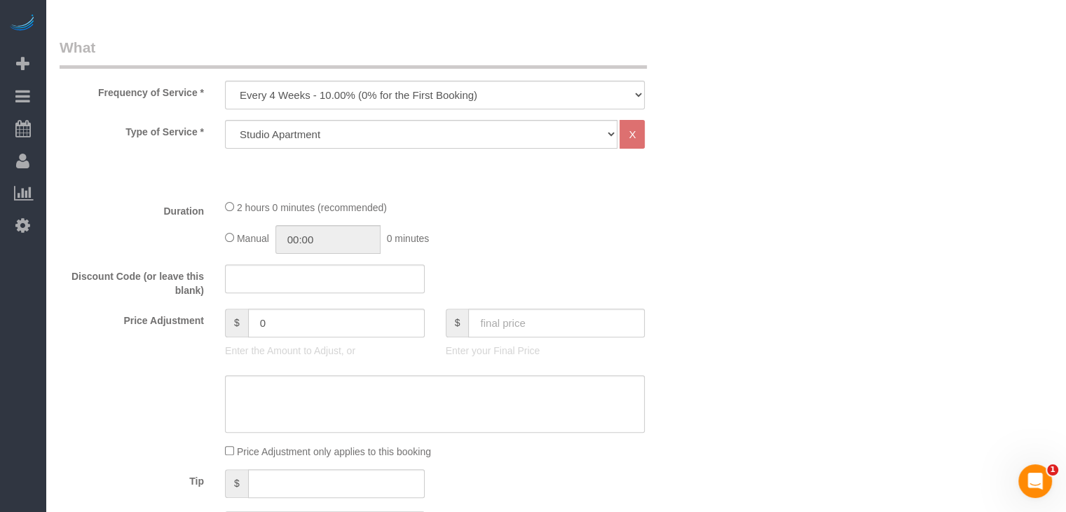
scroll to position [418, 0]
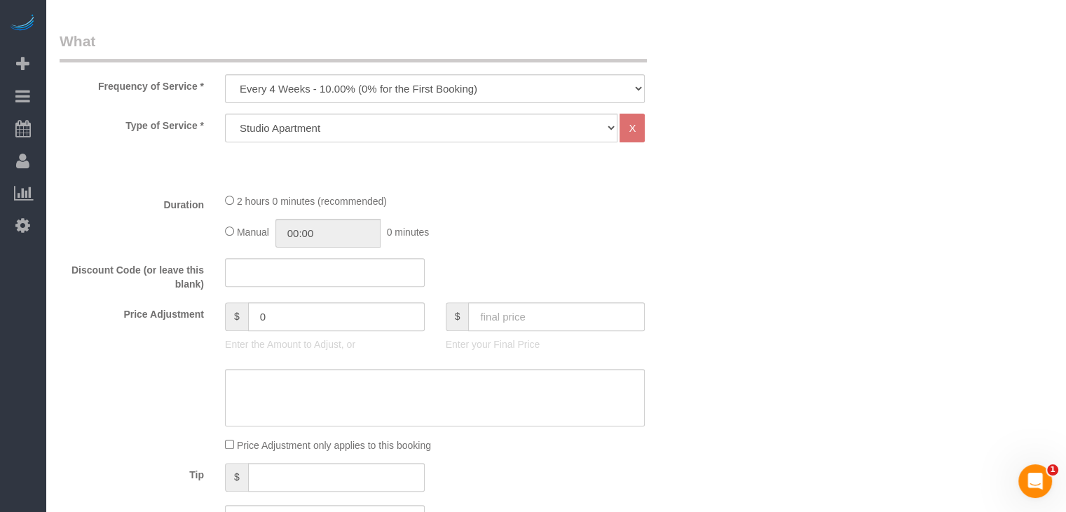
type input "[PHONE_NUMBER]"
drag, startPoint x: 441, startPoint y: 81, endPoint x: 439, endPoint y: 93, distance: 12.8
click at [441, 81] on select "Every 6 Weeks (0% for the First Booking) One Time Every 8 Weeks (0% for the Fir…" at bounding box center [435, 88] width 420 height 29
select select "object:1754"
click at [225, 74] on select "Every 6 Weeks (0% for the First Booking) One Time Every 8 Weeks (0% for the Fir…" at bounding box center [435, 88] width 420 height 29
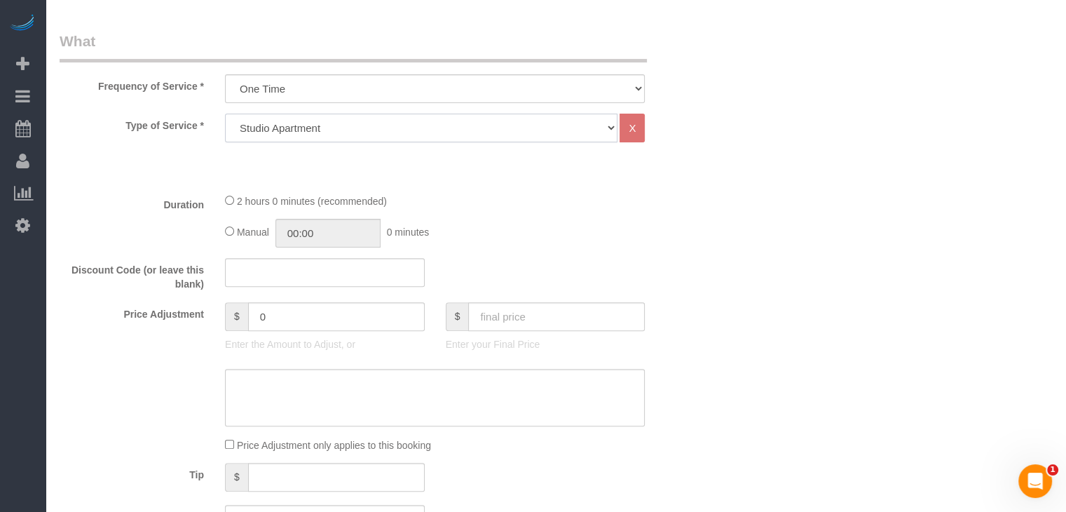
click at [417, 137] on select "Studio Apartment 1 Bedroom Home 2 Bedroom Home 3 Bedroom Home 4 Bedroom Home 5 …" at bounding box center [421, 128] width 393 height 29
select select "25"
click at [225, 114] on select "Studio Apartment 1 Bedroom Home 2 Bedroom Home 3 Bedroom Home 4 Bedroom Home 5 …" at bounding box center [421, 128] width 393 height 29
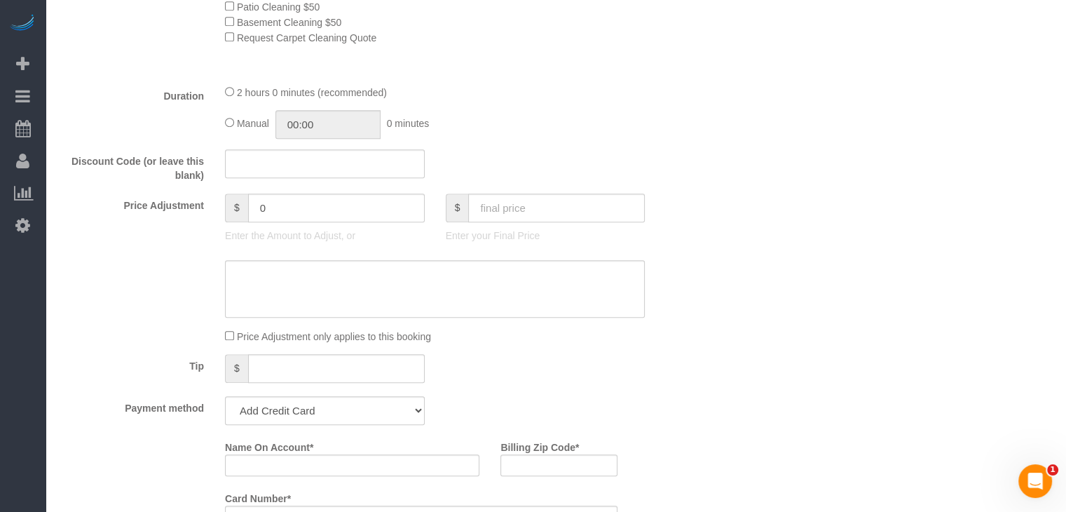
scroll to position [889, 0]
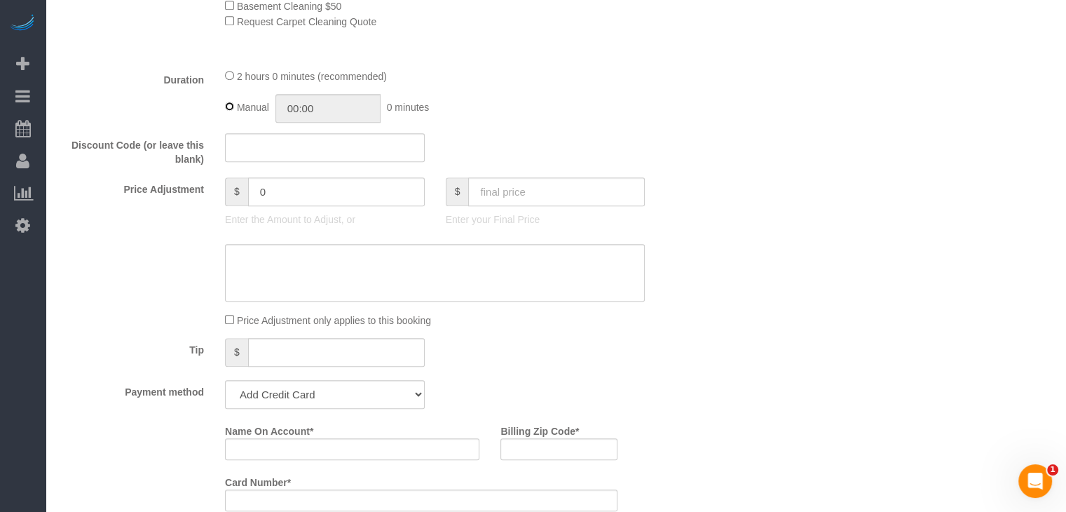
type input "02:00"
click at [544, 184] on input "text" at bounding box center [556, 191] width 177 height 29
type input "110"
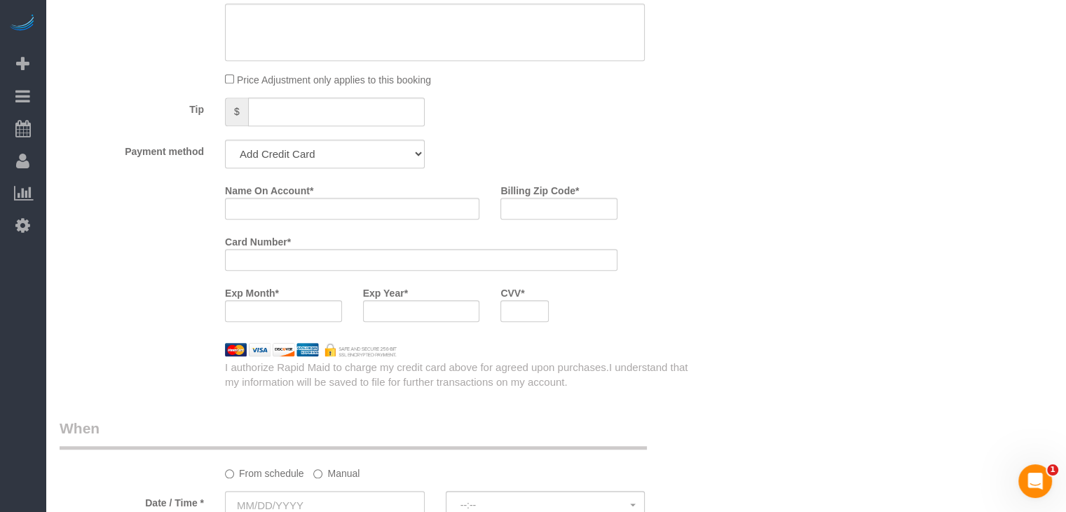
scroll to position [1143, 0]
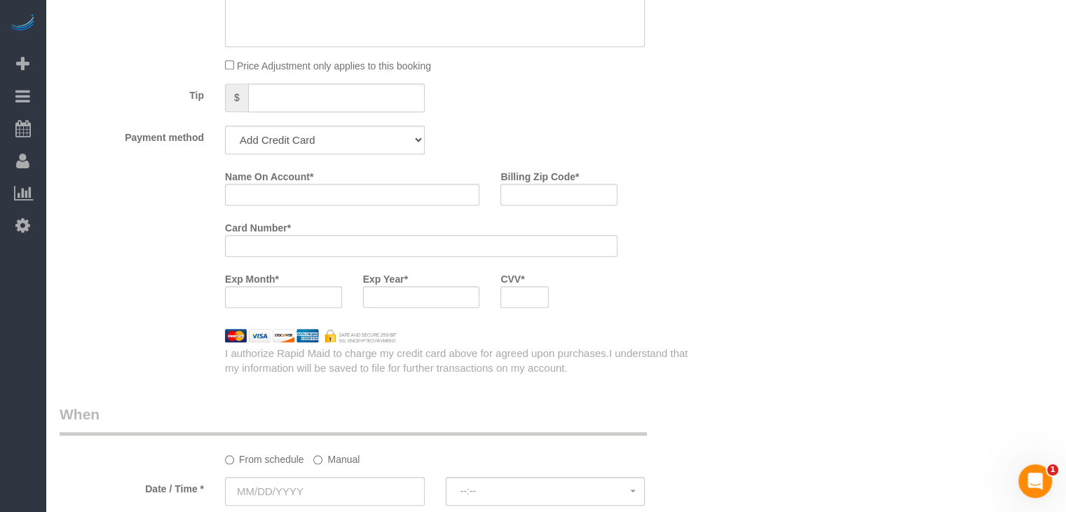
type input "-29"
click at [315, 130] on select "Add Credit Card Cash Check Paypal" at bounding box center [325, 139] width 200 height 29
select select "string:check"
click at [225, 130] on select "Add Credit Card Cash Check Paypal" at bounding box center [325, 139] width 200 height 29
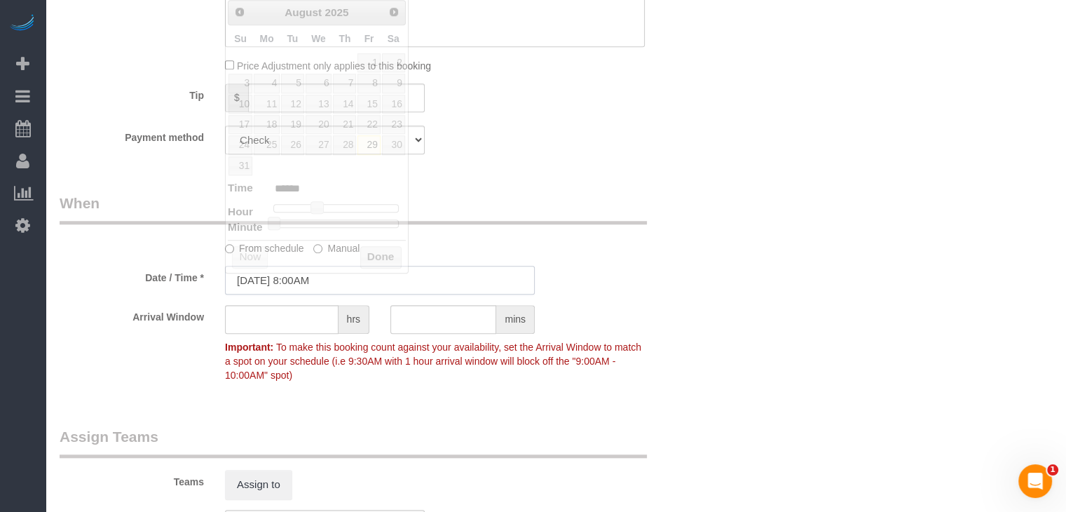
click at [328, 280] on input "[DATE] 8:00AM" at bounding box center [380, 280] width 310 height 29
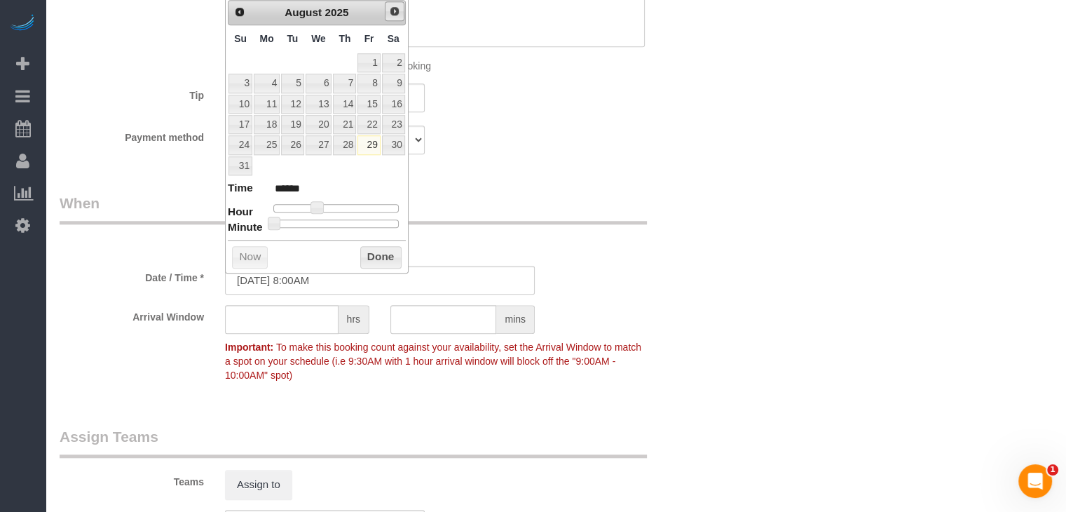
click at [390, 14] on span "Next" at bounding box center [394, 11] width 11 height 11
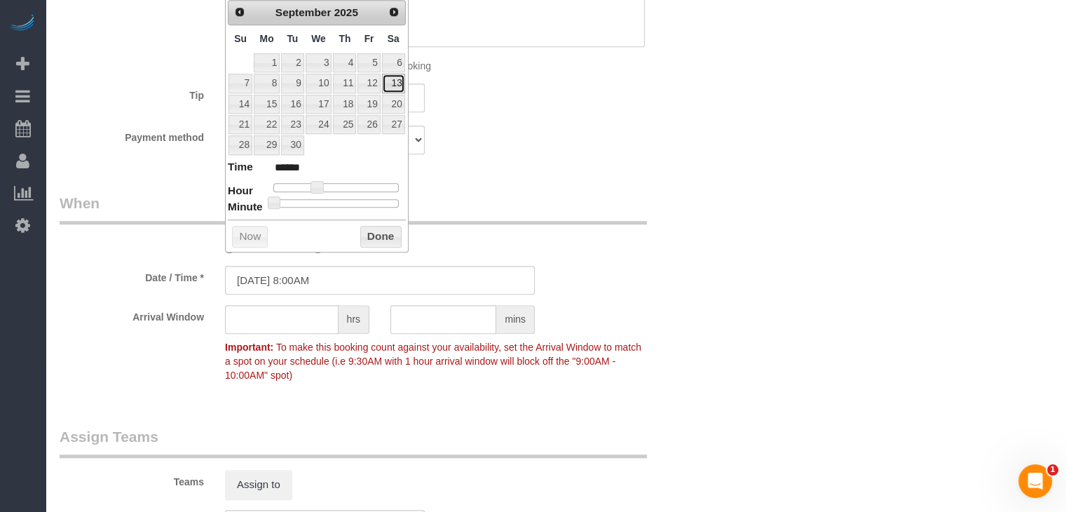
click at [393, 80] on link "13" at bounding box center [393, 83] width 23 height 19
type input "09/13/2025 9:00AM"
type input "******"
type input "09/13/2025 10:00AM"
type input "*******"
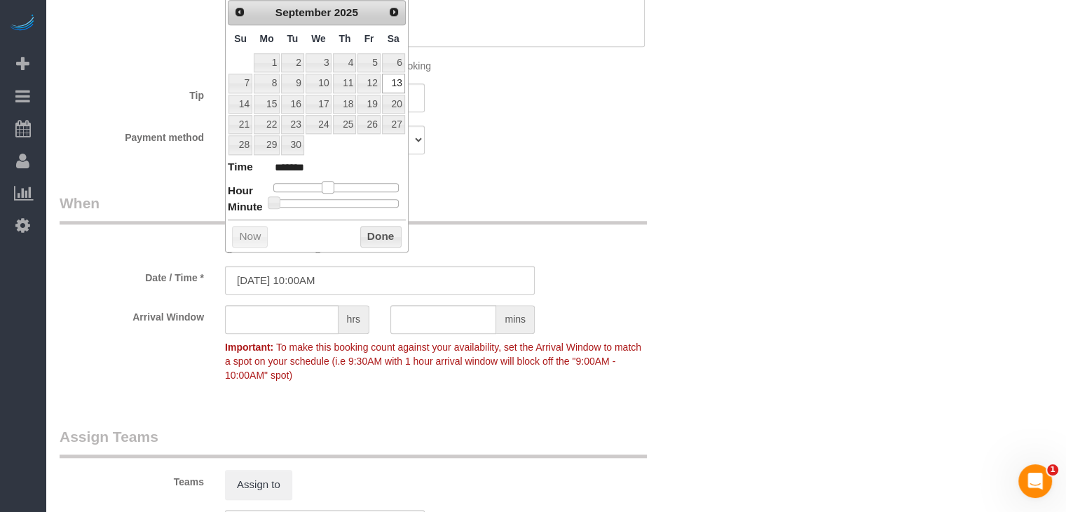
drag, startPoint x: 316, startPoint y: 182, endPoint x: 327, endPoint y: 182, distance: 11.2
click at [327, 182] on span at bounding box center [328, 187] width 13 height 13
click at [362, 235] on button "Done" at bounding box center [380, 237] width 41 height 22
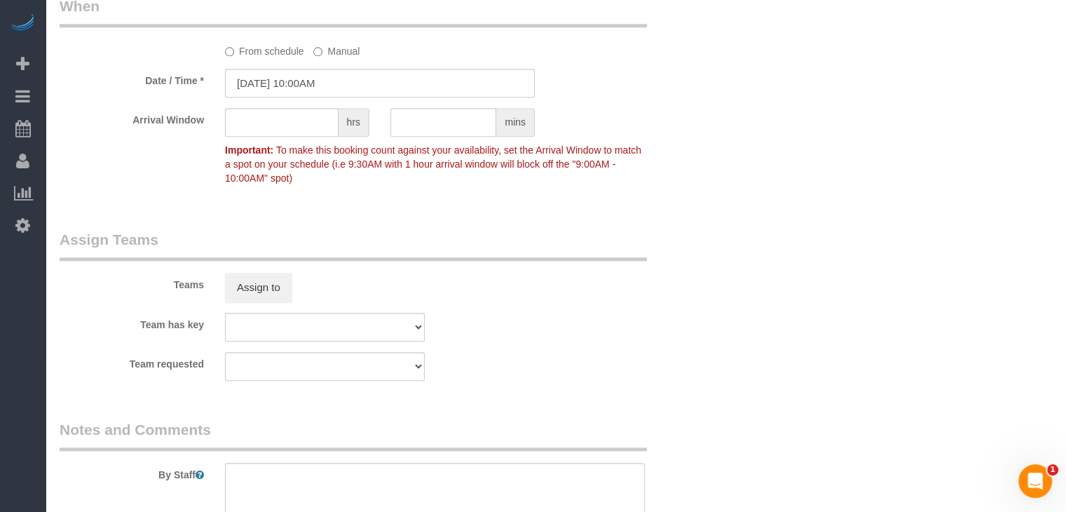
scroll to position [1543, 0]
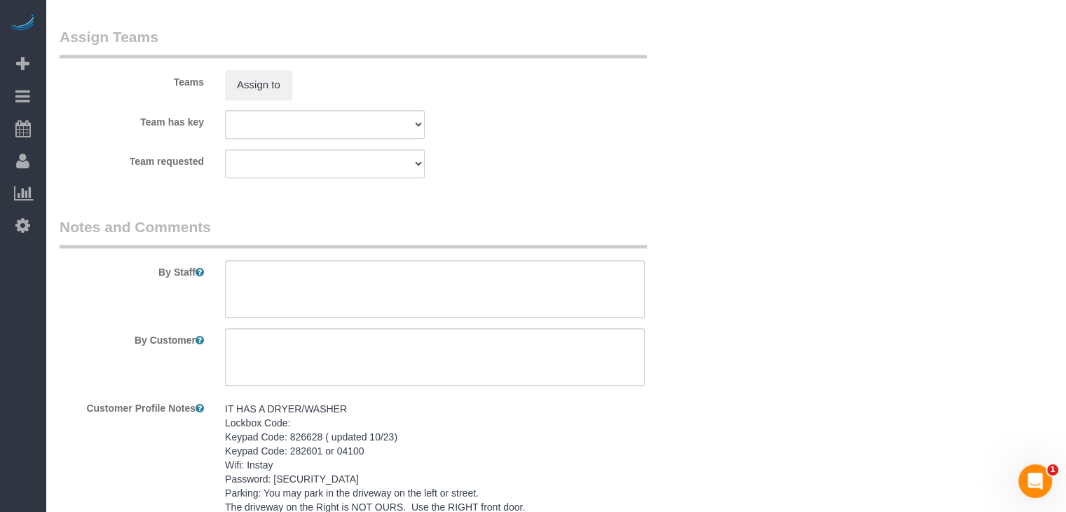
click at [379, 447] on pre "IT HAS A DRYER/WASHER Lockbox Code: Keypad Code: 826628 ( updated 10/23) Keypad…" at bounding box center [435, 493] width 420 height 182
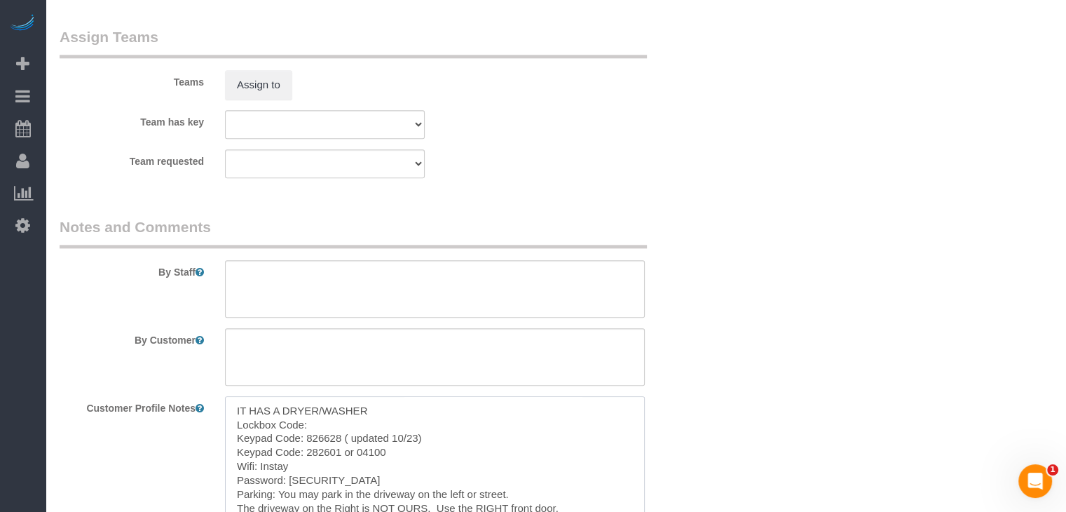
click at [381, 478] on textarea "IT HAS A DRYER/WASHER Lockbox Code: Keypad Code: 826628 ( updated 10/23) Keypad…" at bounding box center [435, 473] width 420 height 155
click at [416, 291] on textarea at bounding box center [435, 288] width 420 height 57
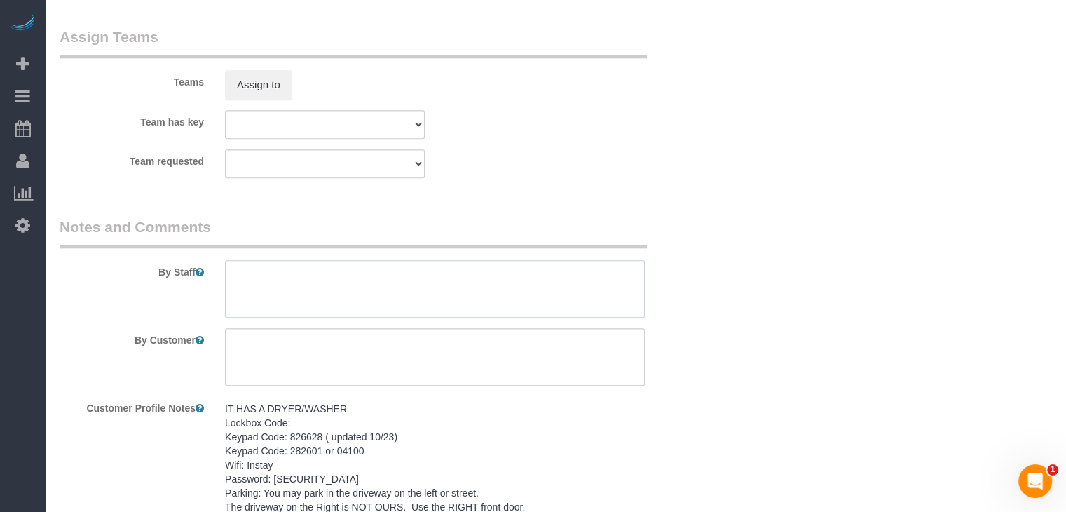
paste textarea "IT HAS A DRYER/WASHER Lockbox Code: Keypad Code: 826628 ( updated 10/23) Keypad…"
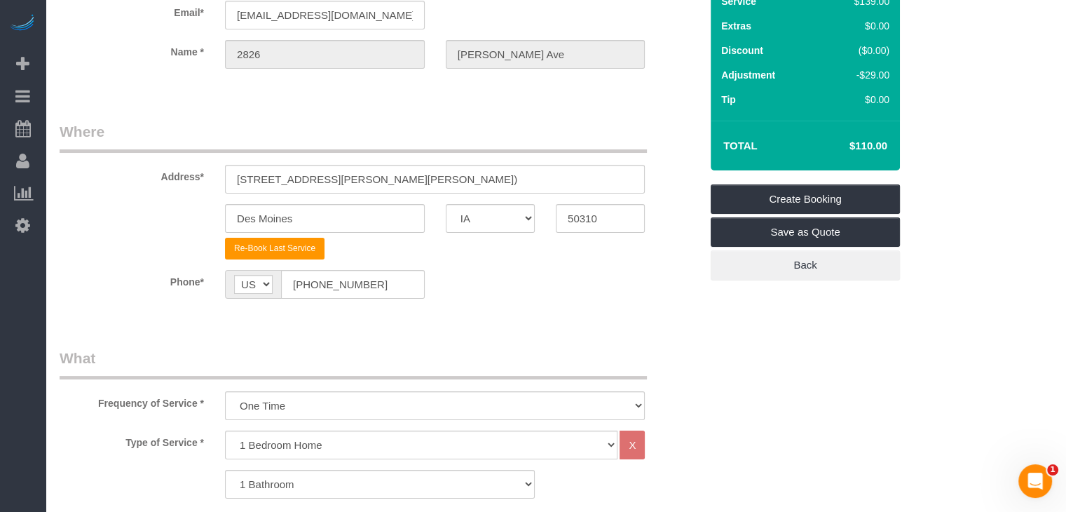
scroll to position [90, 0]
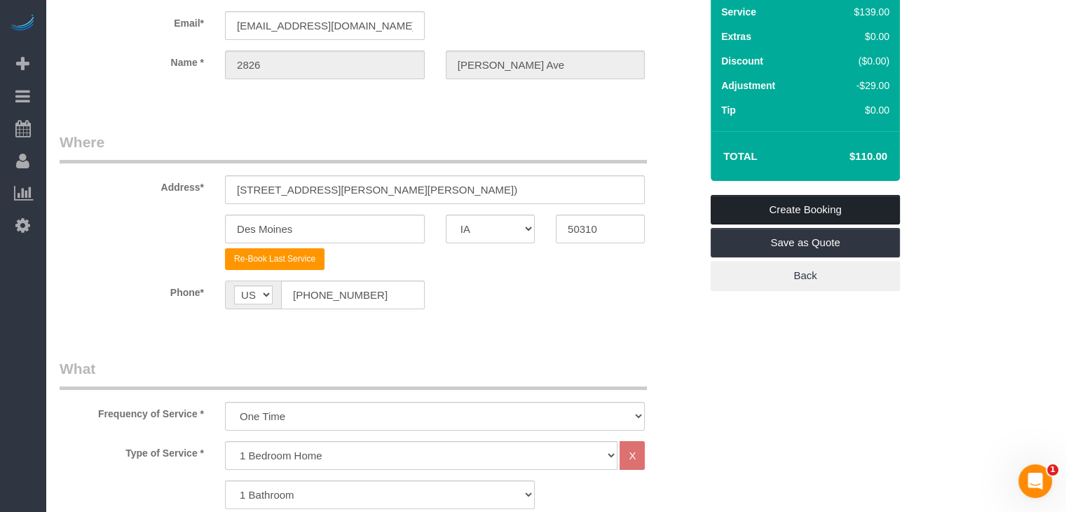
type textarea "IT HAS A DRYER/WASHER Lockbox Code: Keypad Code: 826628 ( updated 10/23) Keypad…"
click at [863, 201] on link "Create Booking" at bounding box center [805, 209] width 189 height 29
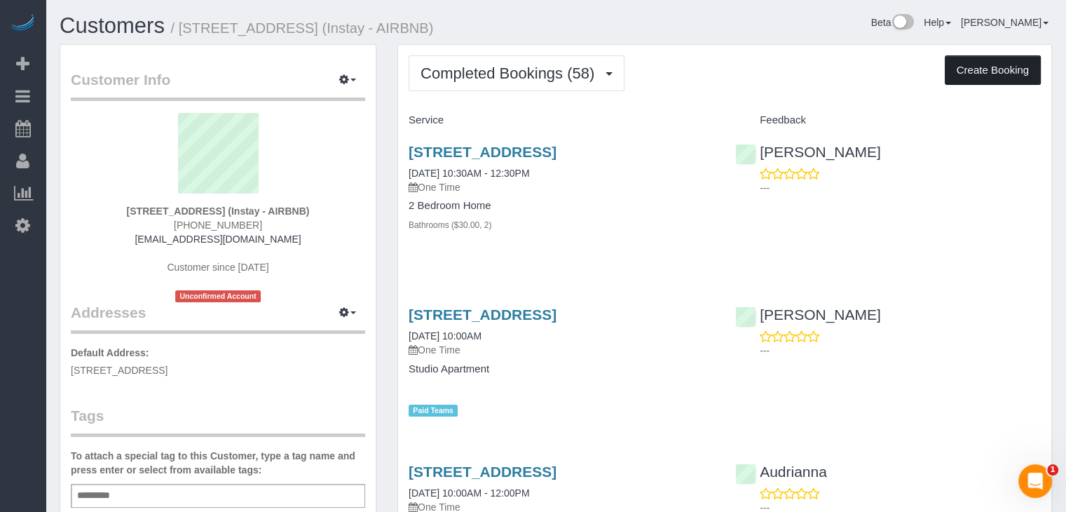
click at [997, 73] on button "Create Booking" at bounding box center [993, 69] width 96 height 29
select select "IA"
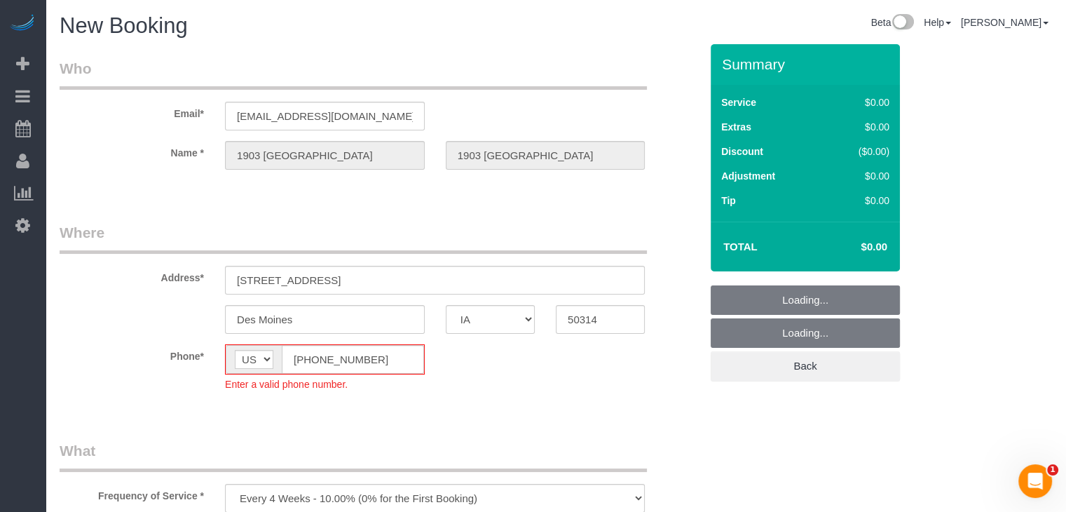
select select "object:1746"
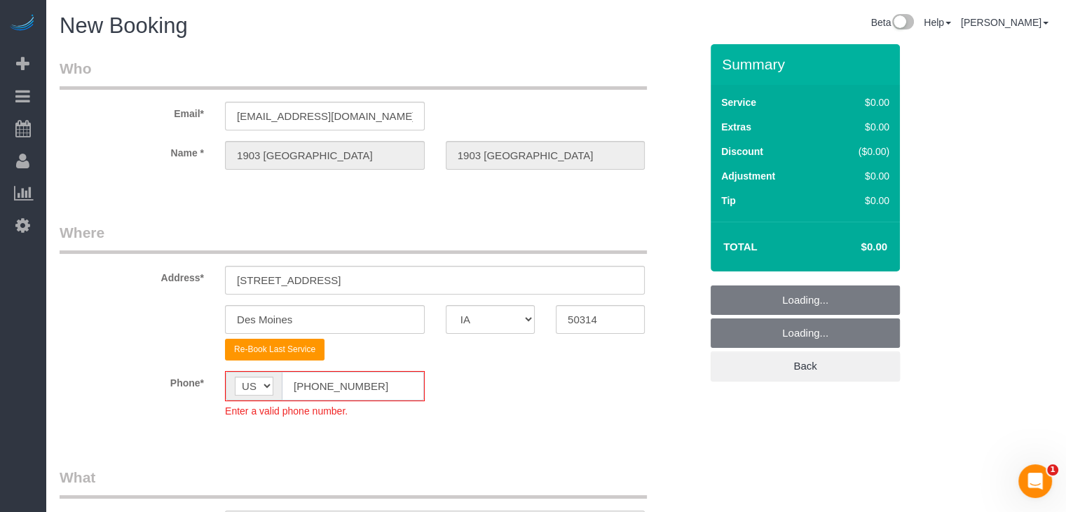
click at [308, 389] on input "[PHONE_NUMBER]" at bounding box center [353, 386] width 142 height 29
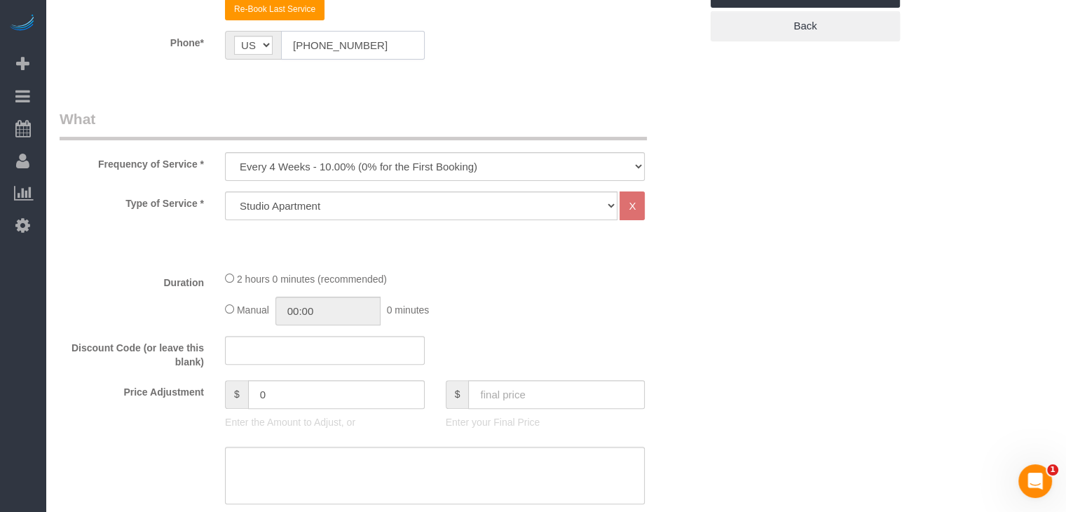
scroll to position [372, 0]
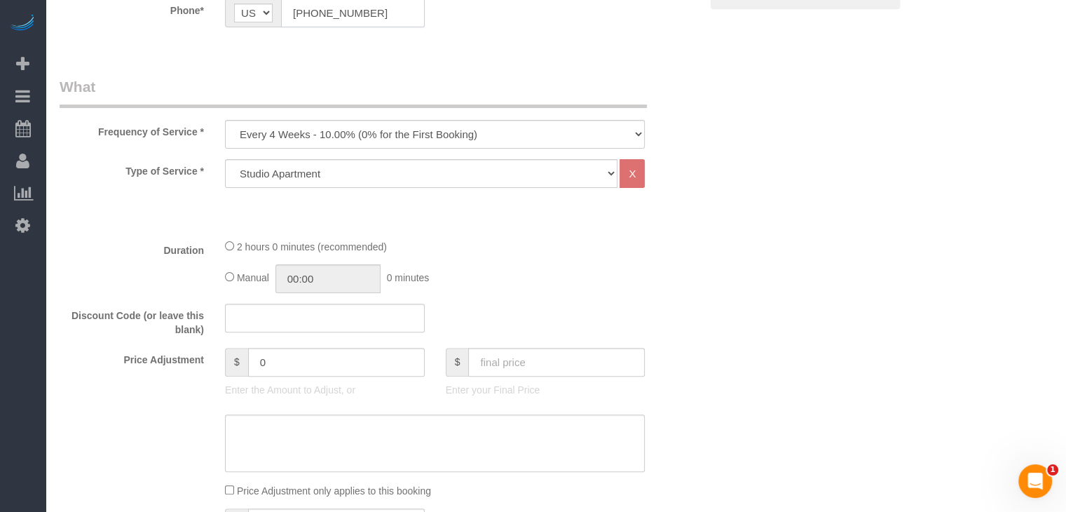
type input "[PHONE_NUMBER]"
click at [406, 121] on select "Every 6 Weeks (0% for the First Booking) One Time Every 8 Weeks (0% for the Fir…" at bounding box center [435, 134] width 420 height 29
select select "object:1748"
click at [225, 120] on select "Every 6 Weeks (0% for the First Booking) One Time Every 8 Weeks (0% for the Fir…" at bounding box center [435, 134] width 420 height 29
click at [448, 174] on select "Studio Apartment 1 Bedroom Home 2 Bedroom Home 3 Bedroom Home 4 Bedroom Home 5 …" at bounding box center [421, 173] width 393 height 29
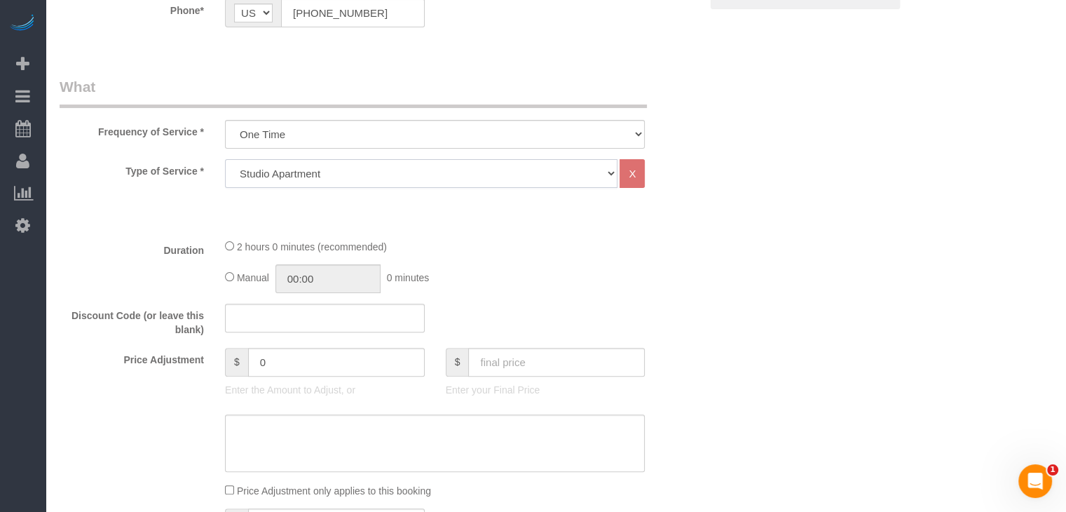
select select "25"
click at [225, 159] on select "Studio Apartment 1 Bedroom Home 2 Bedroom Home 3 Bedroom Home 4 Bedroom Home 5 …" at bounding box center [421, 173] width 393 height 29
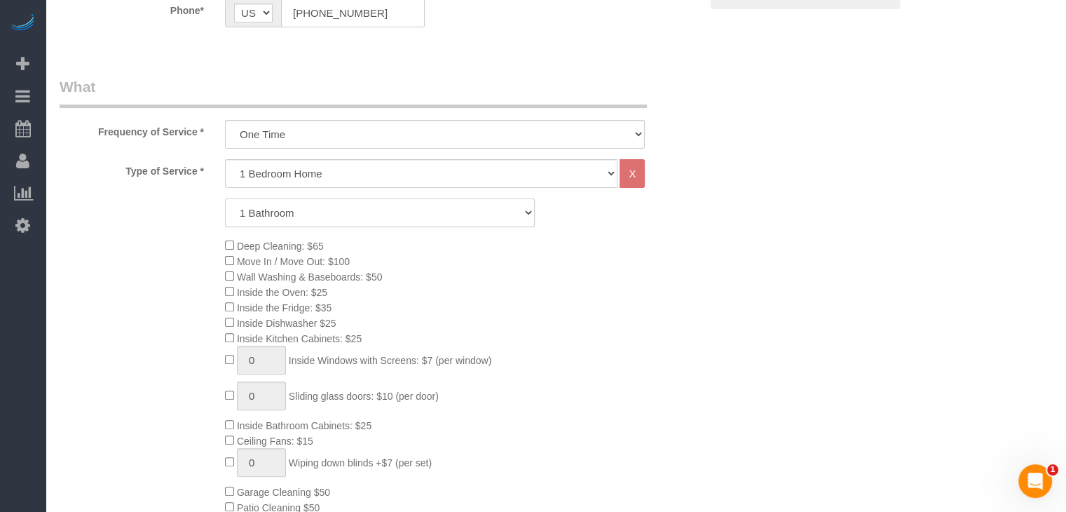
click at [442, 210] on select "1 Bathroom 2 Bathrooms 3 Bathrooms 4 Bathrooms 5 Bathrooms 6 Bathrooms" at bounding box center [380, 212] width 310 height 29
select select "2"
click at [225, 198] on select "1 Bathroom 2 Bathrooms 3 Bathrooms 4 Bathrooms 5 Bathrooms 6 Bathrooms" at bounding box center [380, 212] width 310 height 29
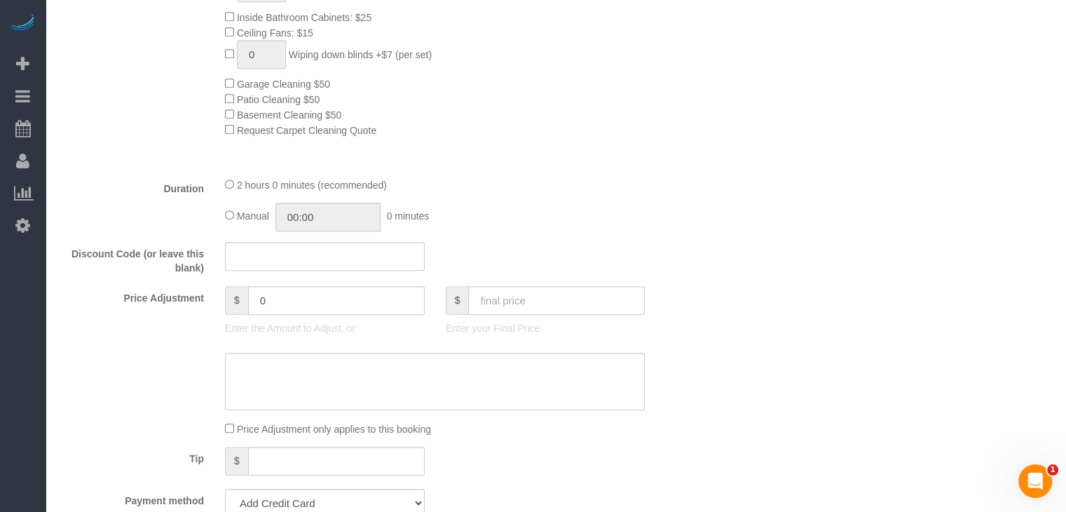
scroll to position [873, 0]
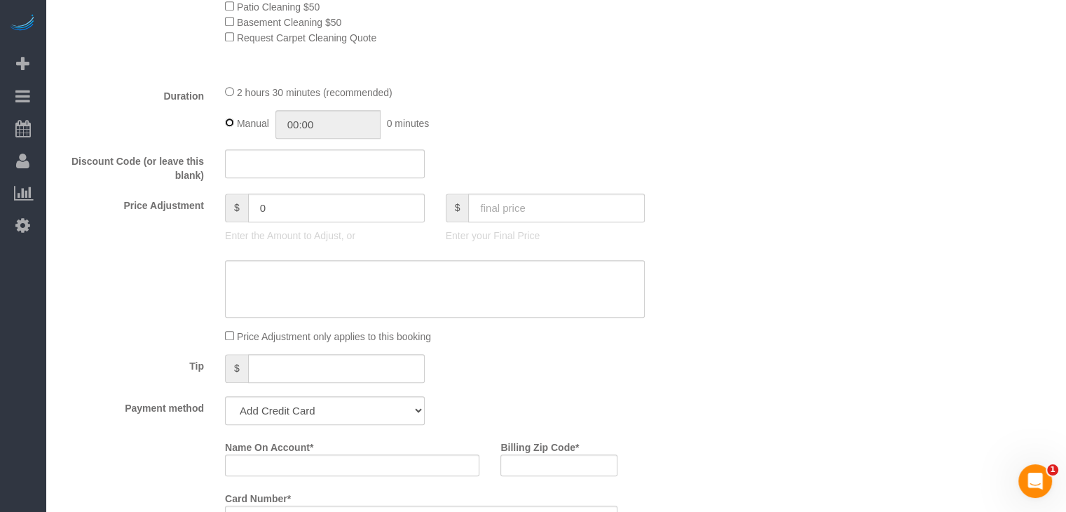
type input "02:30"
click at [564, 201] on input "text" at bounding box center [556, 207] width 177 height 29
type input "95"
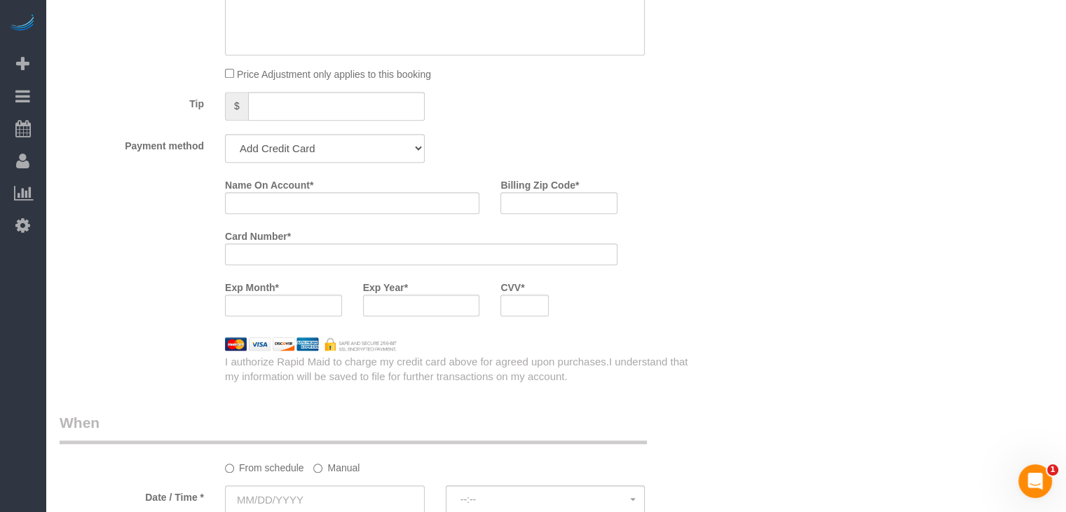
scroll to position [1170, 0]
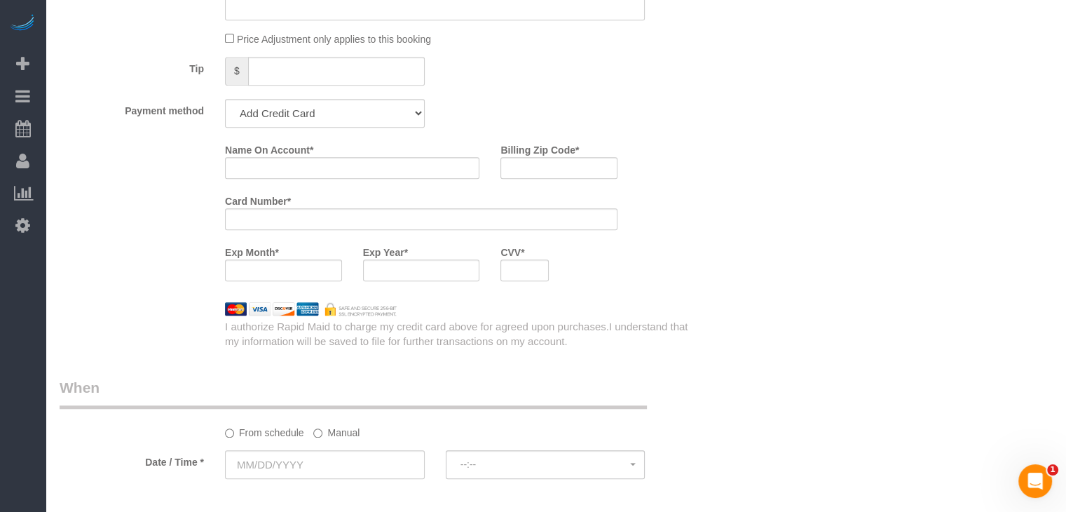
type input "-74"
click at [329, 124] on select "Add Credit Card Cash Check Paypal" at bounding box center [325, 113] width 200 height 29
select select "string:check"
click at [225, 103] on select "Add Credit Card Cash Check Paypal" at bounding box center [325, 113] width 200 height 29
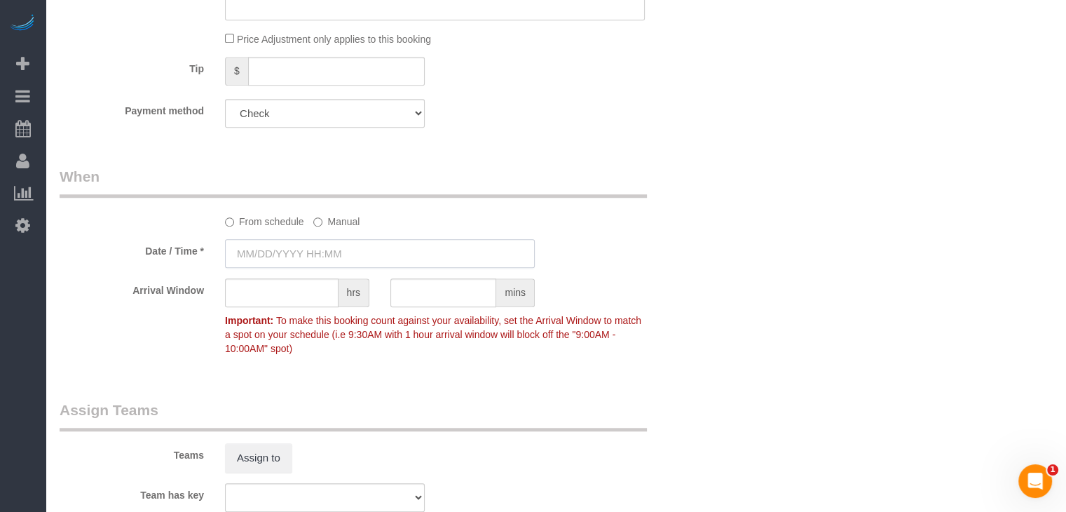
click at [303, 259] on input "text" at bounding box center [380, 253] width 310 height 29
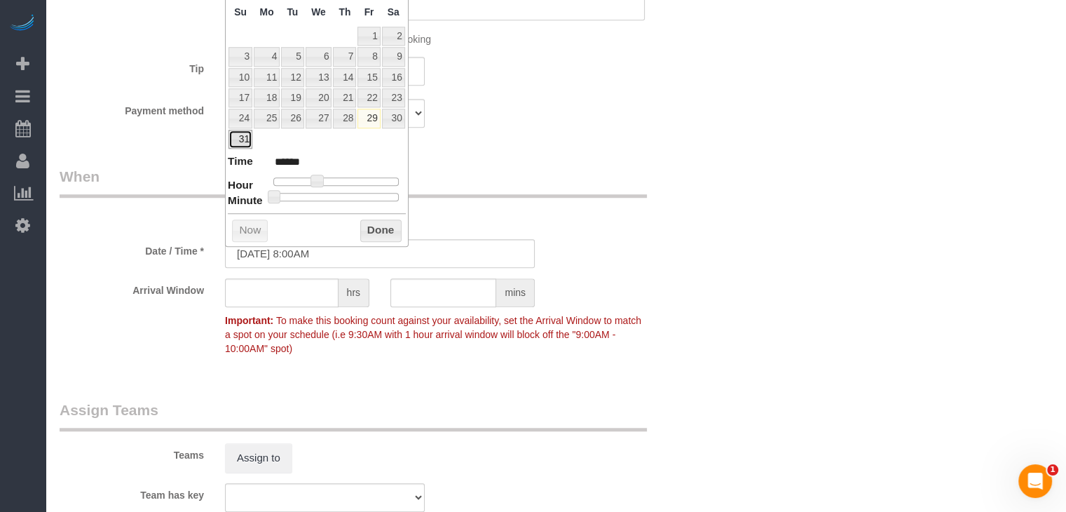
click at [241, 140] on link "31" at bounding box center [241, 139] width 24 height 19
type input "[DATE] 9:00AM"
type input "******"
type input "[DATE] 10:00AM"
type input "*******"
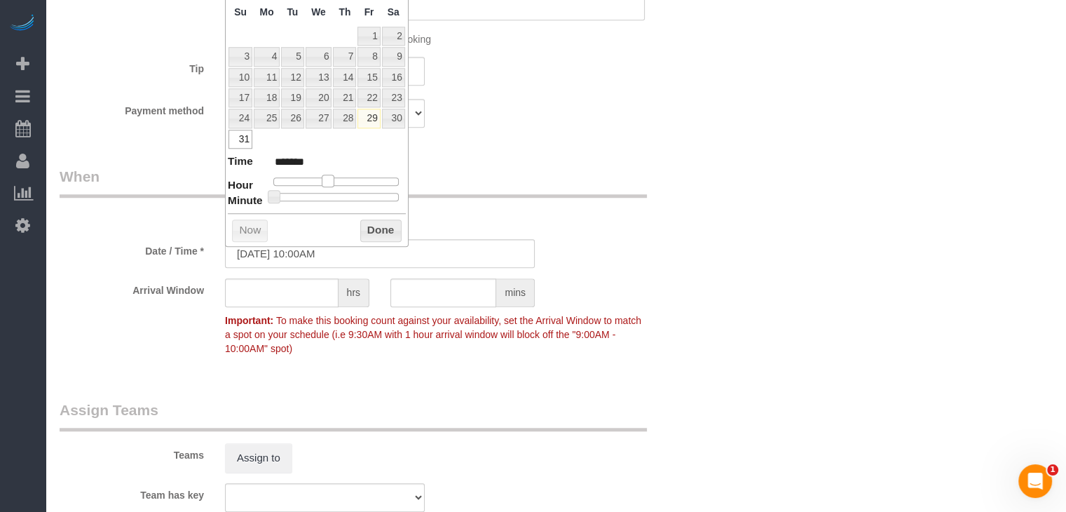
drag, startPoint x: 317, startPoint y: 179, endPoint x: 331, endPoint y: 179, distance: 14.0
click at [331, 179] on span at bounding box center [328, 181] width 13 height 13
click at [383, 227] on button "Done" at bounding box center [380, 230] width 41 height 22
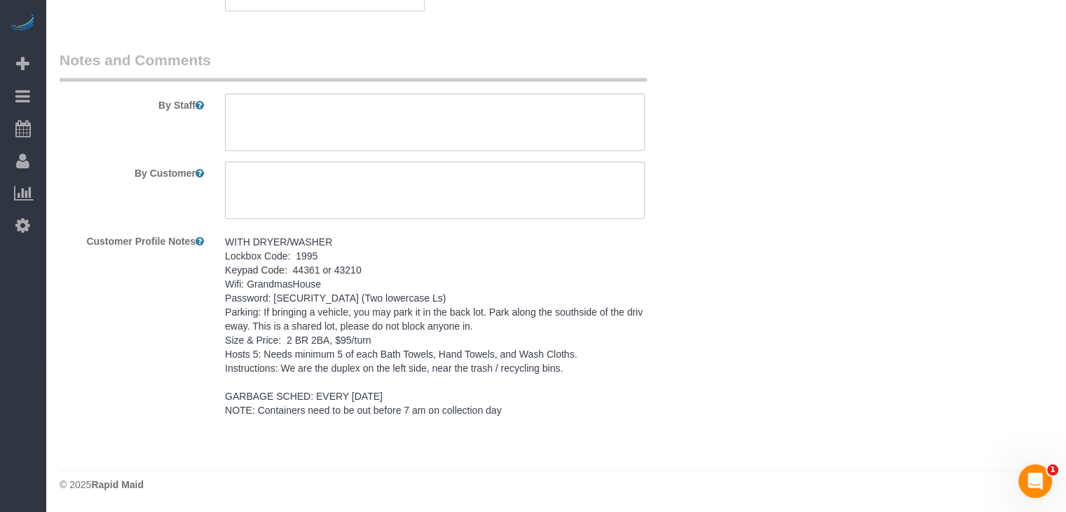
click at [585, 402] on pre "WITH DRYER/WASHER Lockbox Code: 1995 Keypad Code: 44361 or 43210 Wifi: Grandmas…" at bounding box center [435, 326] width 420 height 182
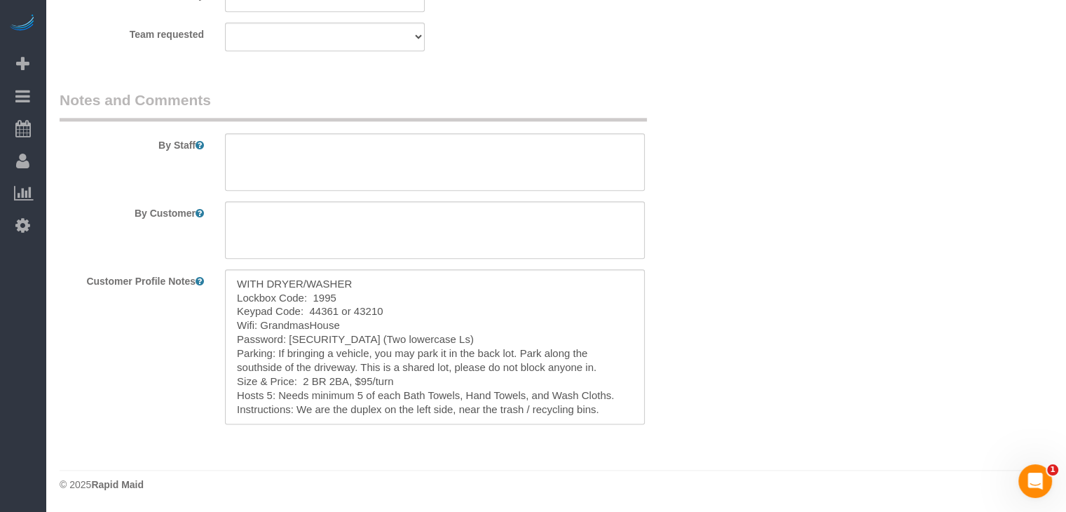
scroll to position [1674, 0]
click at [406, 359] on textarea "WITH DRYER/WASHER Lockbox Code: 1995 Keypad Code: 44361 or 43210 Wifi: Grandmas…" at bounding box center [435, 346] width 420 height 155
click at [452, 172] on textarea at bounding box center [435, 161] width 420 height 57
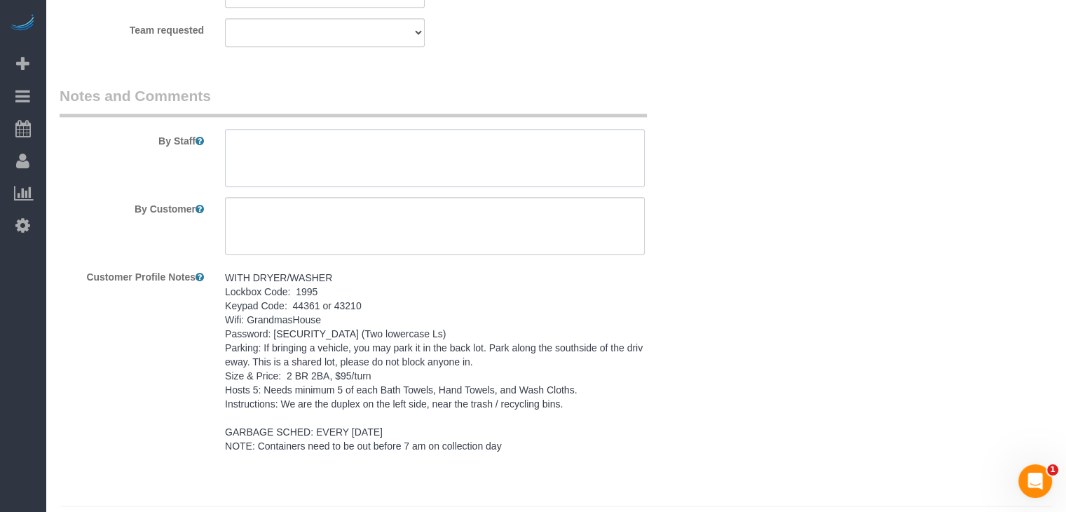
paste textarea "WITH DRYER/WASHER Lockbox Code: 1995 Keypad Code: 44361 or 43210 Wifi: Grandmas…"
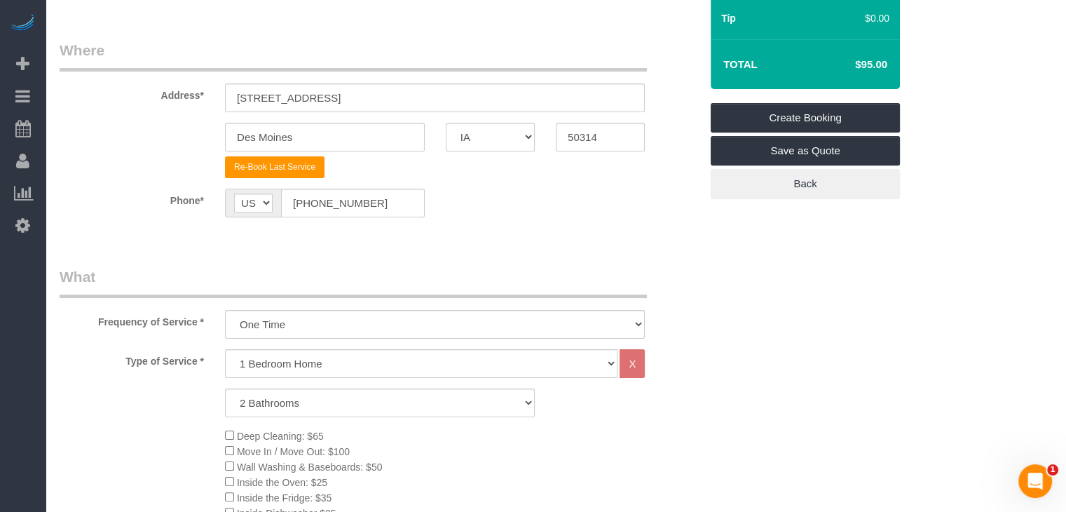
scroll to position [175, 0]
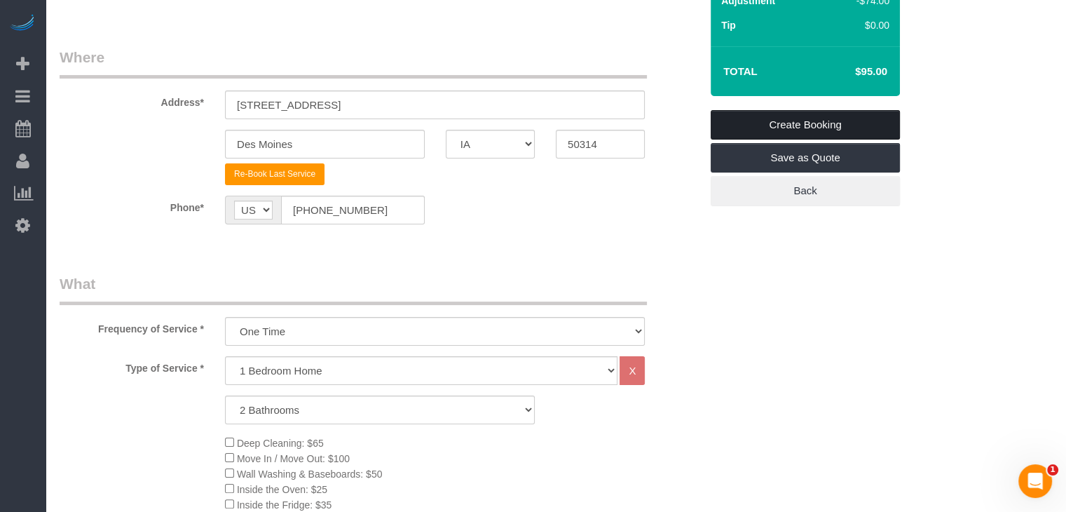
type textarea "WITH DRYER/WASHER Lockbox Code: 1995 Keypad Code: 44361 or 43210 Wifi: Grandmas…"
click at [851, 121] on link "Create Booking" at bounding box center [805, 124] width 189 height 29
